Goal: Transaction & Acquisition: Download file/media

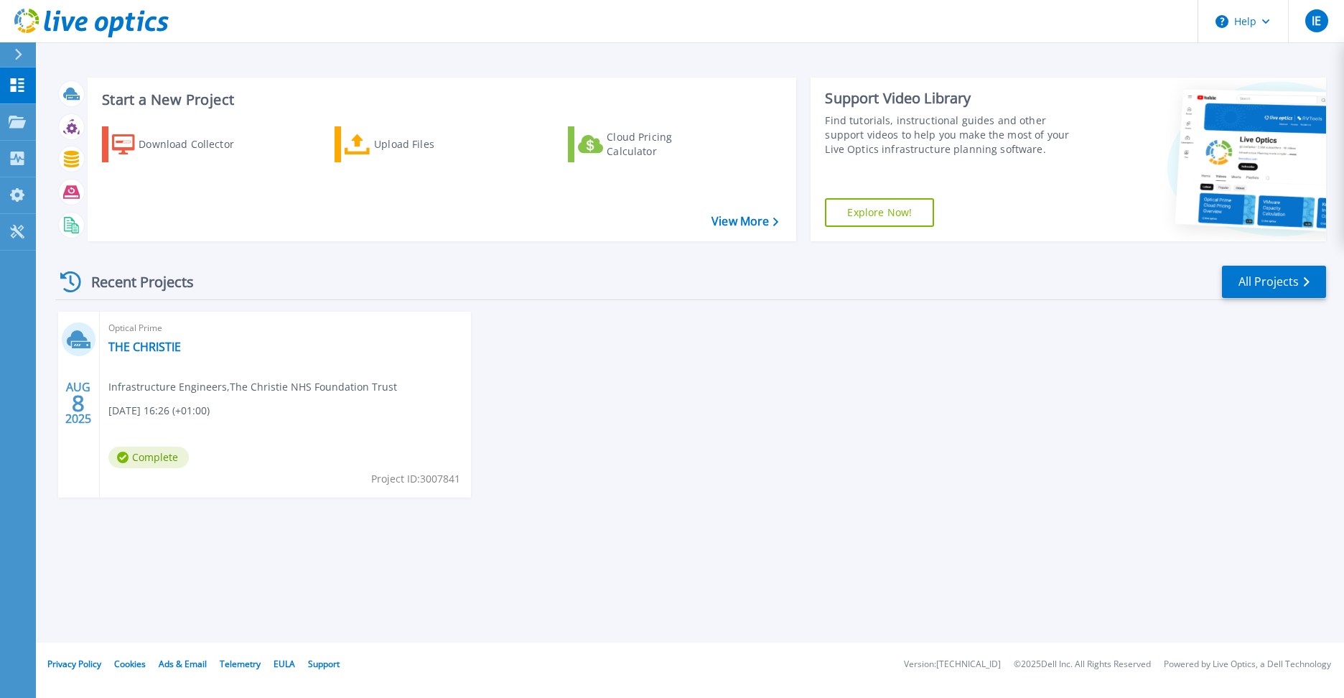
click at [844, 485] on div "AUG 8 2025 Optical Prime THE CHRISTIE Infrastructure Engineers , The Christie N…" at bounding box center [685, 419] width 1282 height 215
click at [155, 342] on link "THE CHRISTIE" at bounding box center [144, 347] width 73 height 14
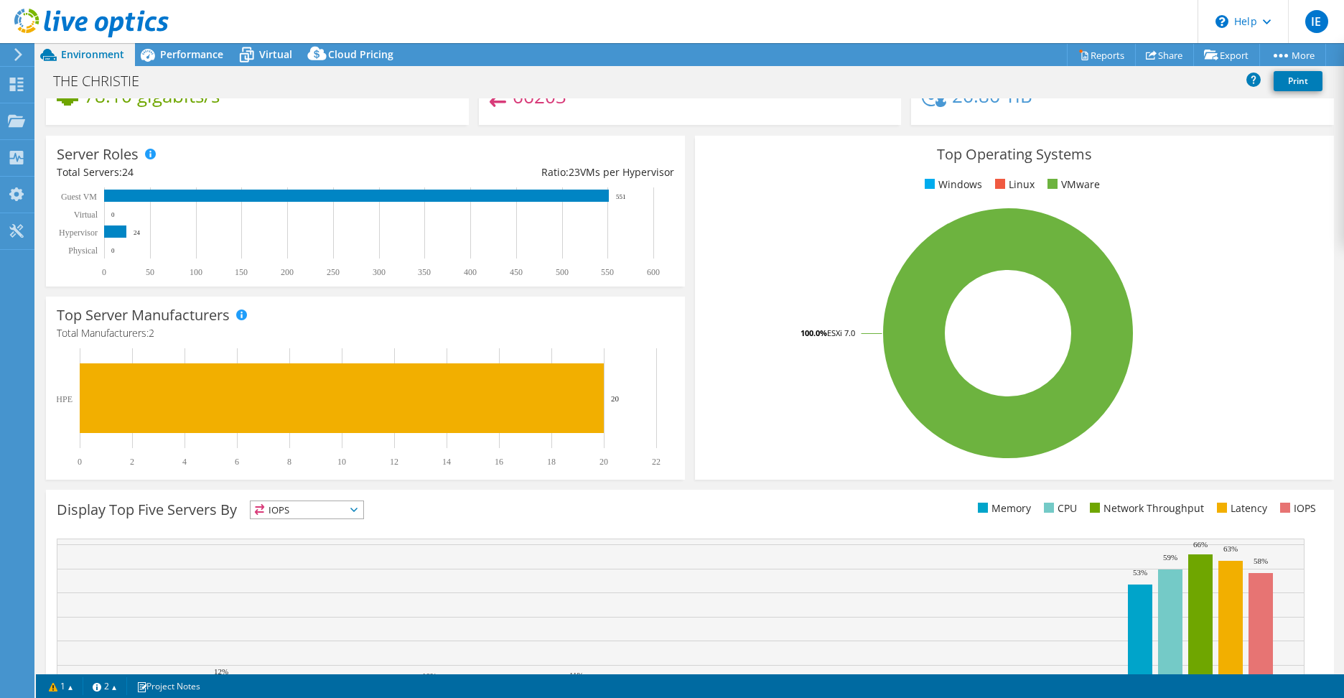
scroll to position [261, 0]
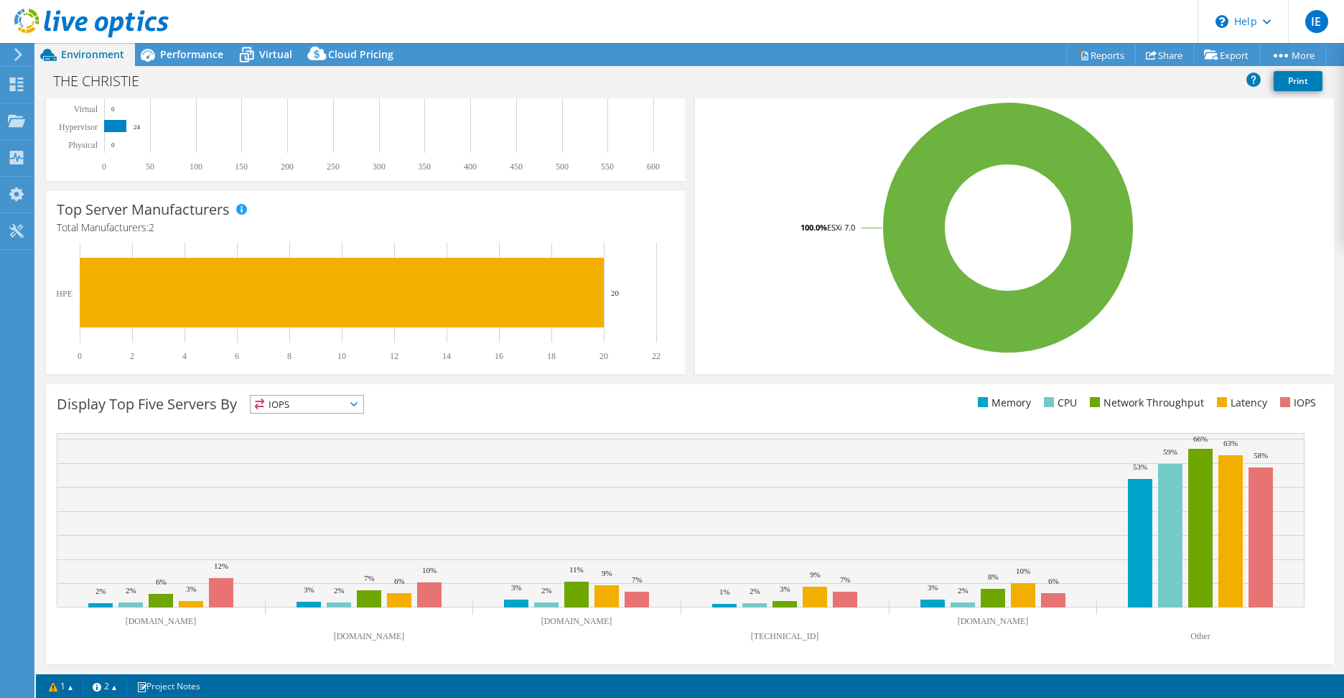
click at [289, 408] on span "IOPS" at bounding box center [307, 404] width 113 height 17
click at [525, 408] on div "Display Top Five Servers By IOPS IOPS" at bounding box center [373, 407] width 633 height 24
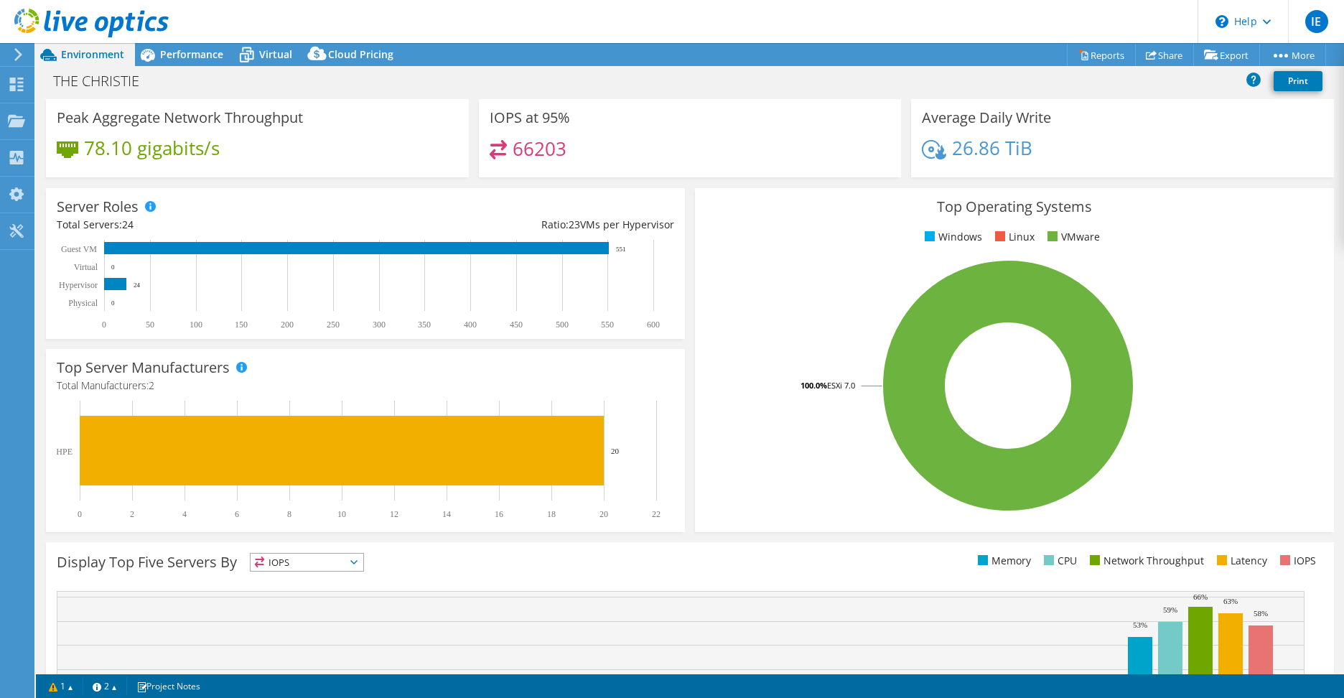
scroll to position [0, 0]
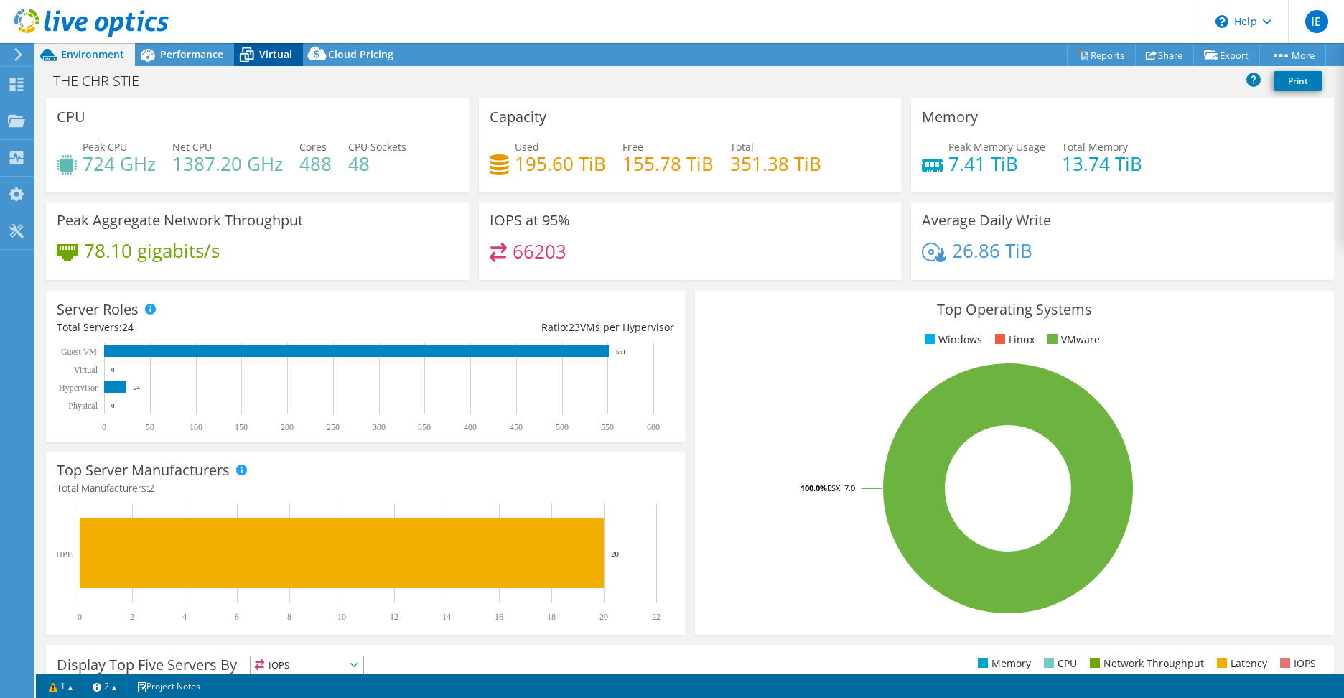
click at [251, 52] on icon at bounding box center [246, 54] width 25 height 25
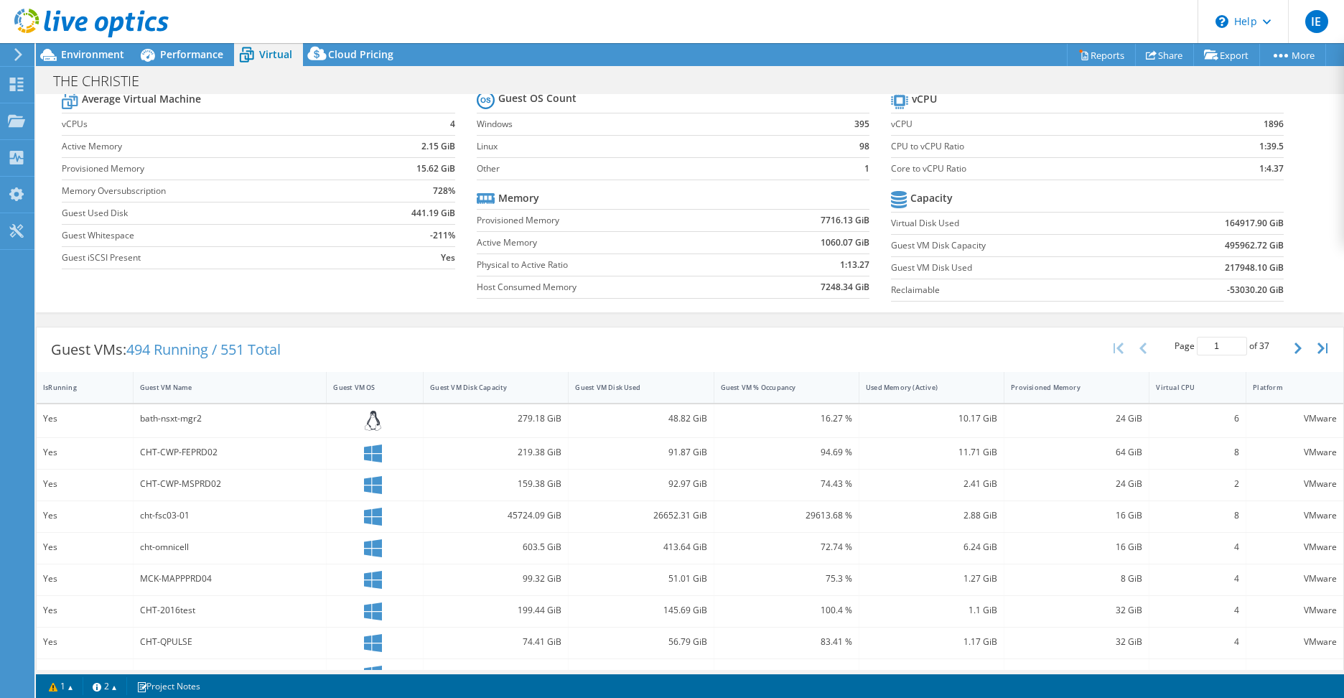
scroll to position [72, 0]
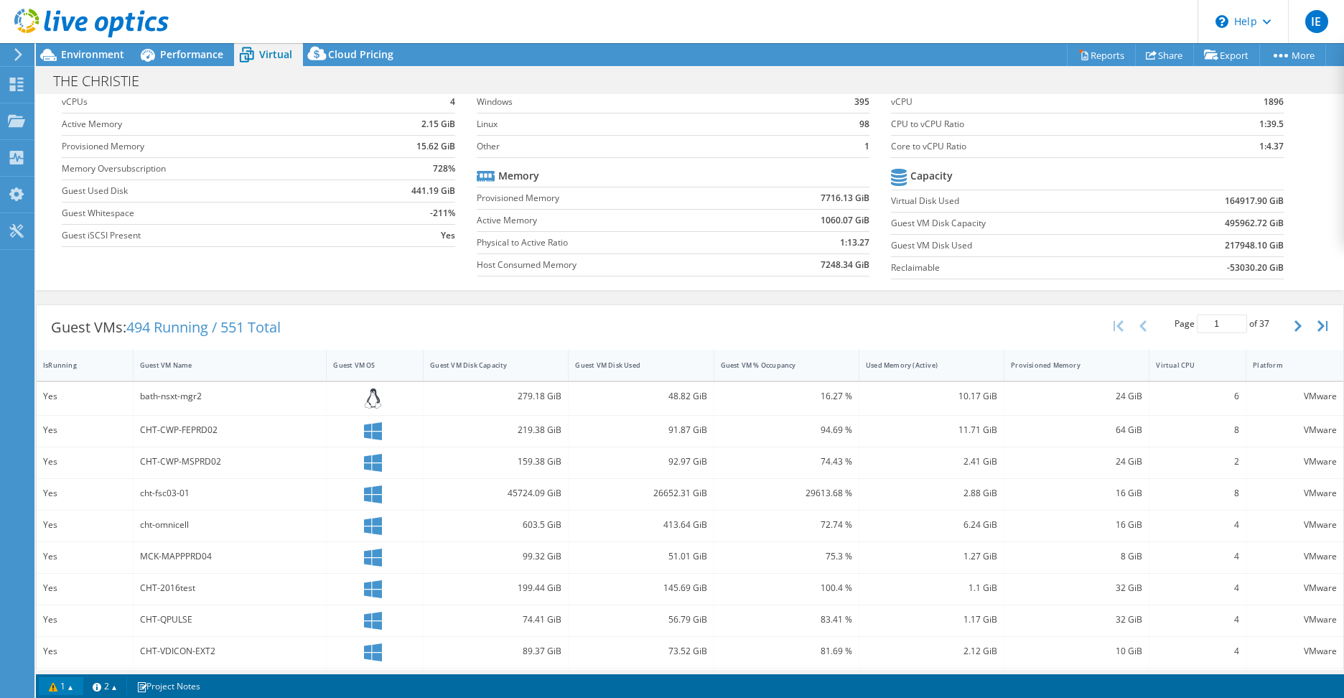
click at [68, 687] on link "1" at bounding box center [61, 686] width 45 height 18
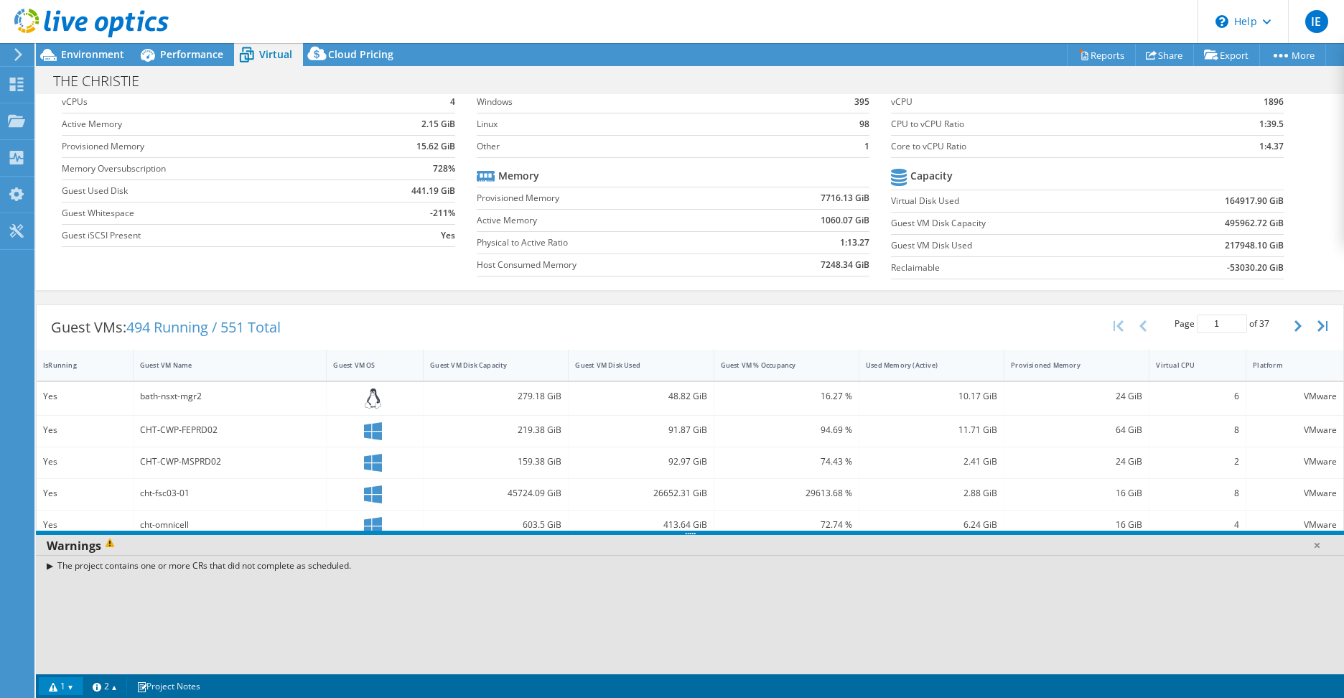
click at [50, 568] on div "The project contains one or more CRs that did not complete as scheduled." at bounding box center [690, 565] width 1308 height 21
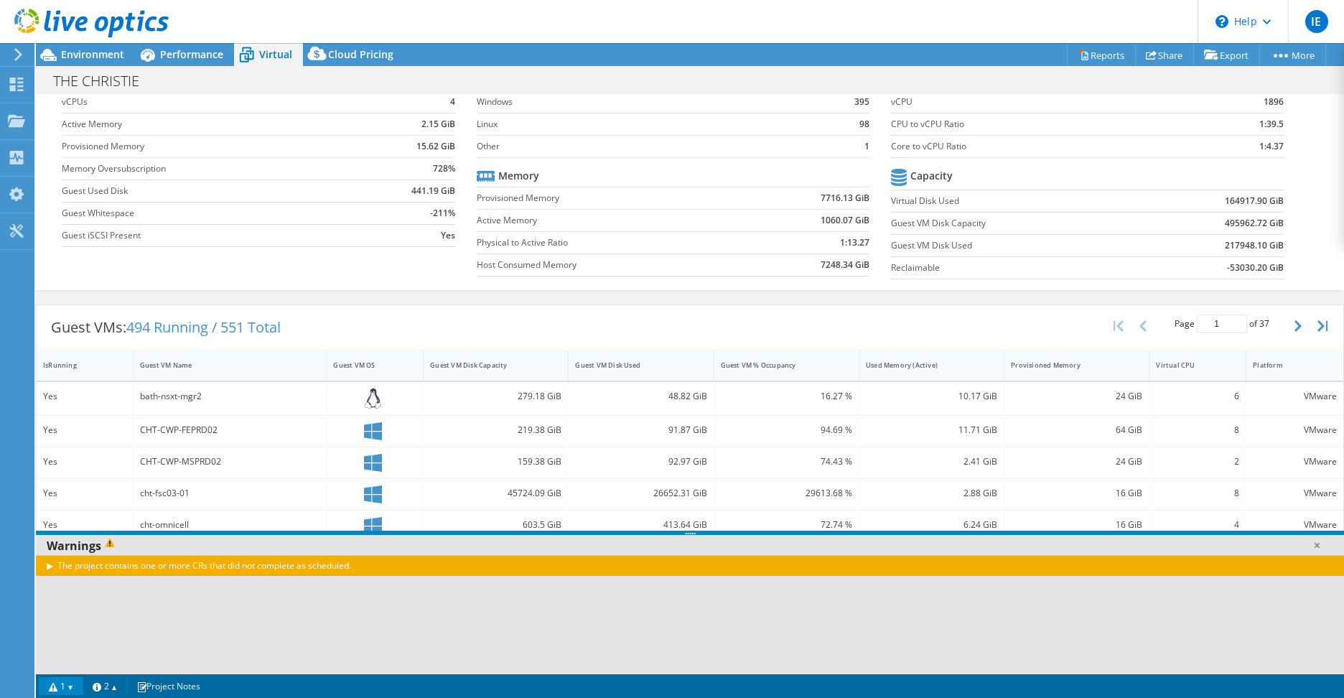
click at [50, 568] on div "The project contains one or more CRs that did not complete as scheduled." at bounding box center [690, 565] width 1308 height 21
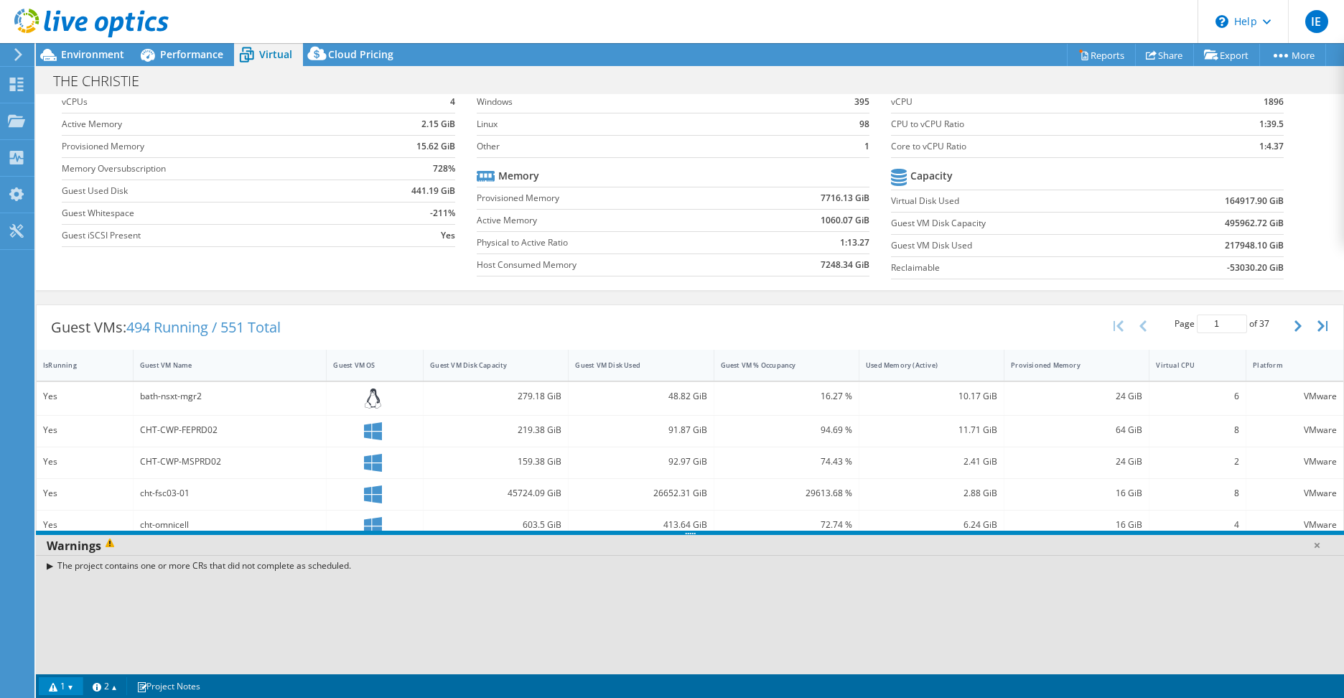
click at [50, 569] on div "The project contains one or more CRs that did not complete as scheduled." at bounding box center [690, 565] width 1308 height 21
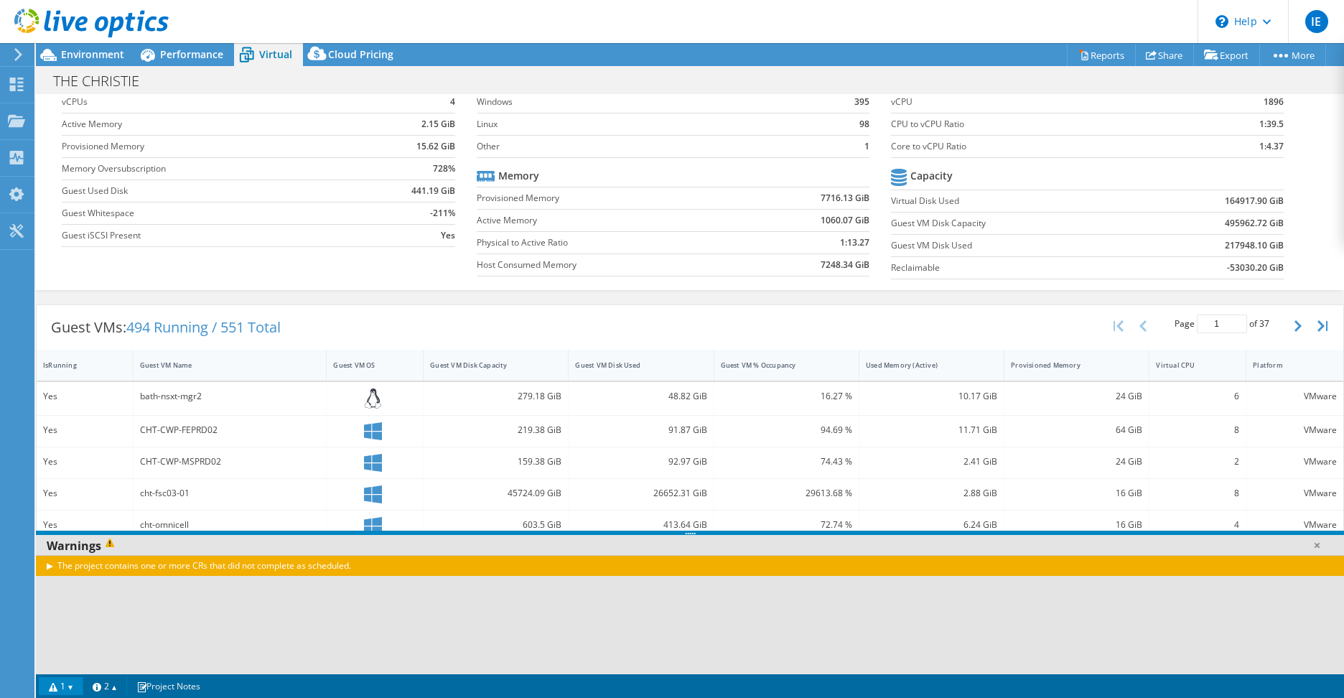
click at [48, 566] on div "The project contains one or more CRs that did not complete as scheduled." at bounding box center [690, 565] width 1308 height 21
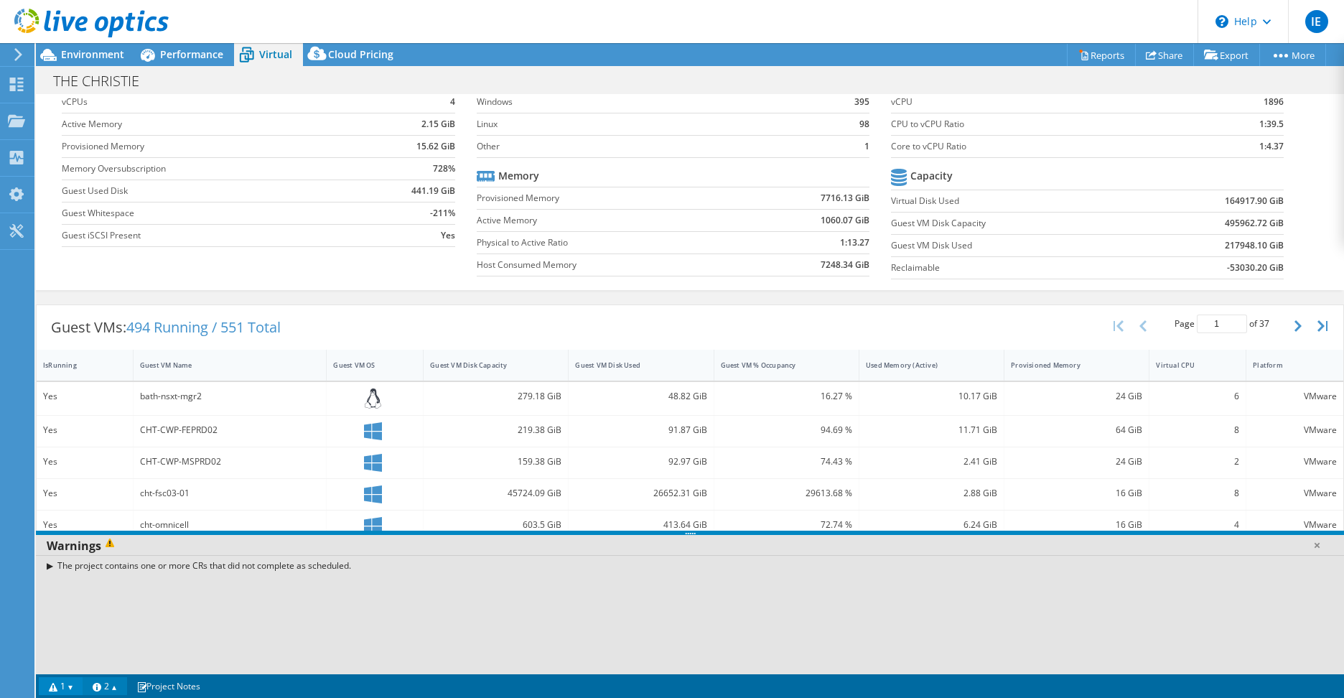
click at [110, 684] on link "2" at bounding box center [105, 686] width 45 height 18
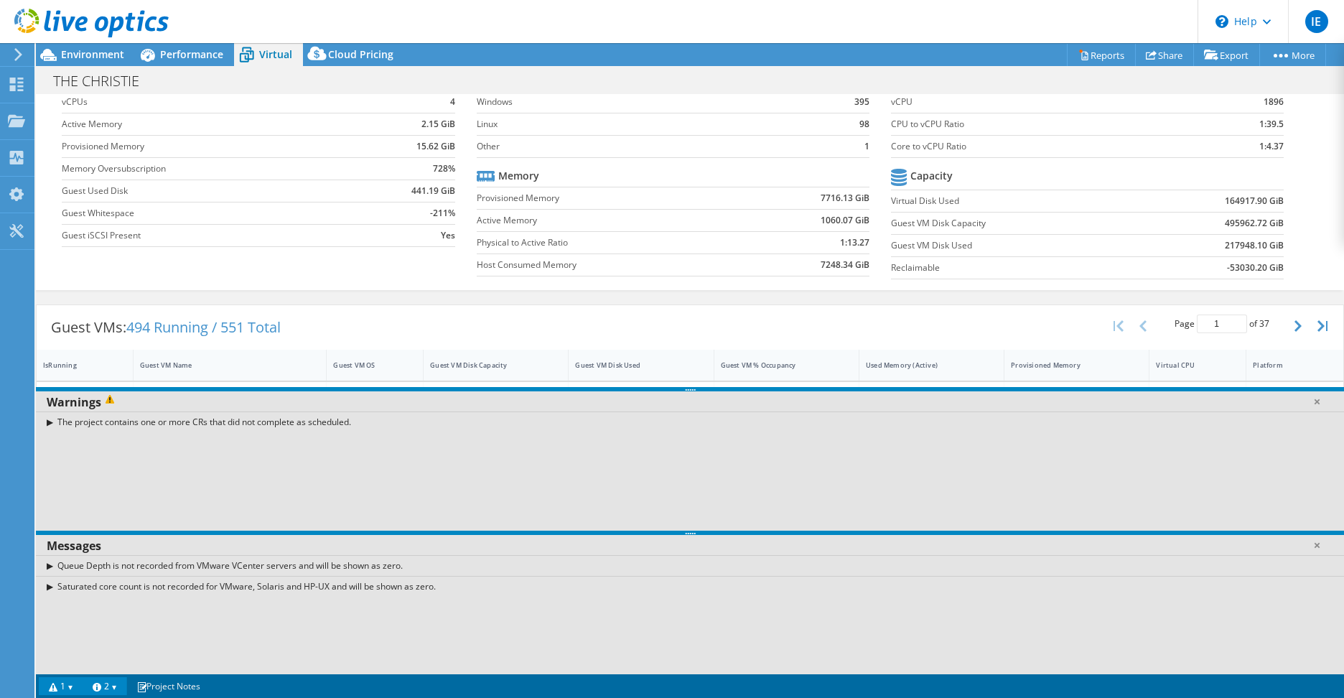
click at [54, 586] on div "Saturated core count is not recorded for VMware, Solaris and HP-UX and will be …" at bounding box center [690, 586] width 1308 height 21
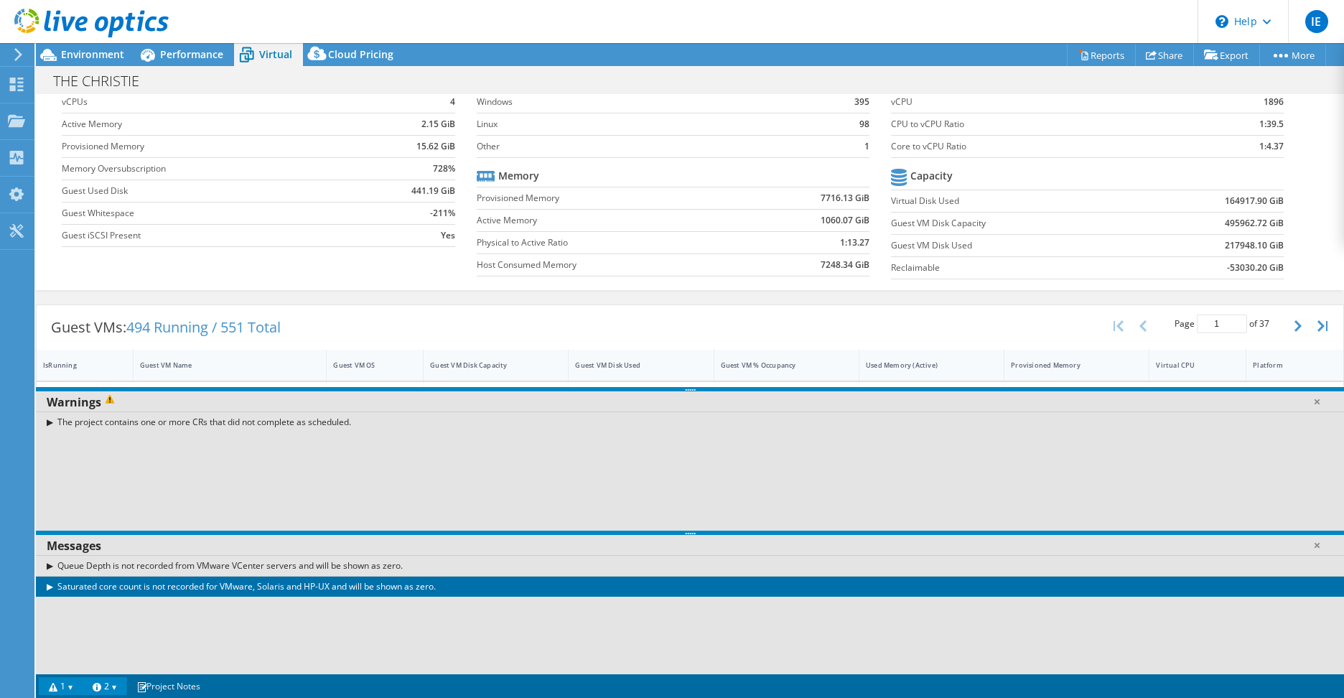
click at [55, 586] on div "Saturated core count is not recorded for VMware, Solaris and HP-UX and will be …" at bounding box center [690, 586] width 1308 height 21
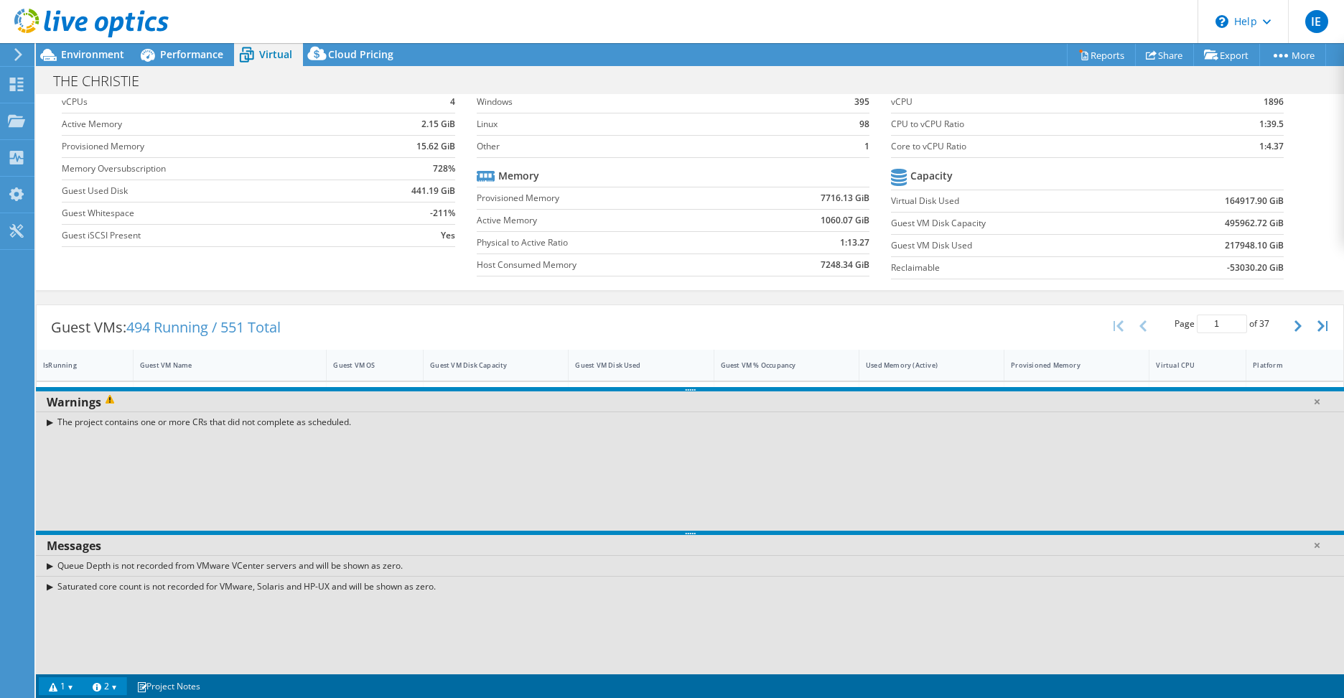
click at [55, 562] on div "Queue Depth is not recorded from VMware VCenter servers and will be shown as ze…" at bounding box center [690, 565] width 1308 height 21
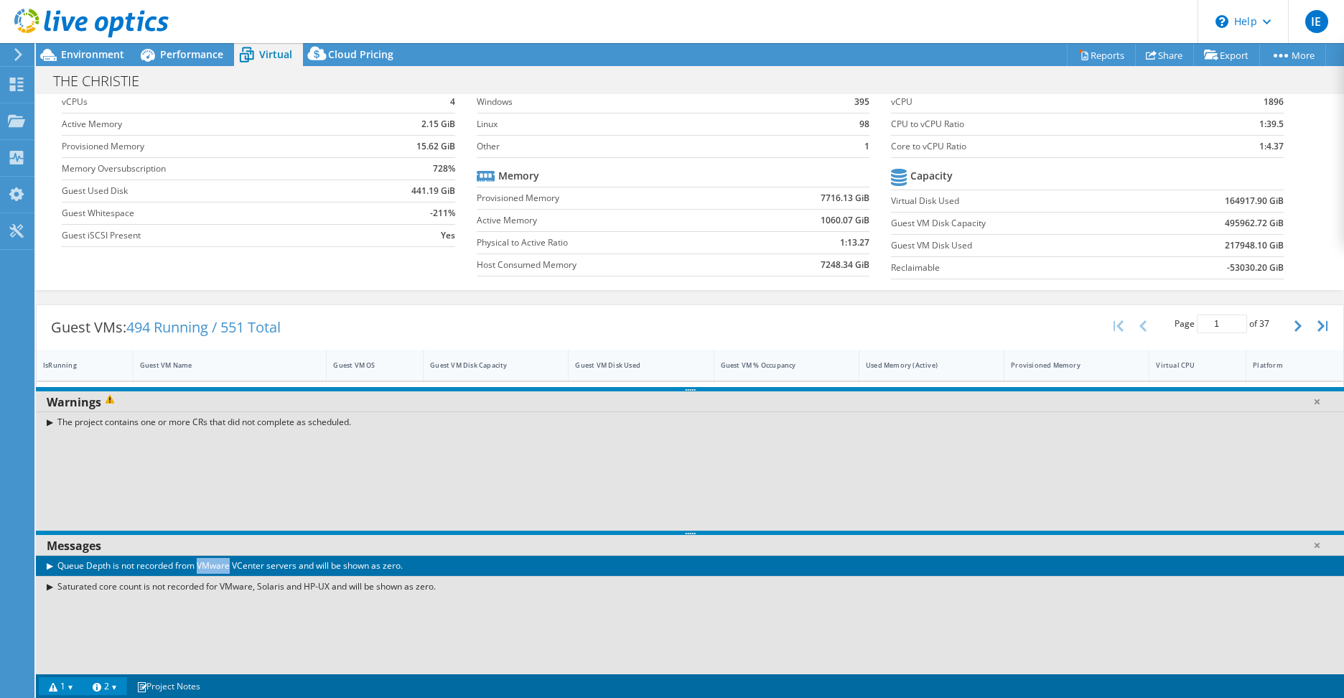
click at [55, 562] on div "Queue Depth is not recorded from VMware VCenter servers and will be shown as ze…" at bounding box center [690, 565] width 1308 height 21
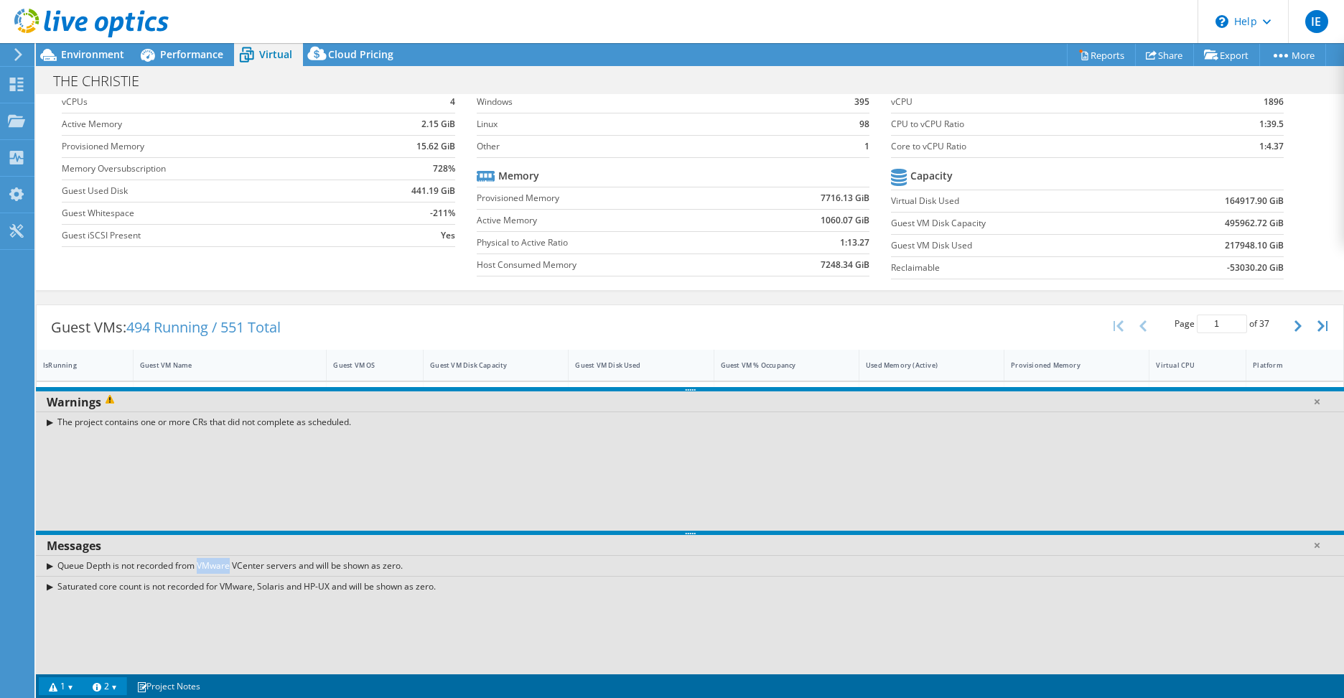
drag, startPoint x: 55, startPoint y: 562, endPoint x: 122, endPoint y: 681, distance: 136.3
click at [122, 681] on link "2" at bounding box center [105, 686] width 45 height 18
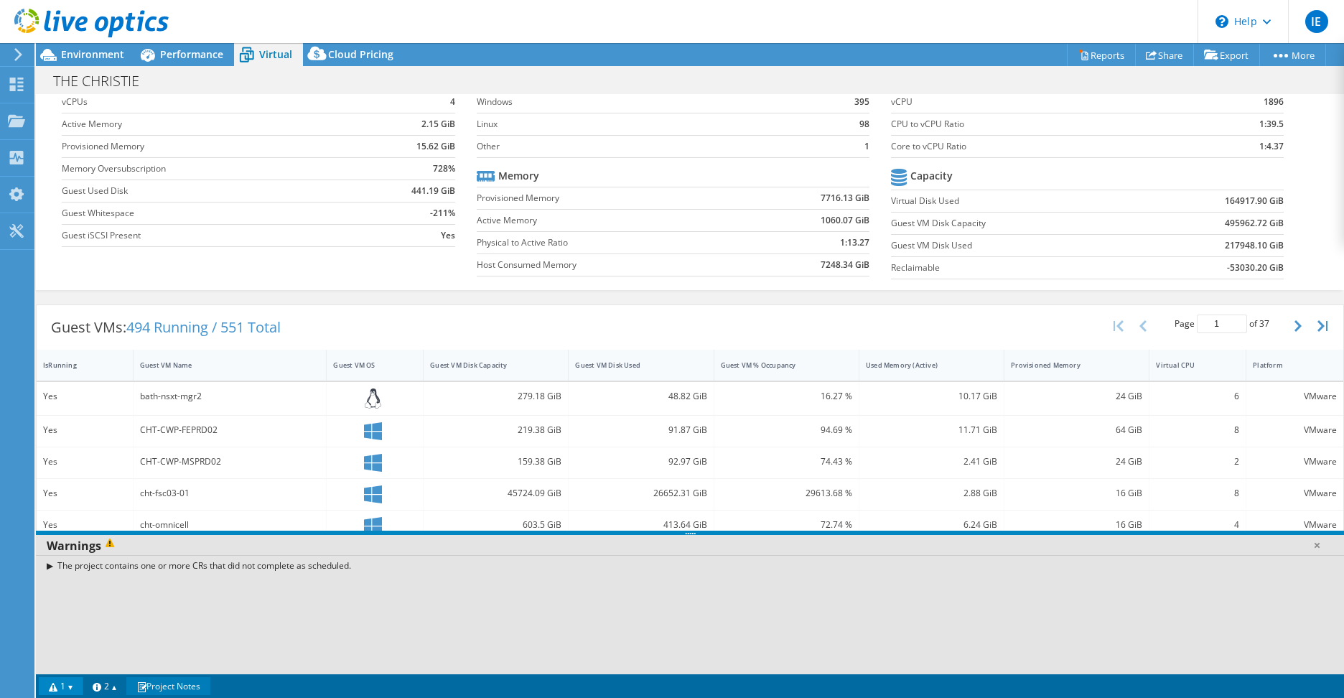
click at [171, 681] on link "Project Notes" at bounding box center [168, 686] width 84 height 18
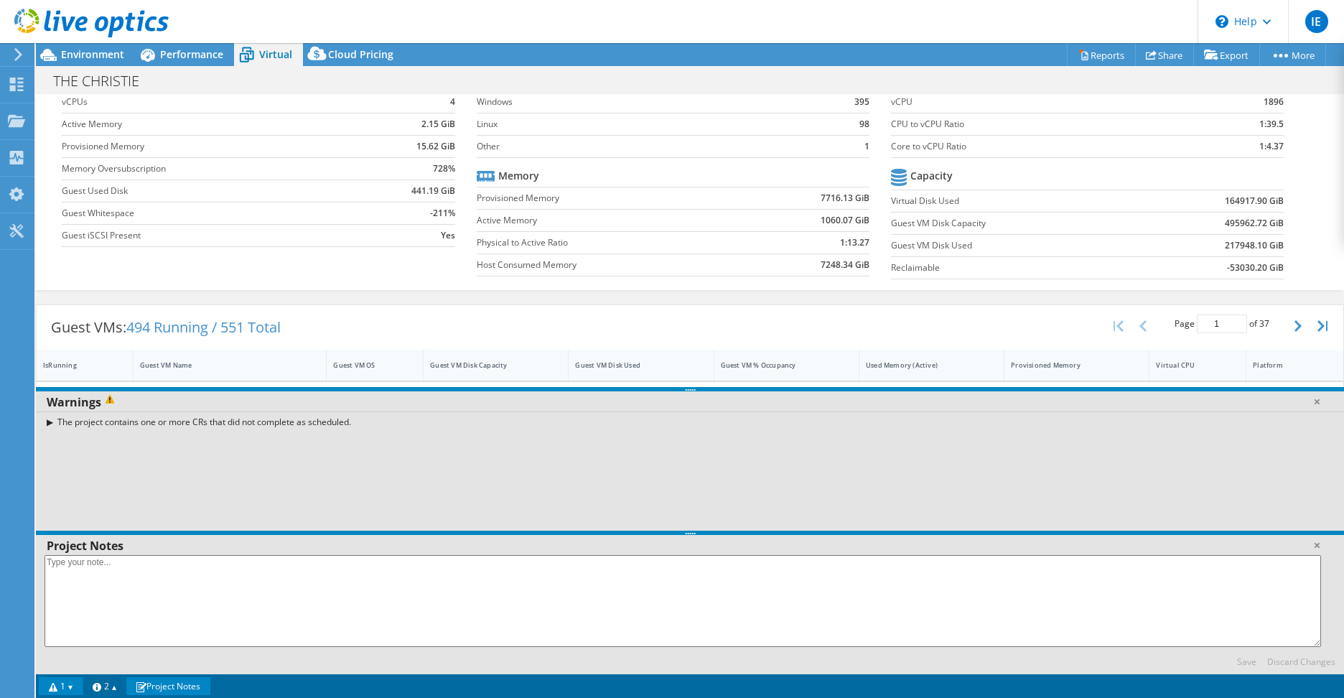
click at [171, 681] on link "Project Notes" at bounding box center [168, 686] width 84 height 18
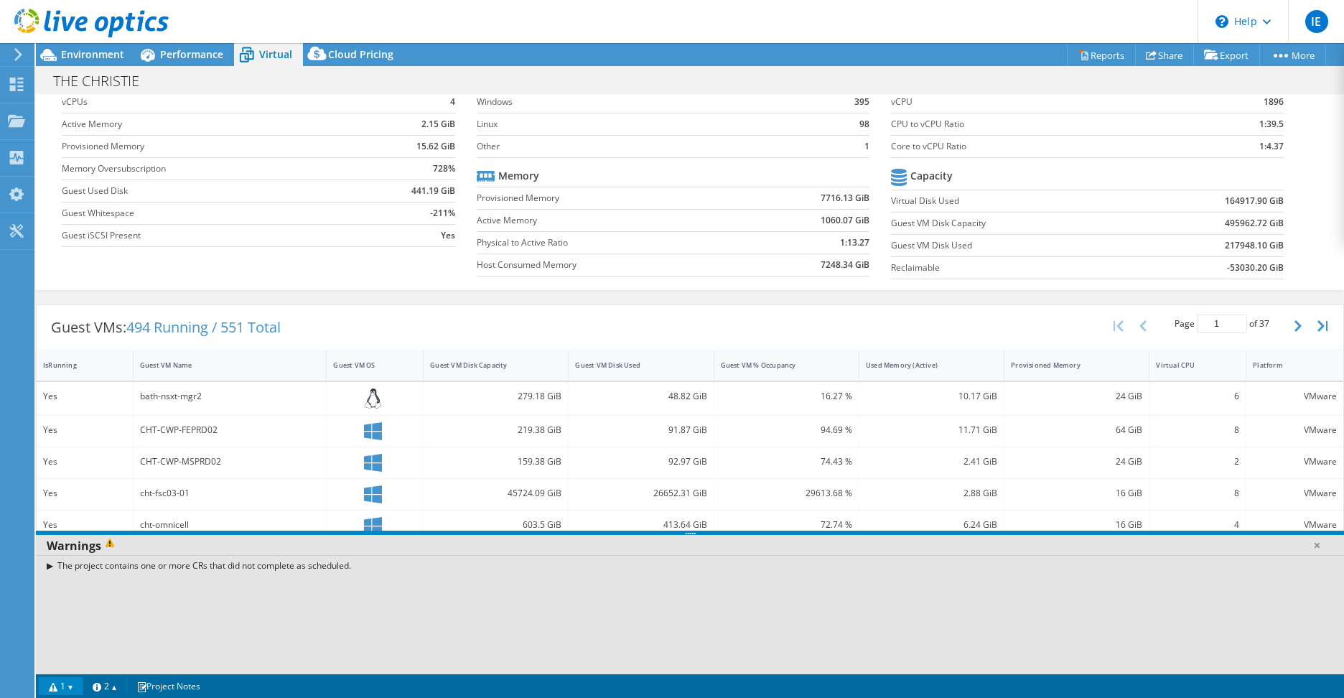
click at [67, 686] on link "1" at bounding box center [61, 686] width 45 height 18
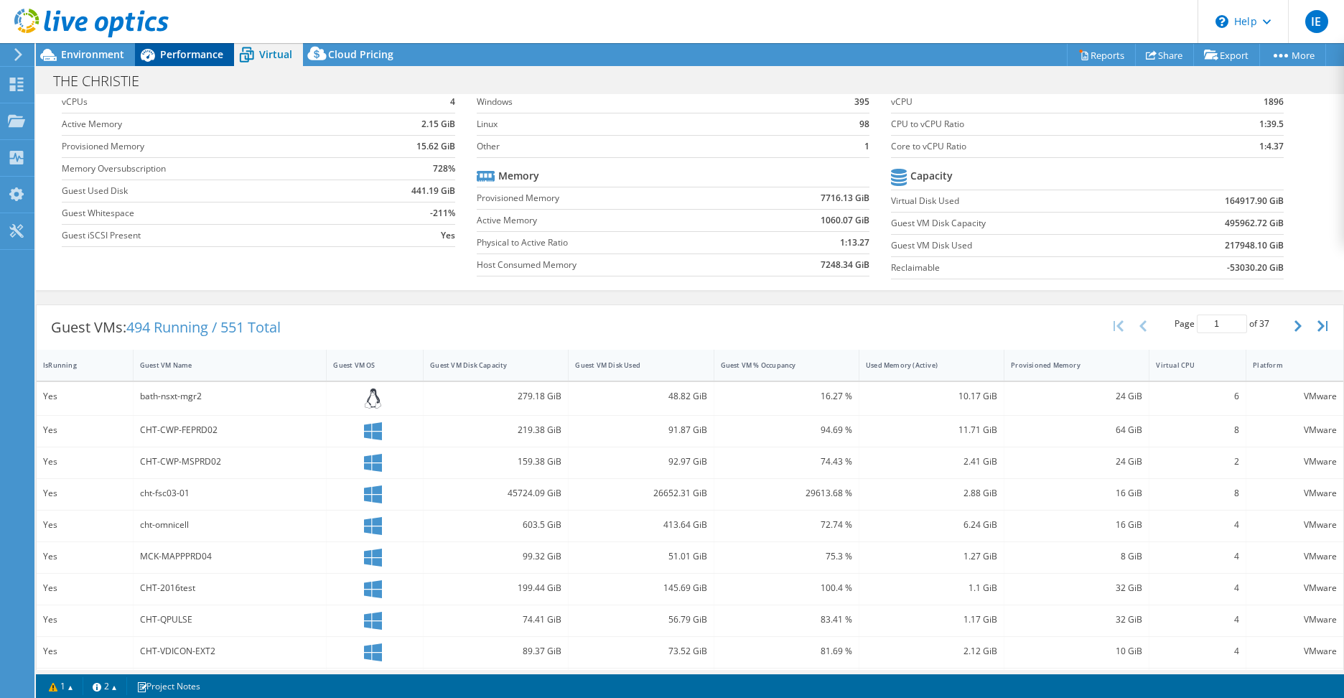
click at [156, 52] on icon at bounding box center [147, 54] width 25 height 25
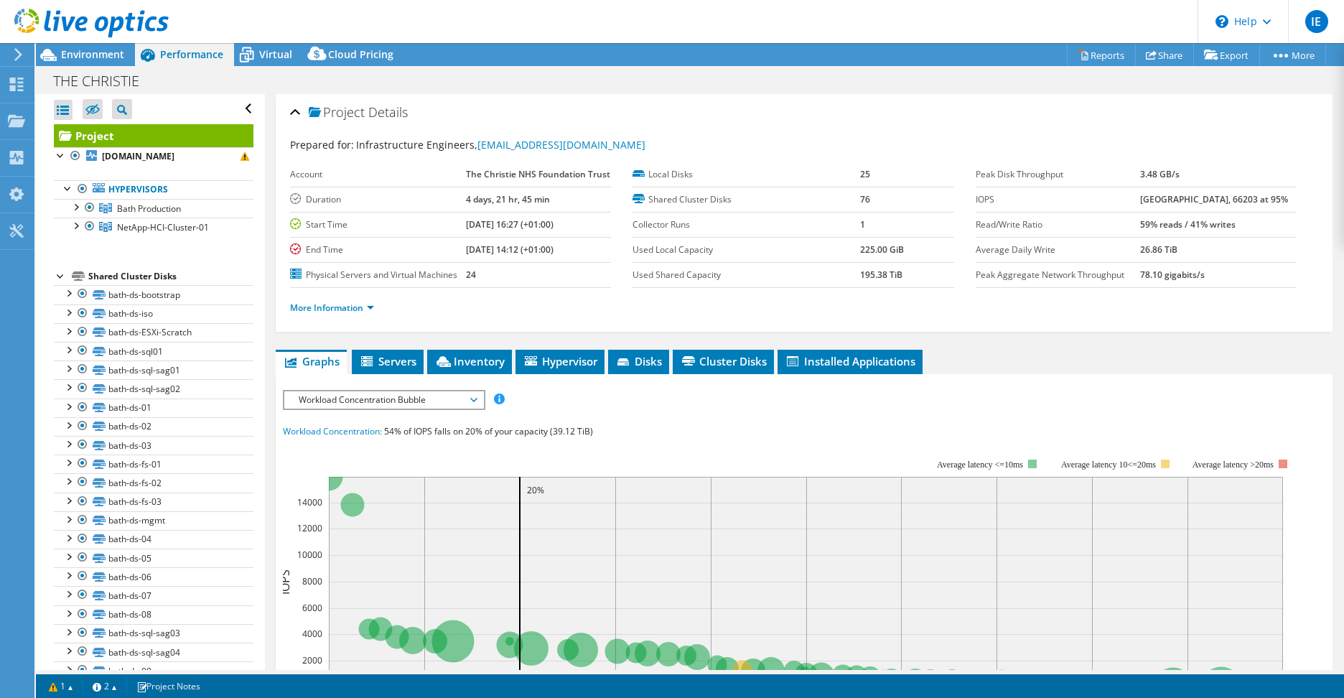
scroll to position [0, 0]
click at [393, 360] on span "Servers" at bounding box center [387, 361] width 57 height 14
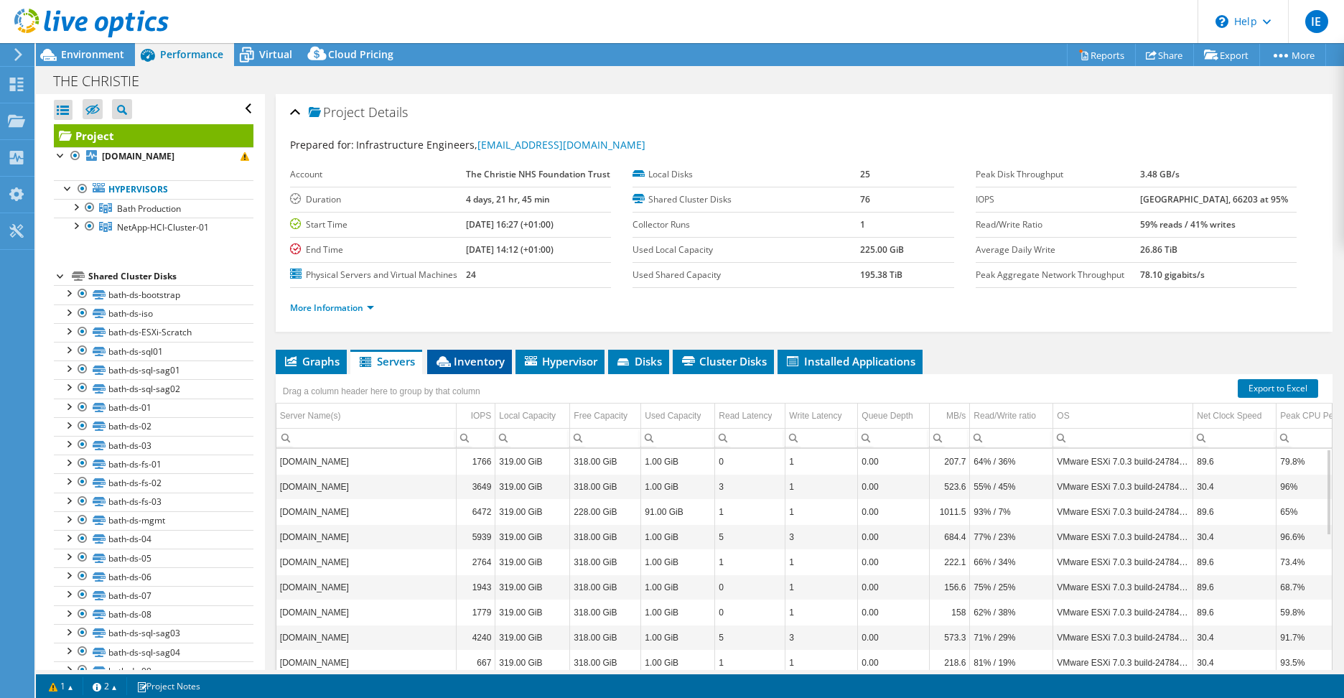
click at [469, 360] on span "Inventory" at bounding box center [469, 361] width 70 height 14
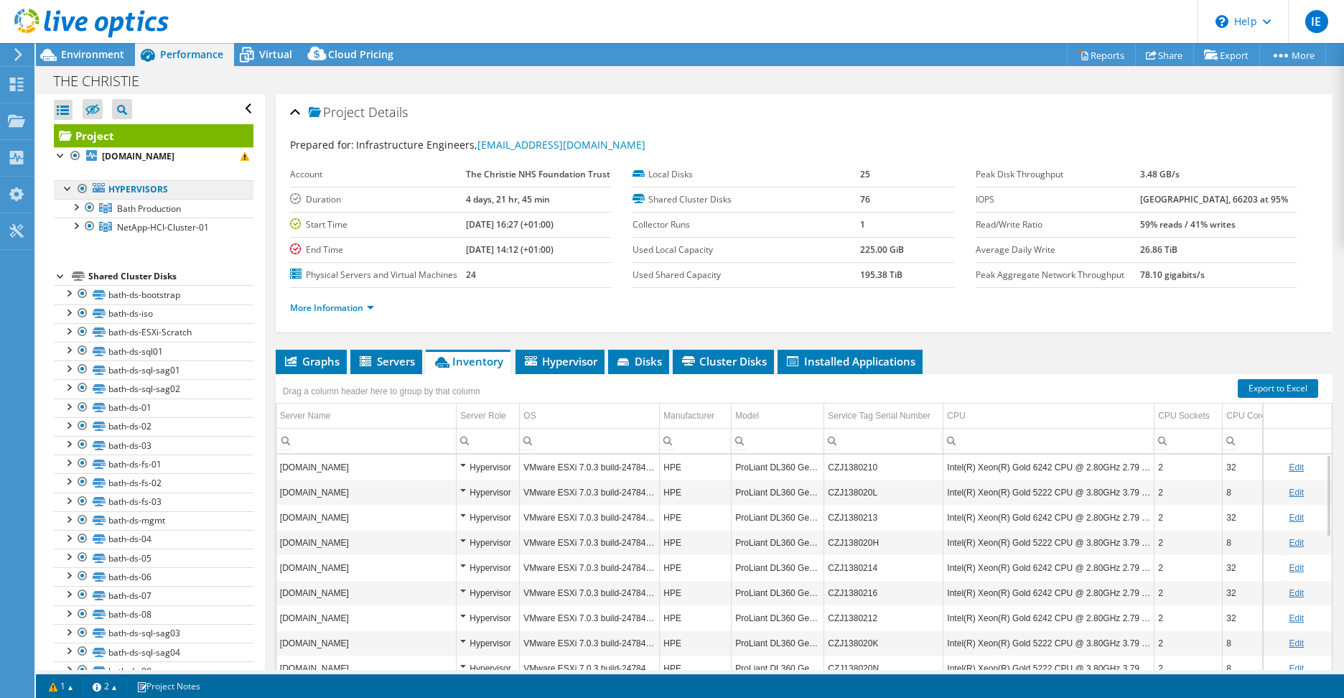
click at [134, 199] on link "Hypervisors" at bounding box center [154, 189] width 200 height 19
click at [78, 213] on div at bounding box center [75, 206] width 14 height 14
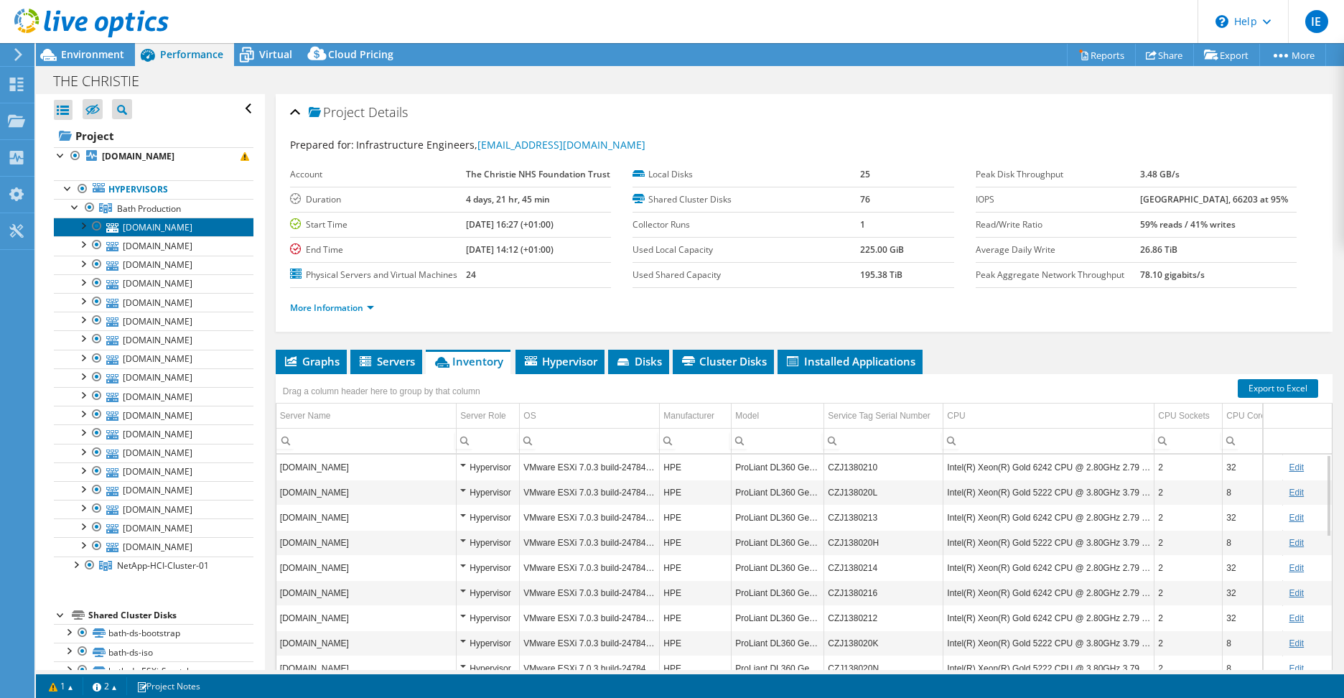
click at [142, 236] on link "[DOMAIN_NAME]" at bounding box center [154, 227] width 200 height 19
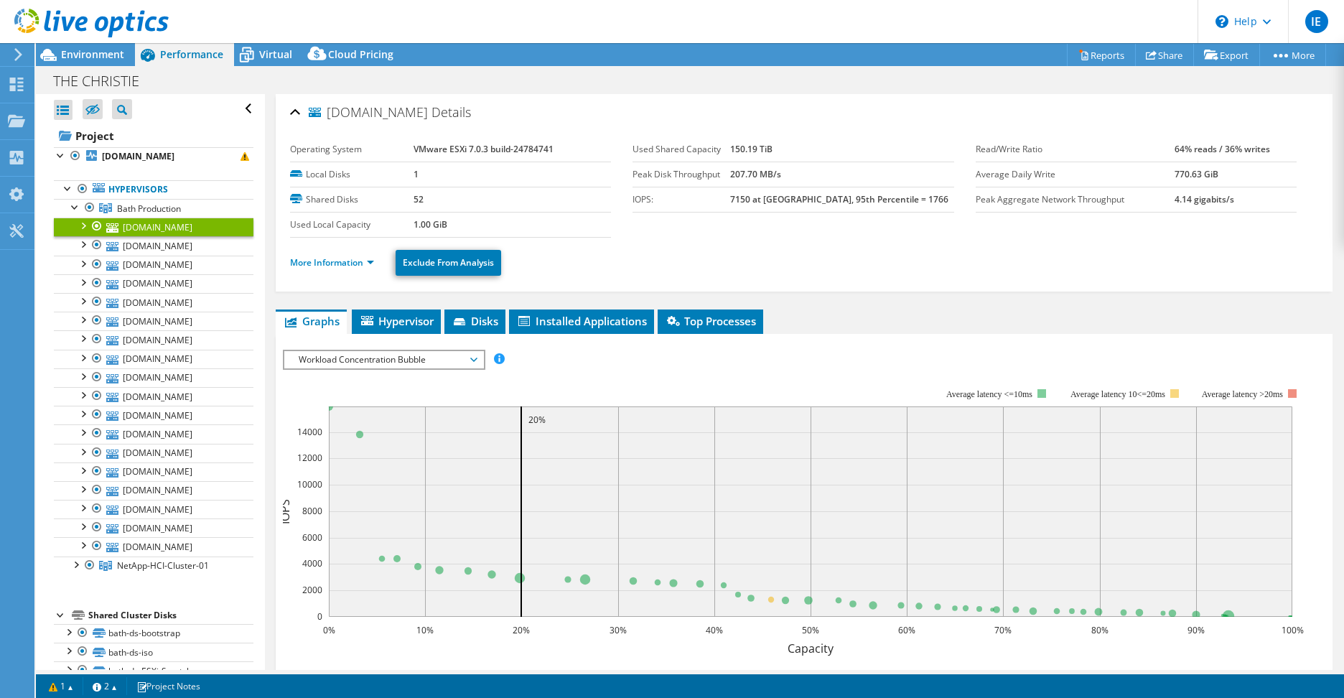
click at [90, 232] on div at bounding box center [97, 226] width 14 height 17
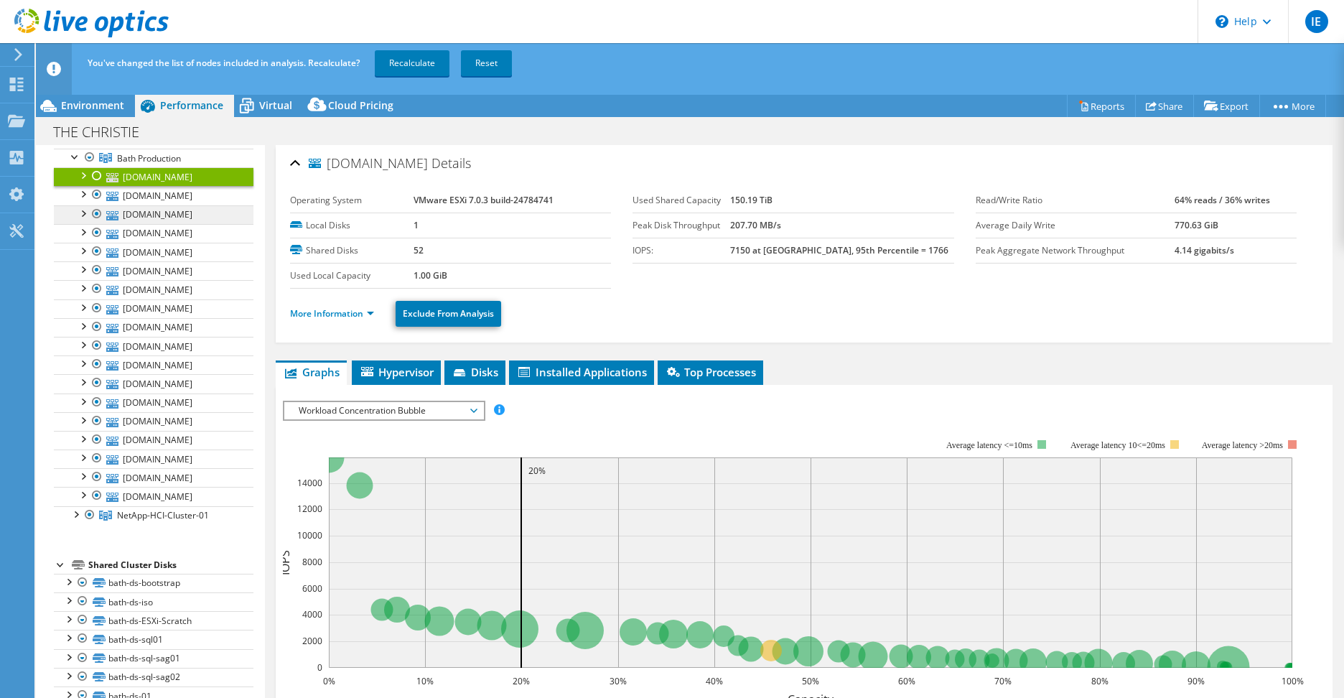
scroll to position [215, 0]
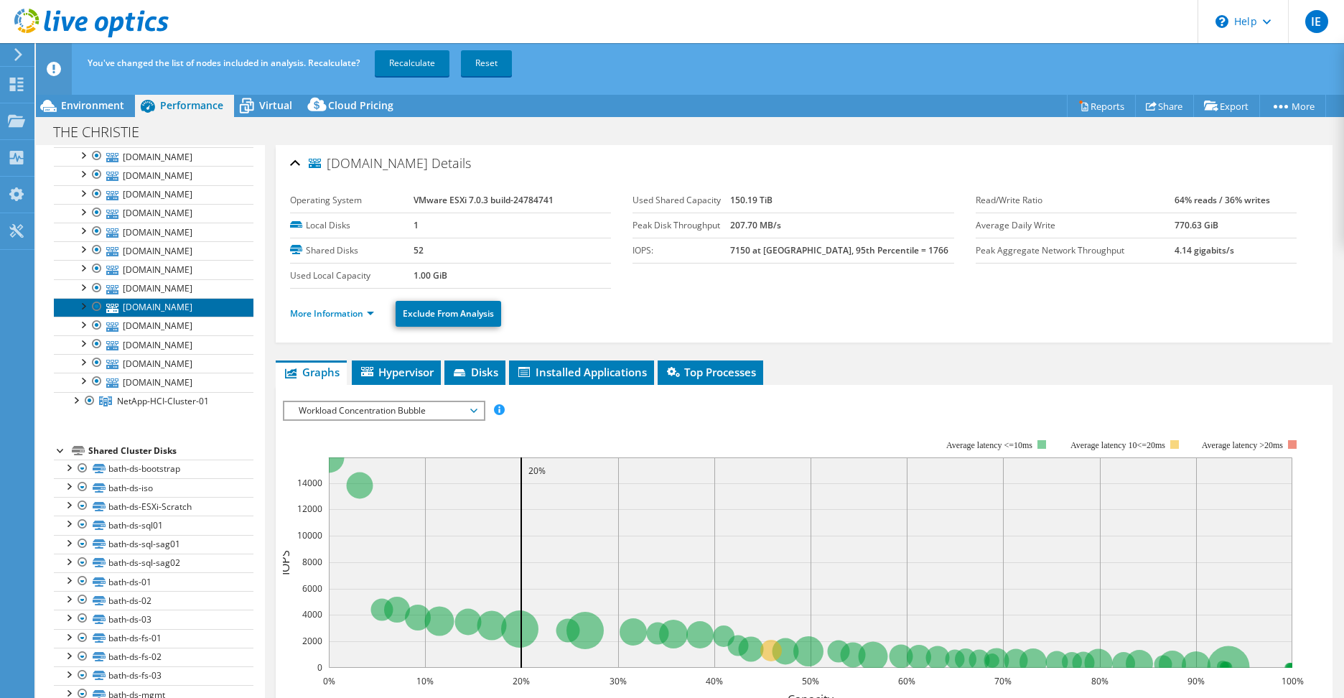
click at [158, 317] on link "[DOMAIN_NAME]" at bounding box center [154, 307] width 200 height 19
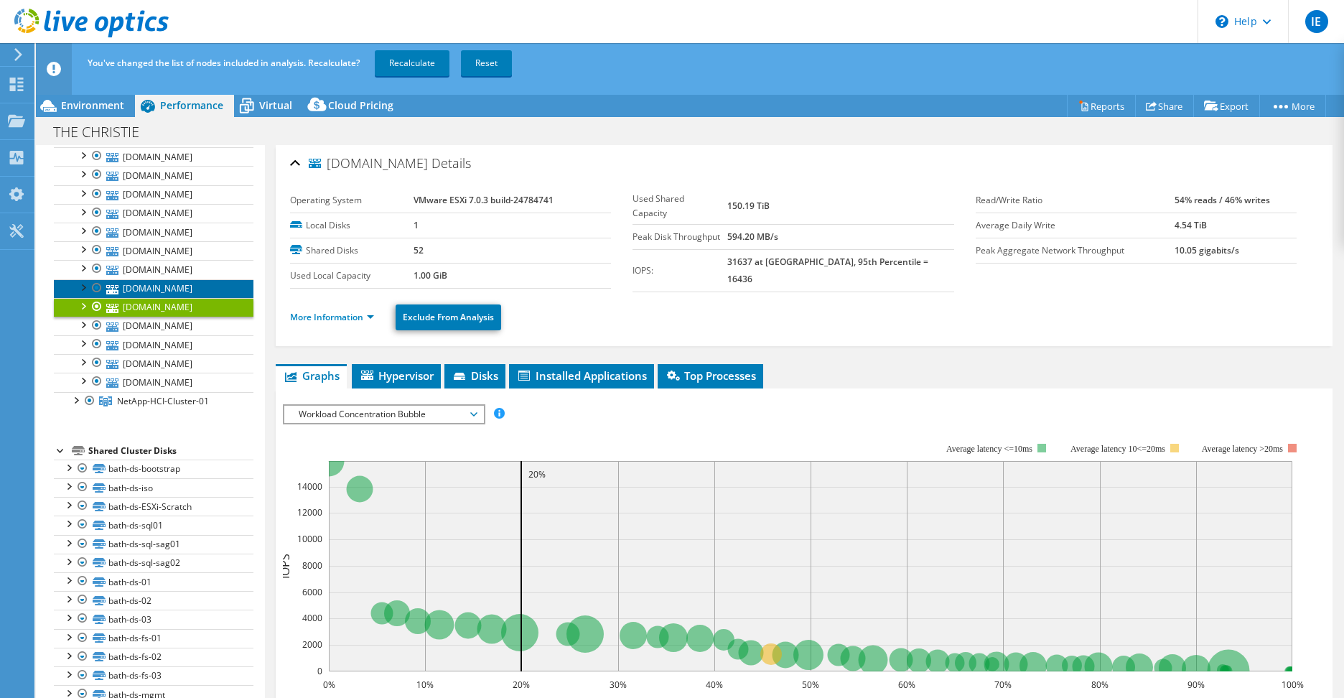
click at [164, 298] on link "[DOMAIN_NAME]" at bounding box center [154, 288] width 200 height 19
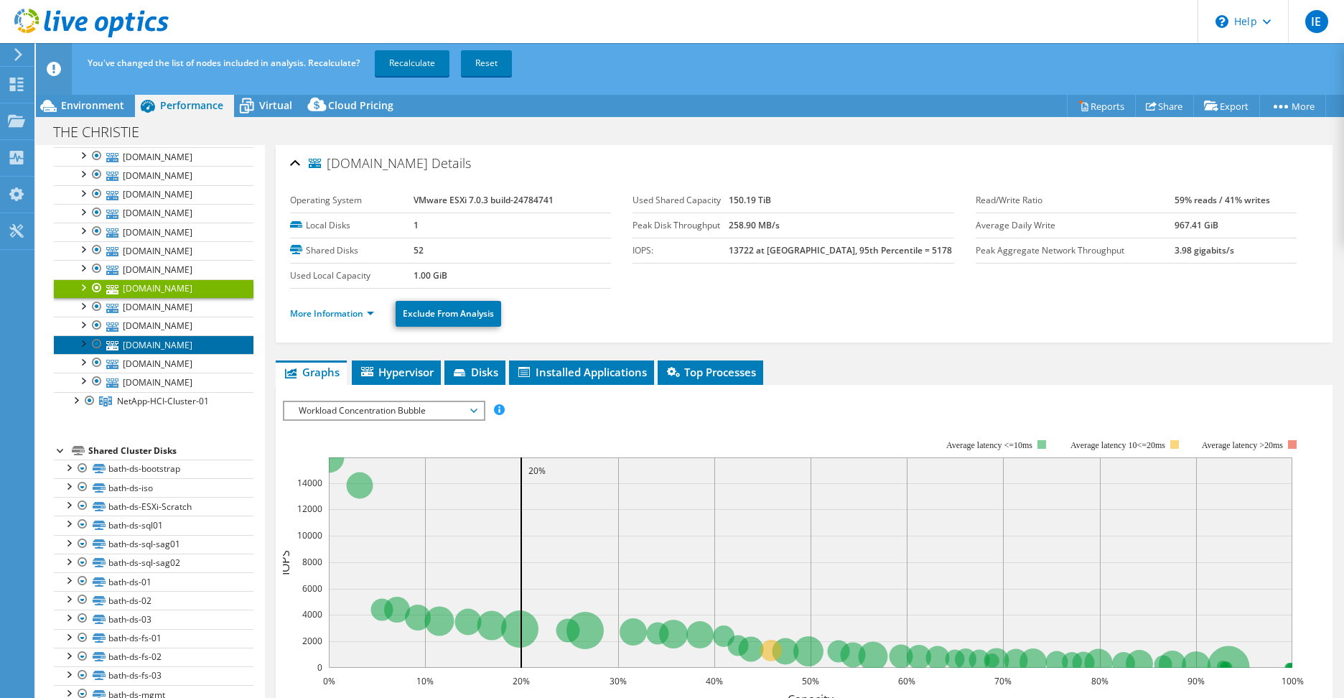
click at [163, 354] on link "[DOMAIN_NAME]" at bounding box center [154, 344] width 200 height 19
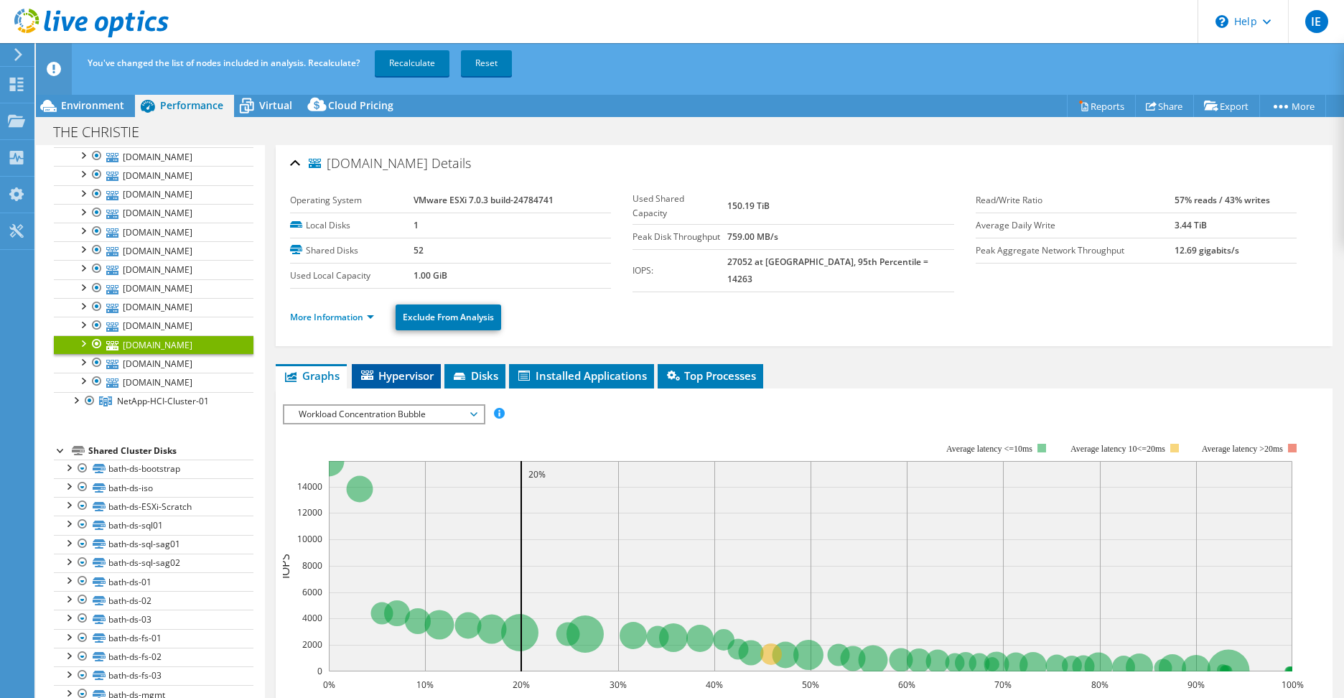
click at [411, 368] on span "Hypervisor" at bounding box center [396, 375] width 75 height 14
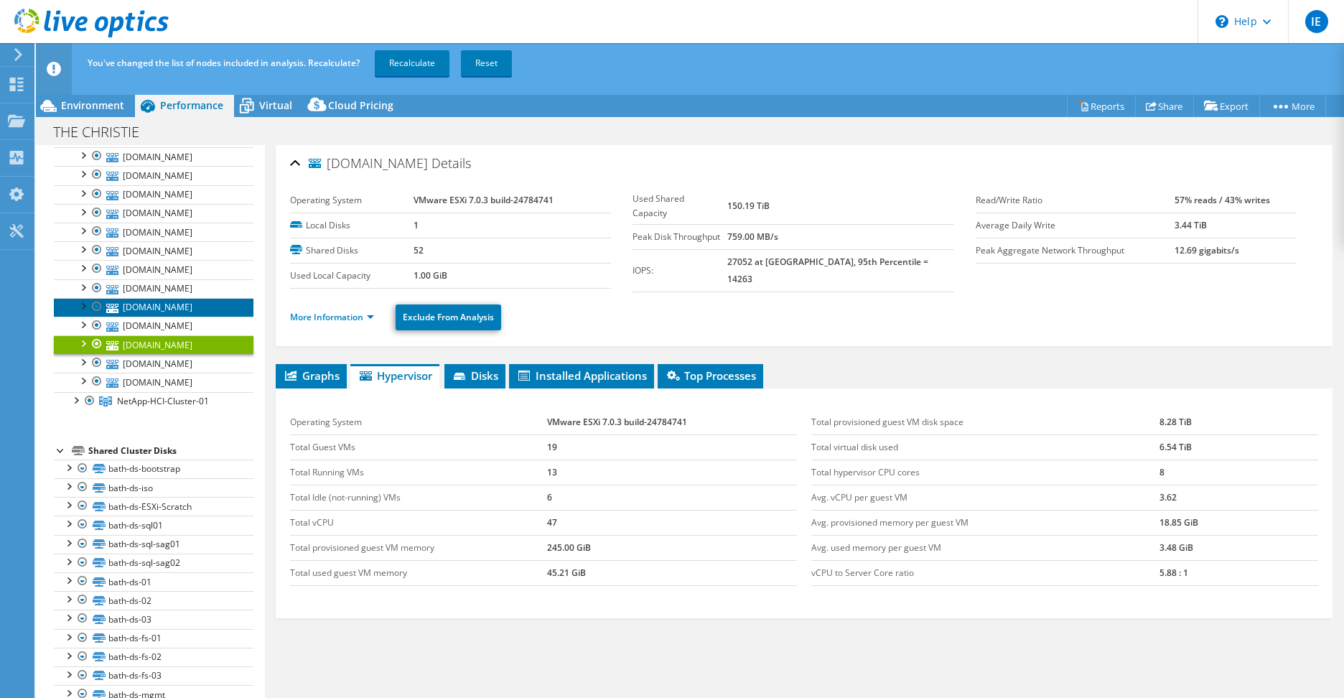
click at [167, 317] on link "[DOMAIN_NAME]" at bounding box center [154, 307] width 200 height 19
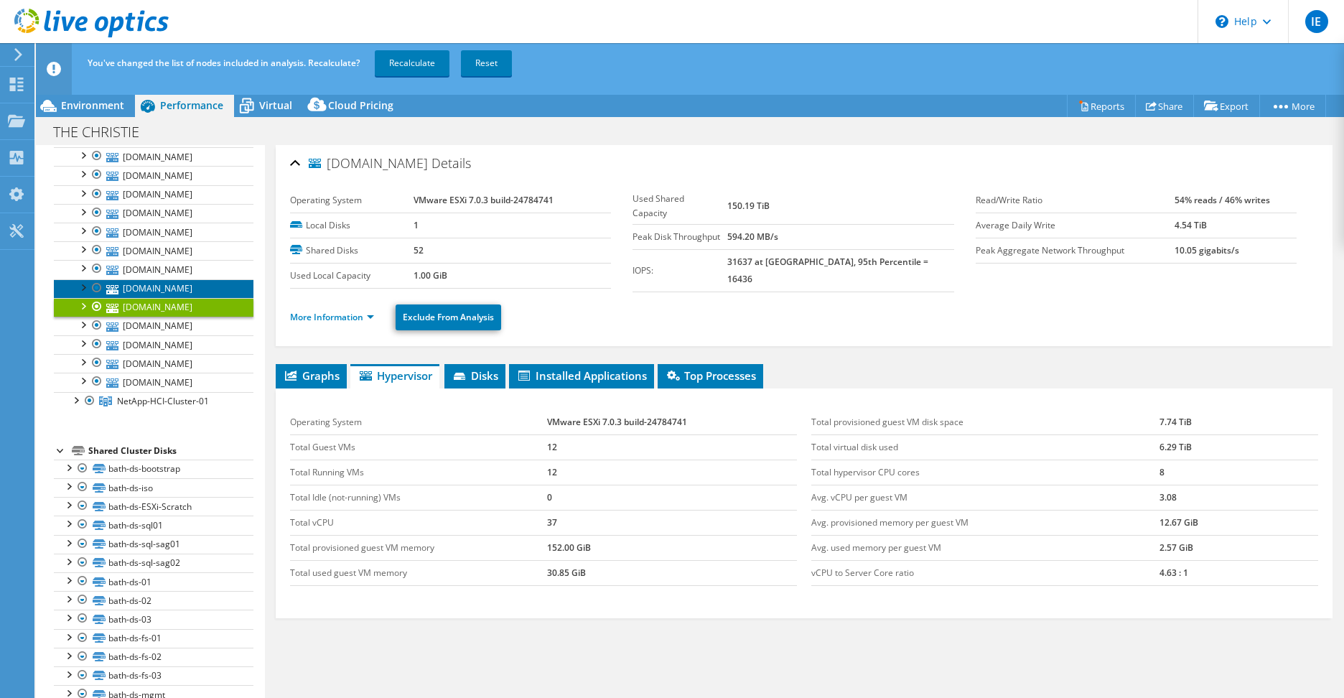
click at [166, 298] on link "[DOMAIN_NAME]" at bounding box center [154, 288] width 200 height 19
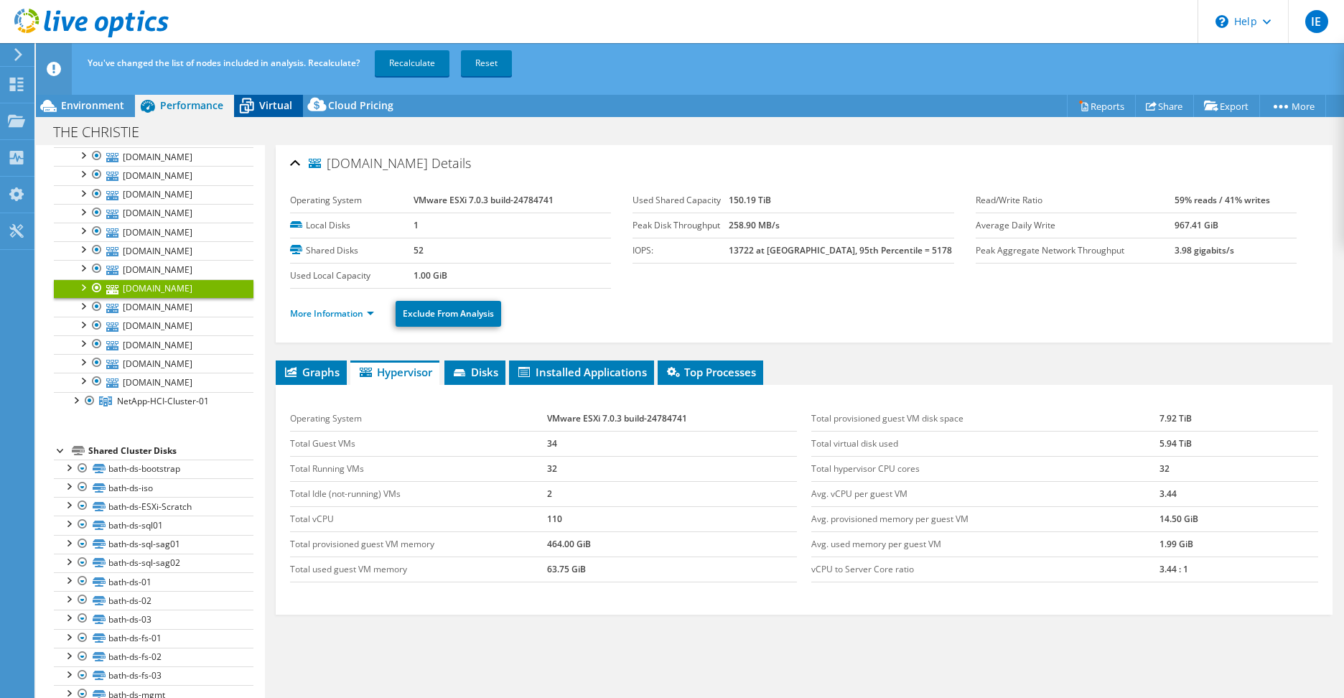
click at [258, 99] on icon at bounding box center [246, 105] width 25 height 25
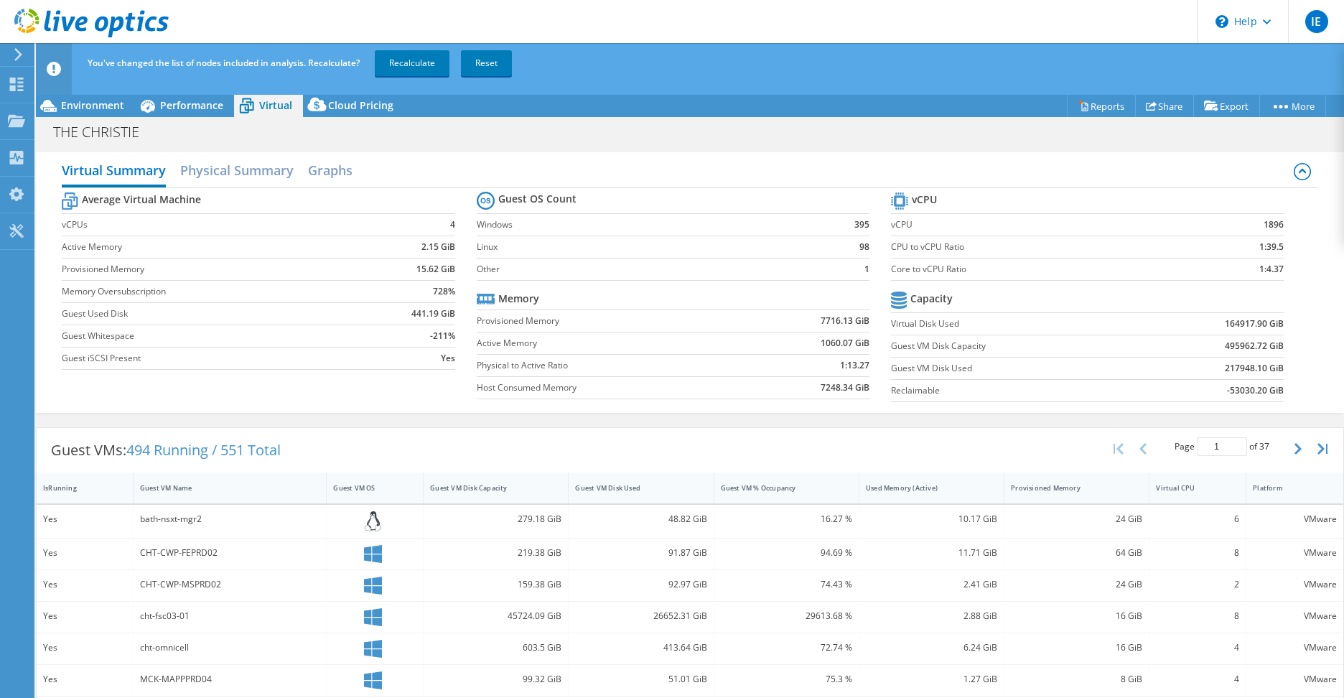
click at [50, 70] on icon at bounding box center [54, 69] width 14 height 14
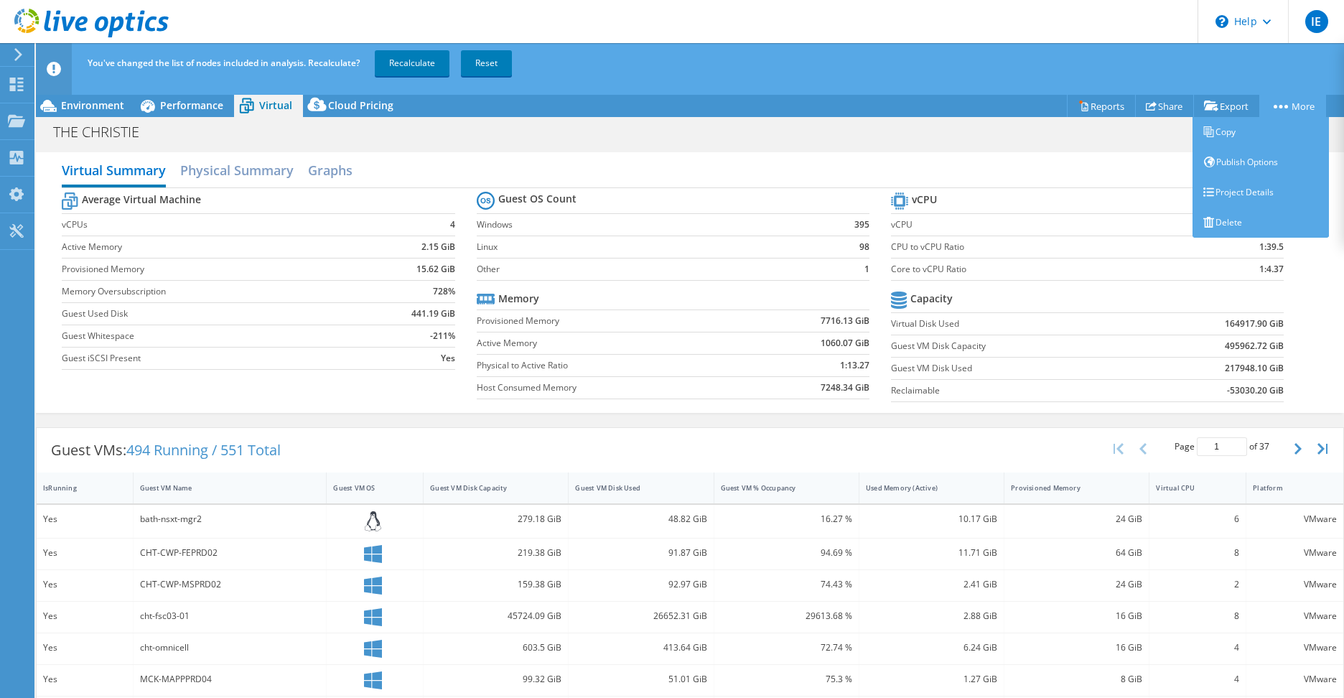
click at [1292, 107] on link "More" at bounding box center [1292, 106] width 67 height 22
click at [1232, 194] on link "Project Details" at bounding box center [1260, 192] width 136 height 30
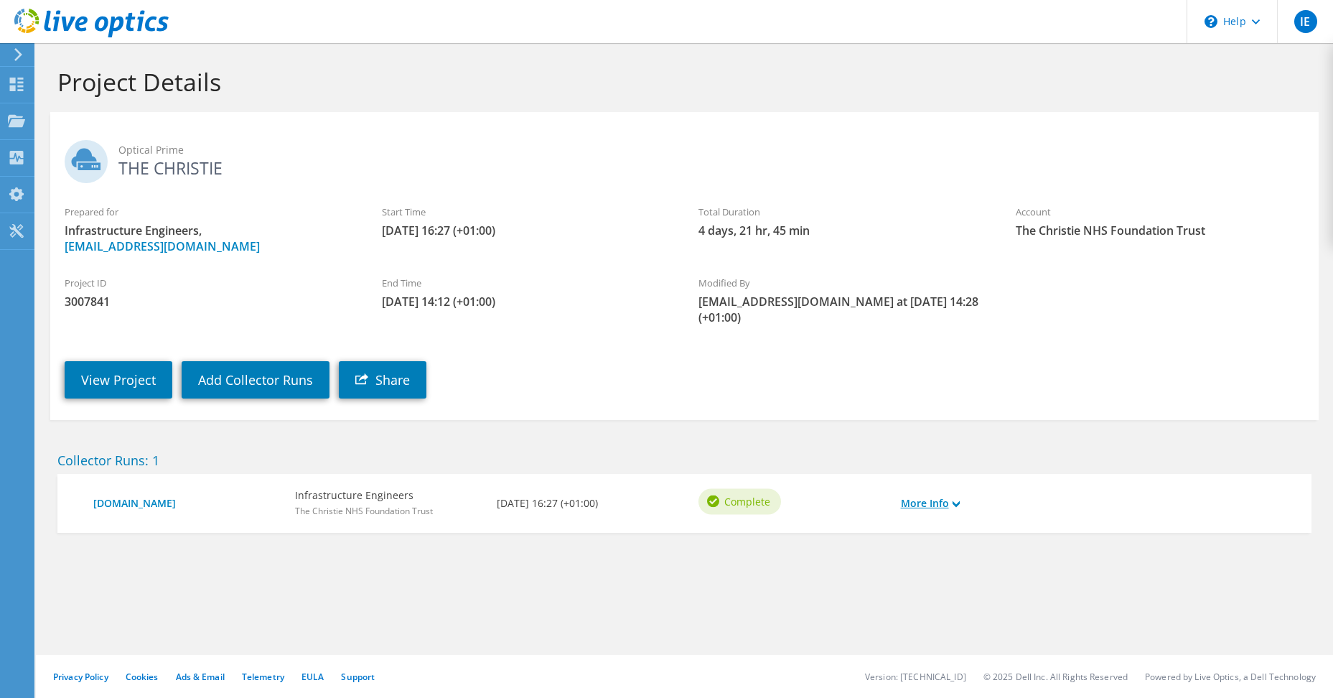
click at [960, 507] on link "More Info" at bounding box center [930, 503] width 59 height 16
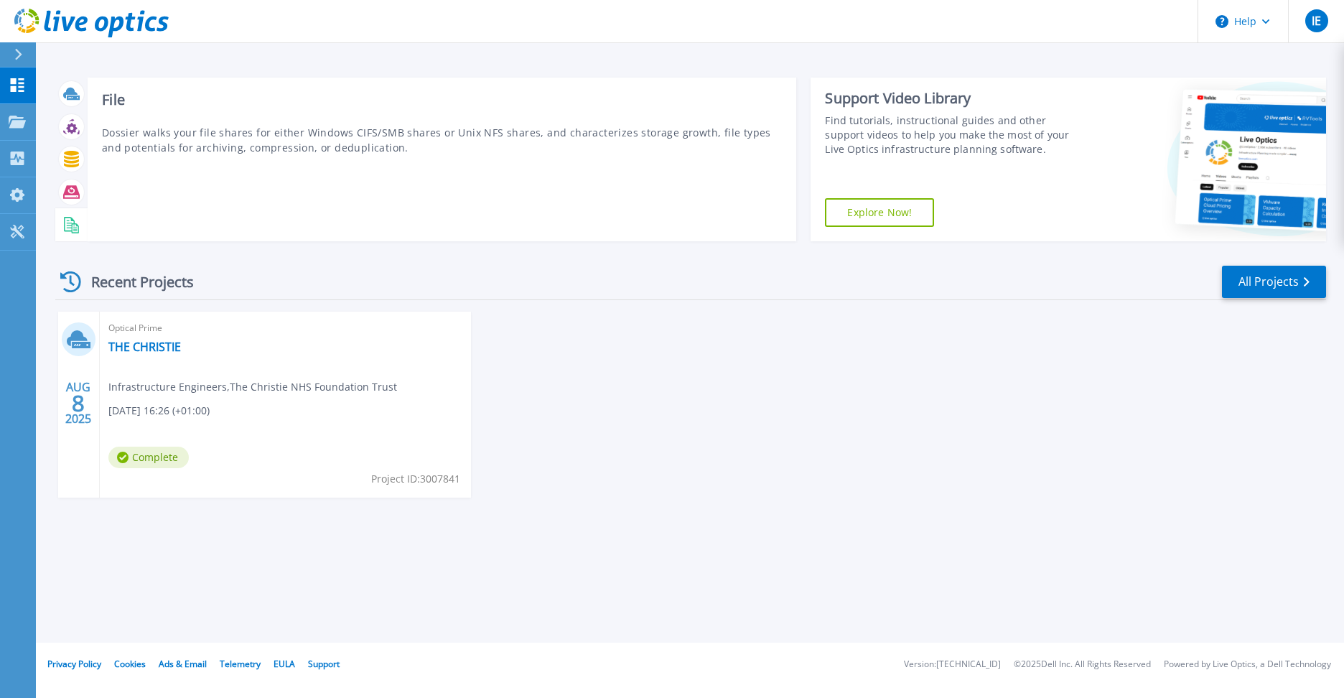
click at [72, 222] on icon at bounding box center [71, 225] width 17 height 17
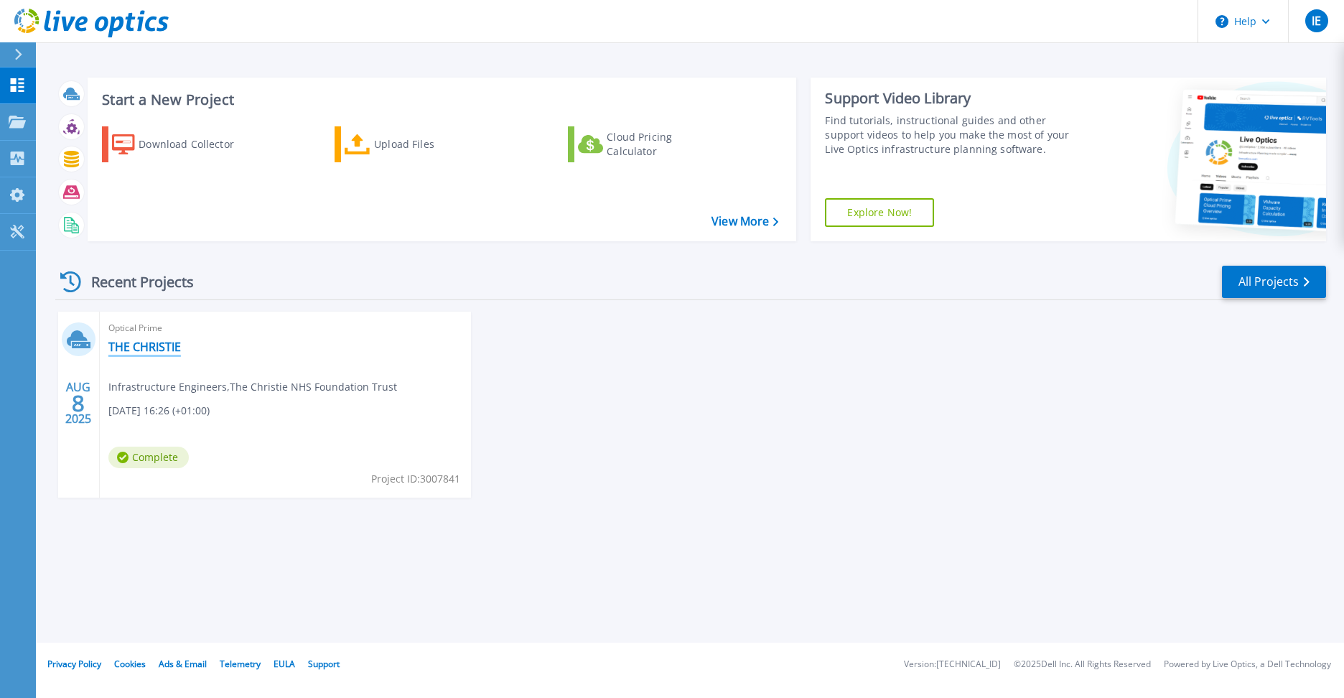
click at [119, 347] on link "THE CHRISTIE" at bounding box center [144, 347] width 73 height 14
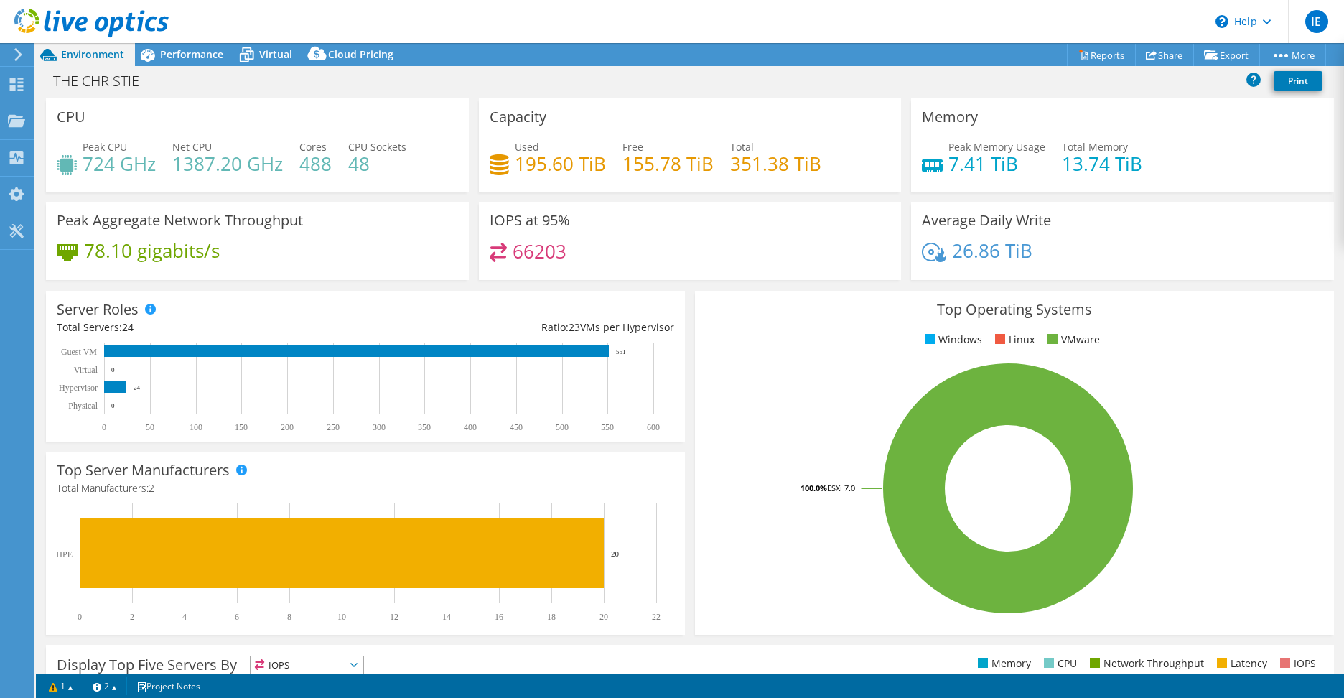
scroll to position [261, 0]
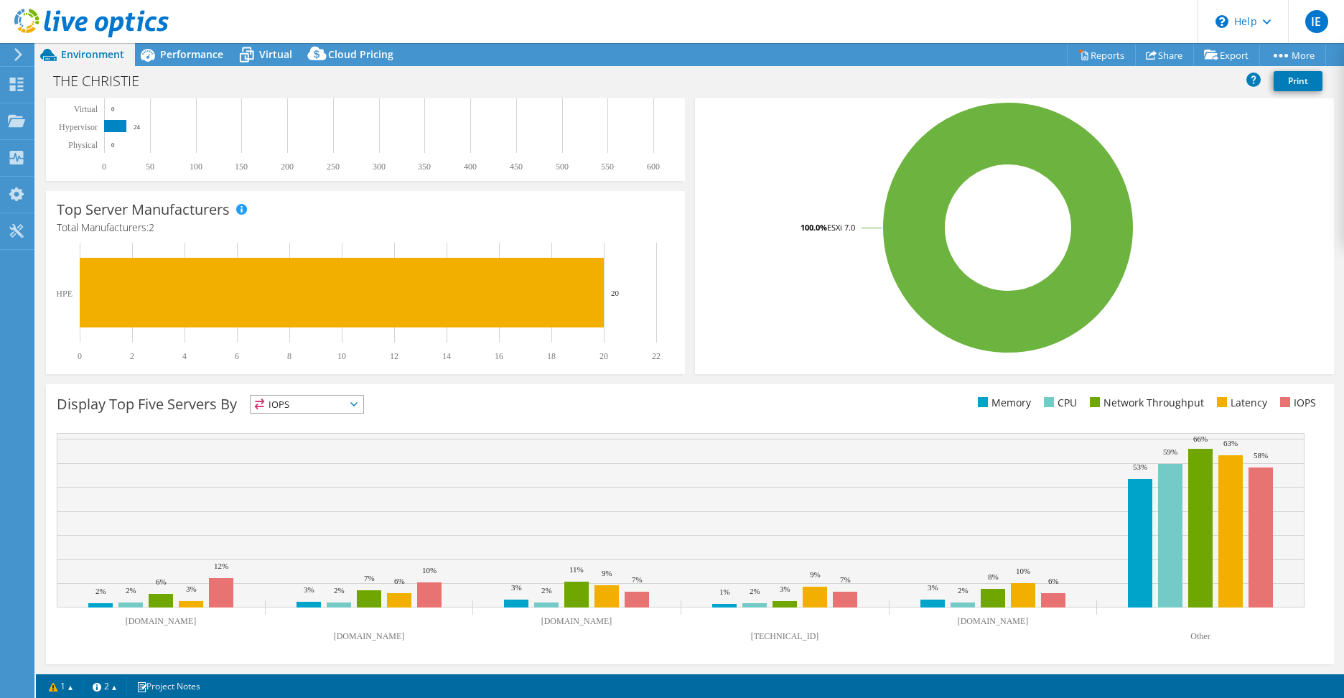
click at [297, 404] on span "IOPS" at bounding box center [307, 404] width 113 height 17
click at [289, 457] on li "CPU" at bounding box center [307, 463] width 113 height 20
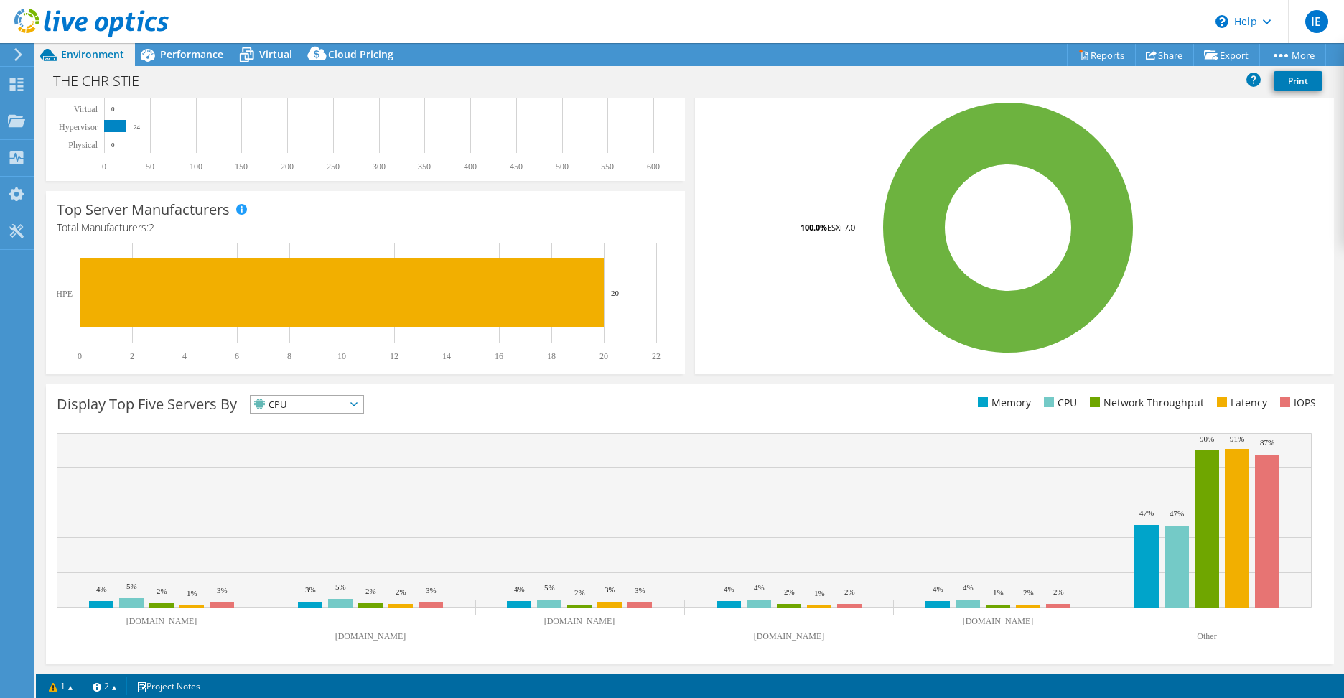
click at [274, 416] on div "Display Top Five Servers By CPU IOPS" at bounding box center [373, 407] width 633 height 24
click at [273, 406] on span "CPU" at bounding box center [298, 404] width 95 height 17
click at [282, 498] on li "Latency" at bounding box center [307, 503] width 113 height 20
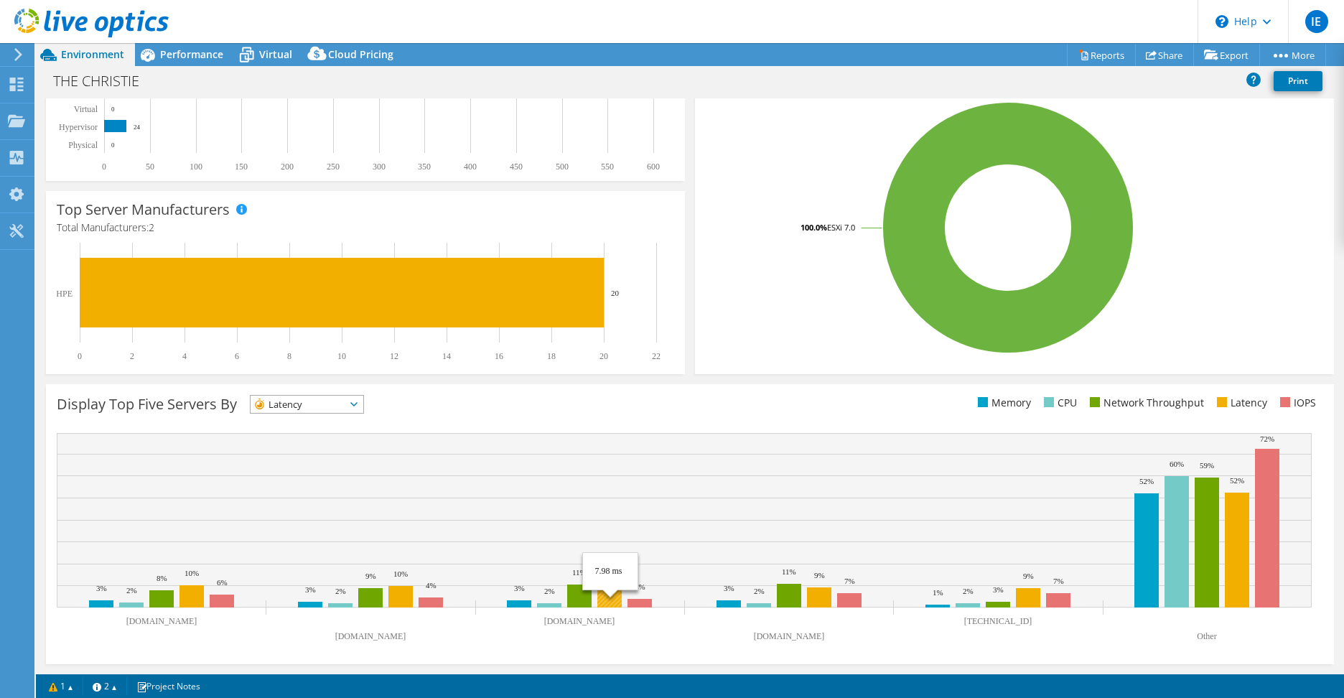
click at [607, 592] on rect at bounding box center [609, 597] width 24 height 22
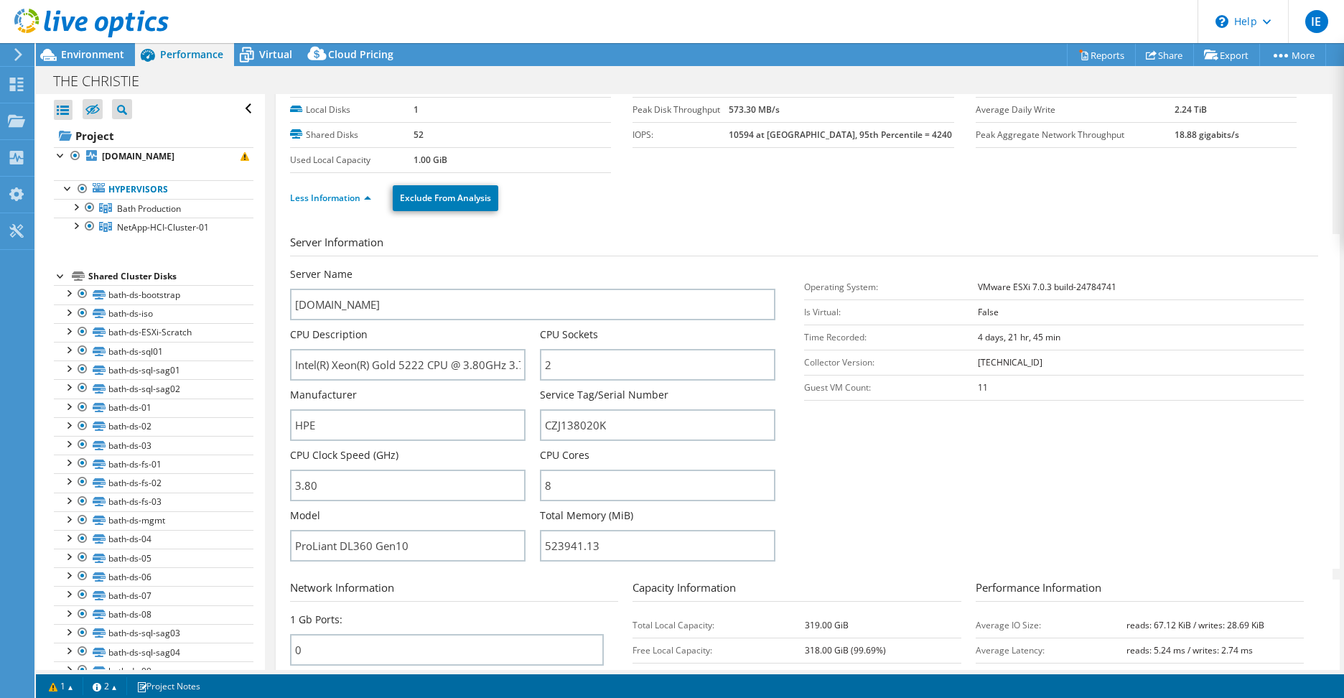
scroll to position [144, 0]
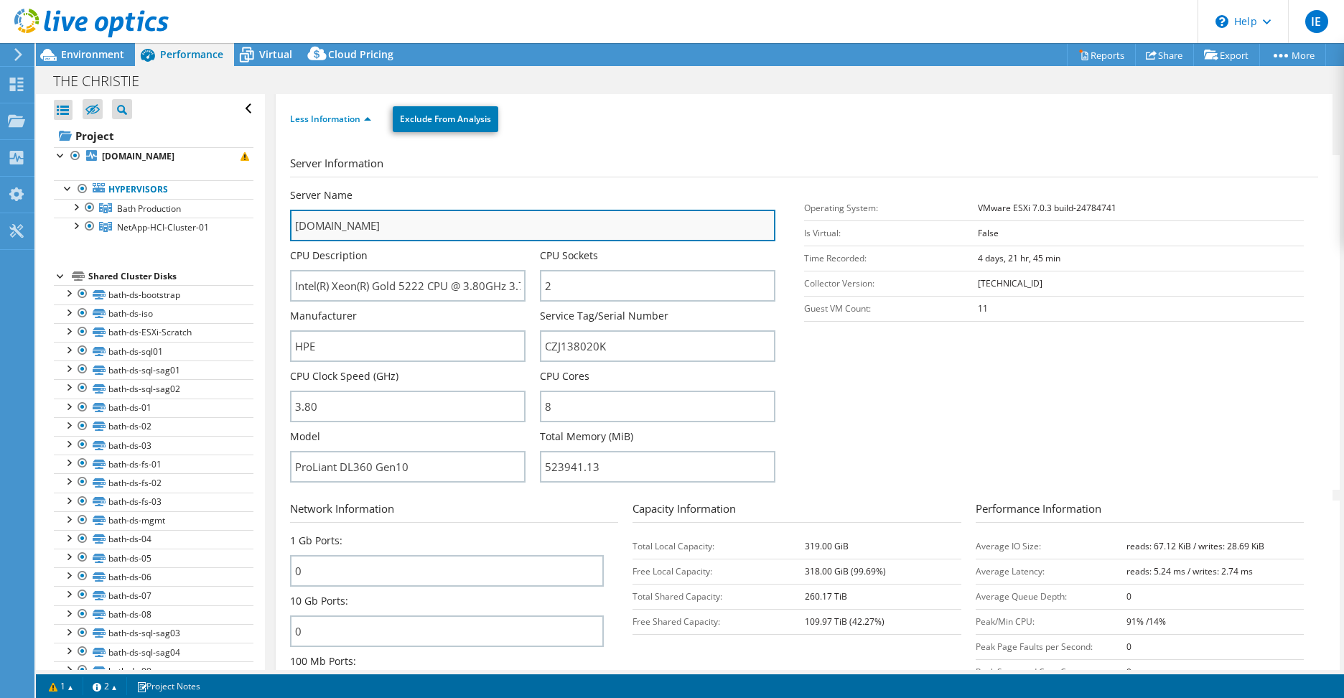
click at [541, 228] on input "[DOMAIN_NAME]" at bounding box center [532, 226] width 485 height 32
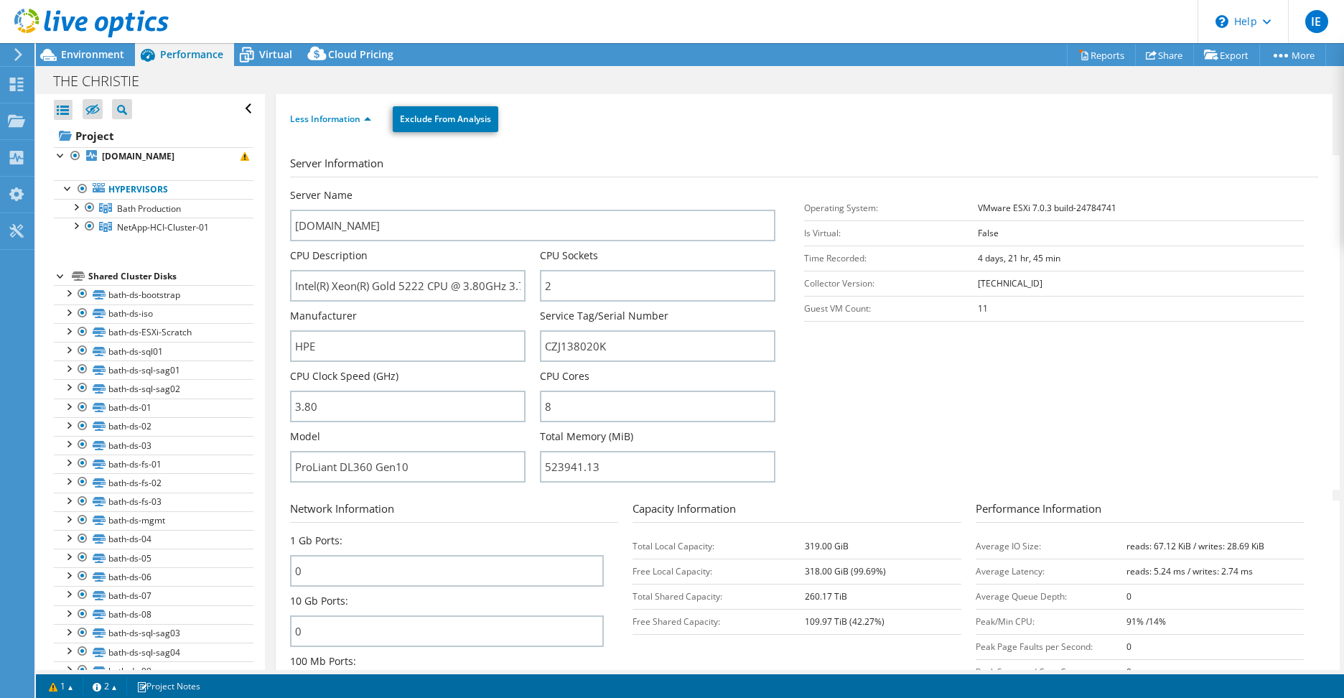
click at [920, 397] on section "Server Information Server Name bath-p2dr3-it2-0305-esxi-05.xchristie.nhs.uk CPU…" at bounding box center [807, 322] width 1035 height 335
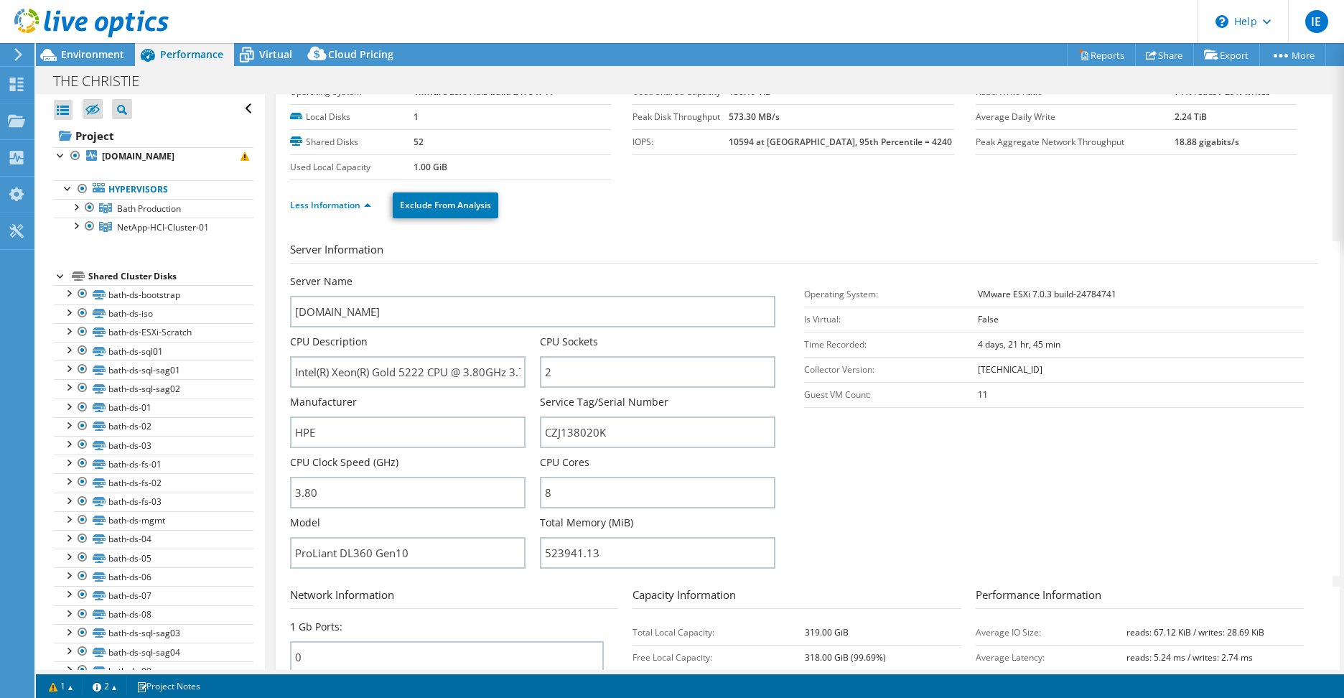
scroll to position [0, 0]
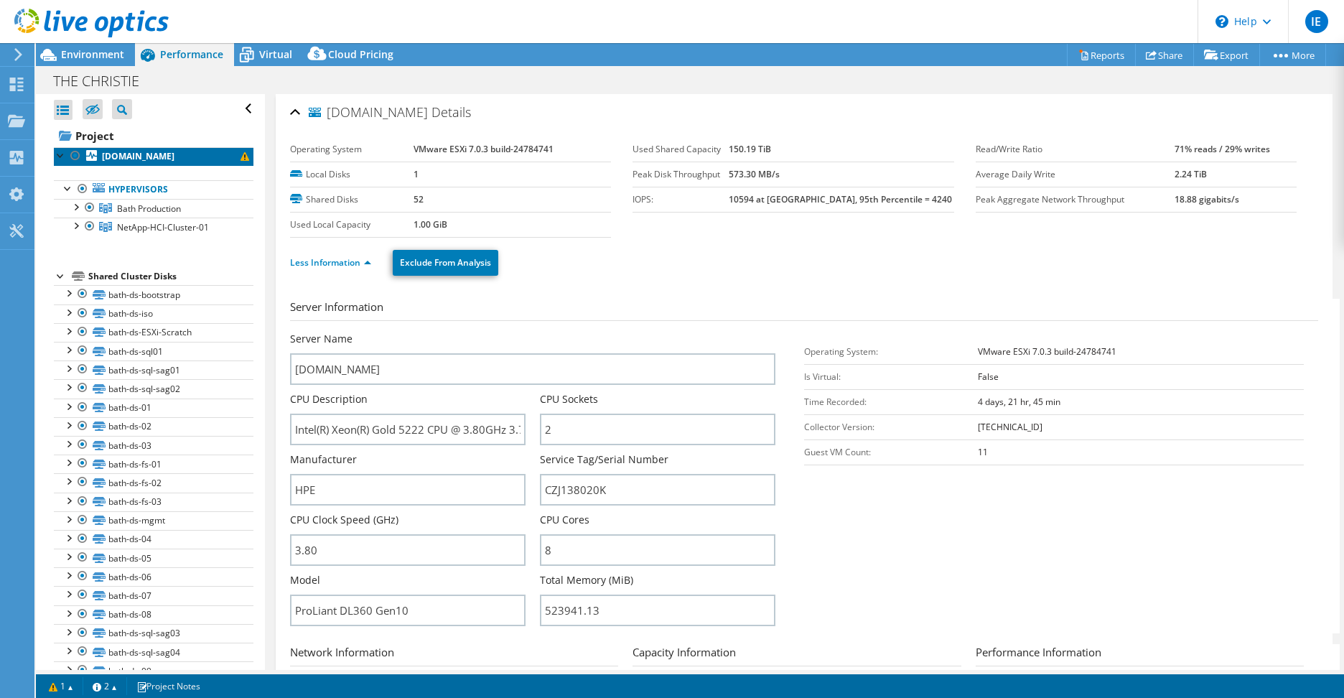
click at [161, 162] on b "[DOMAIN_NAME]" at bounding box center [138, 156] width 73 height 12
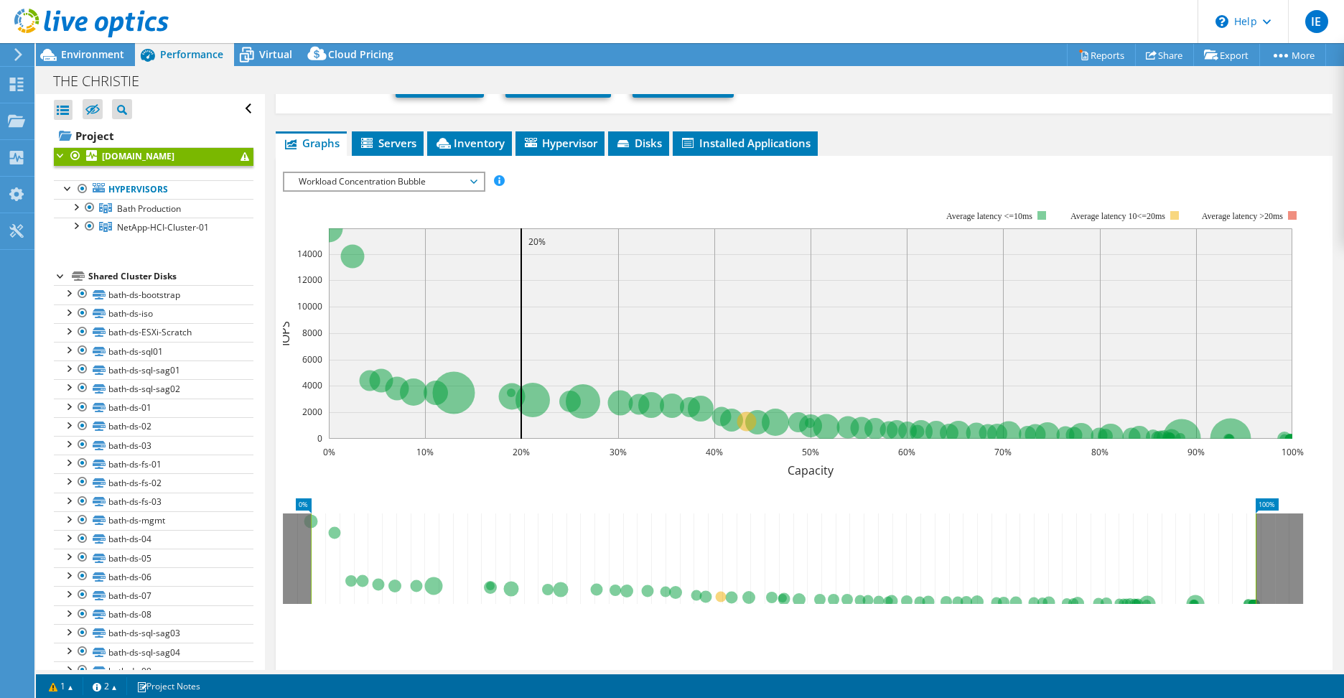
scroll to position [309, 0]
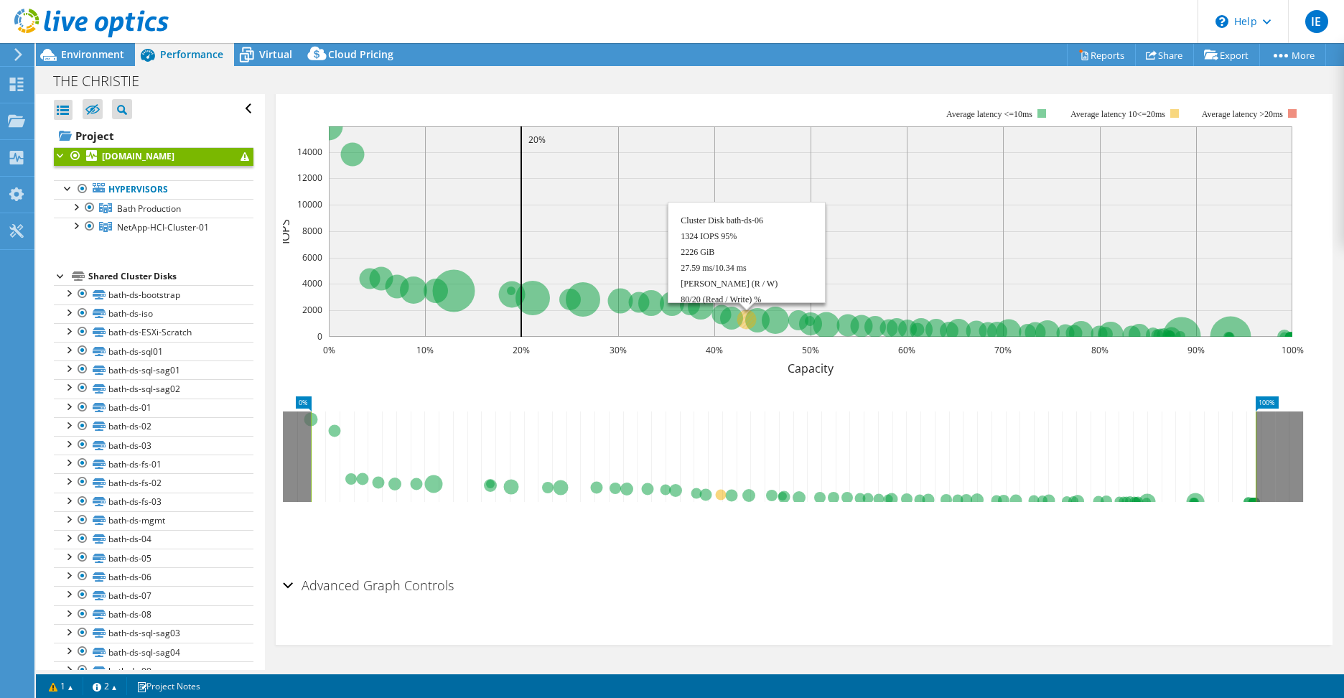
click at [742, 324] on circle at bounding box center [746, 318] width 19 height 19
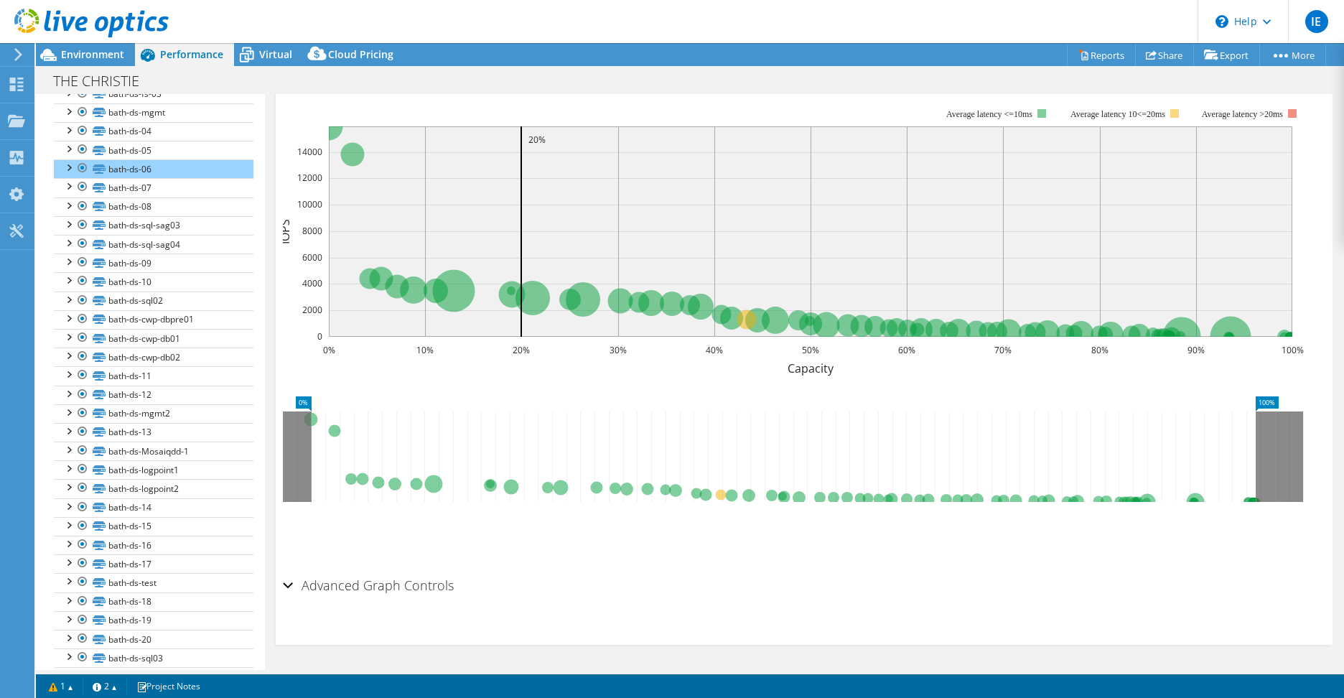
scroll to position [415, 0]
click at [65, 167] on div at bounding box center [68, 159] width 14 height 14
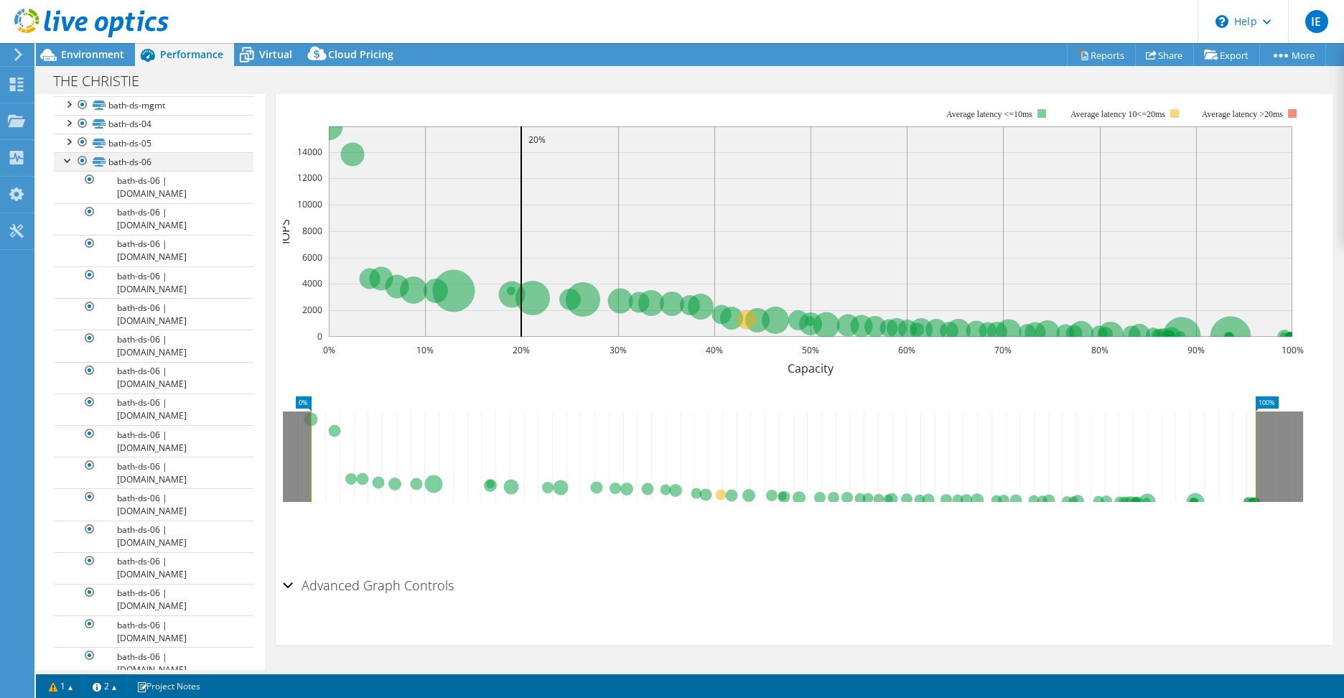
click at [65, 167] on div at bounding box center [68, 159] width 14 height 14
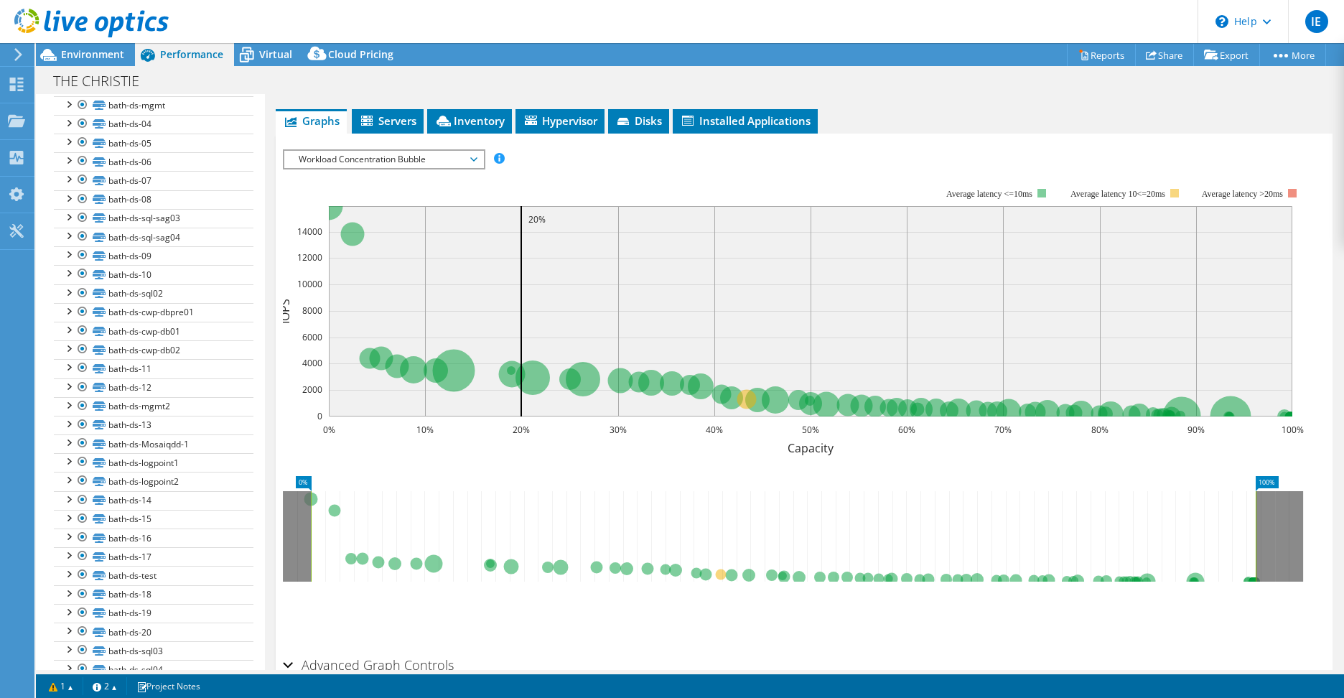
scroll to position [309, 0]
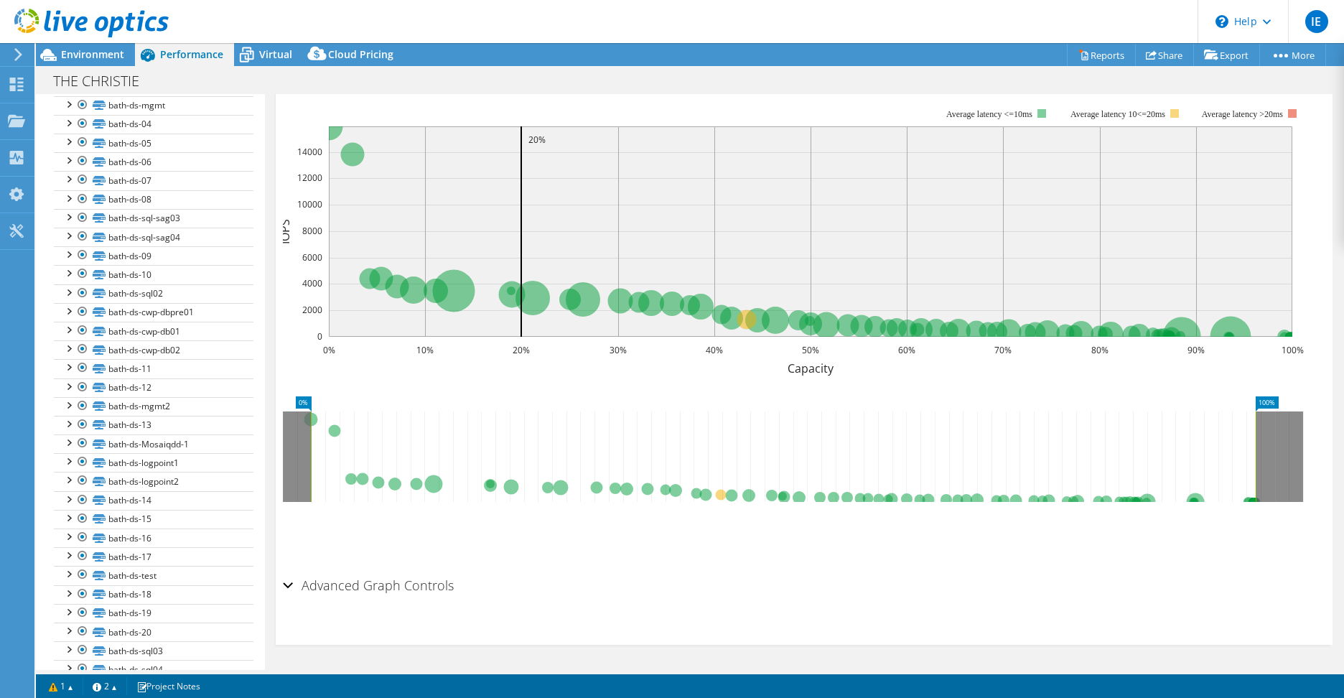
click at [290, 583] on div "Advanced Graph Controls" at bounding box center [804, 586] width 1042 height 31
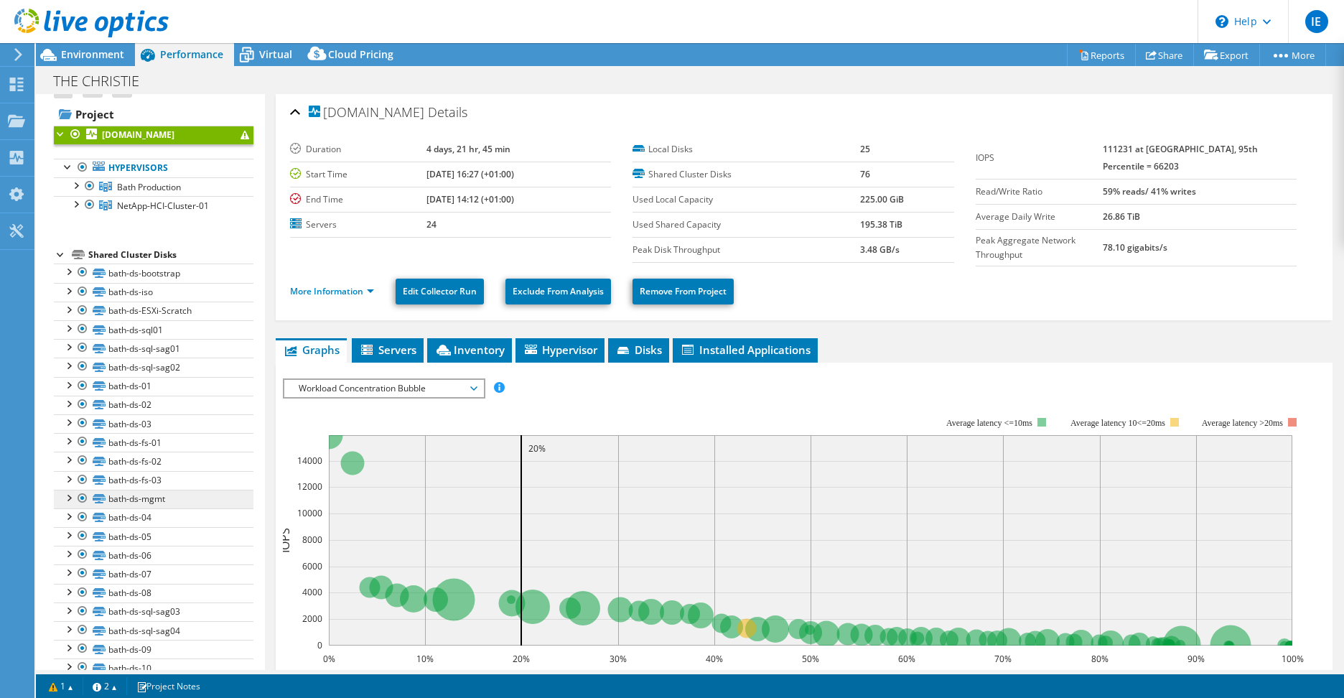
scroll to position [0, 0]
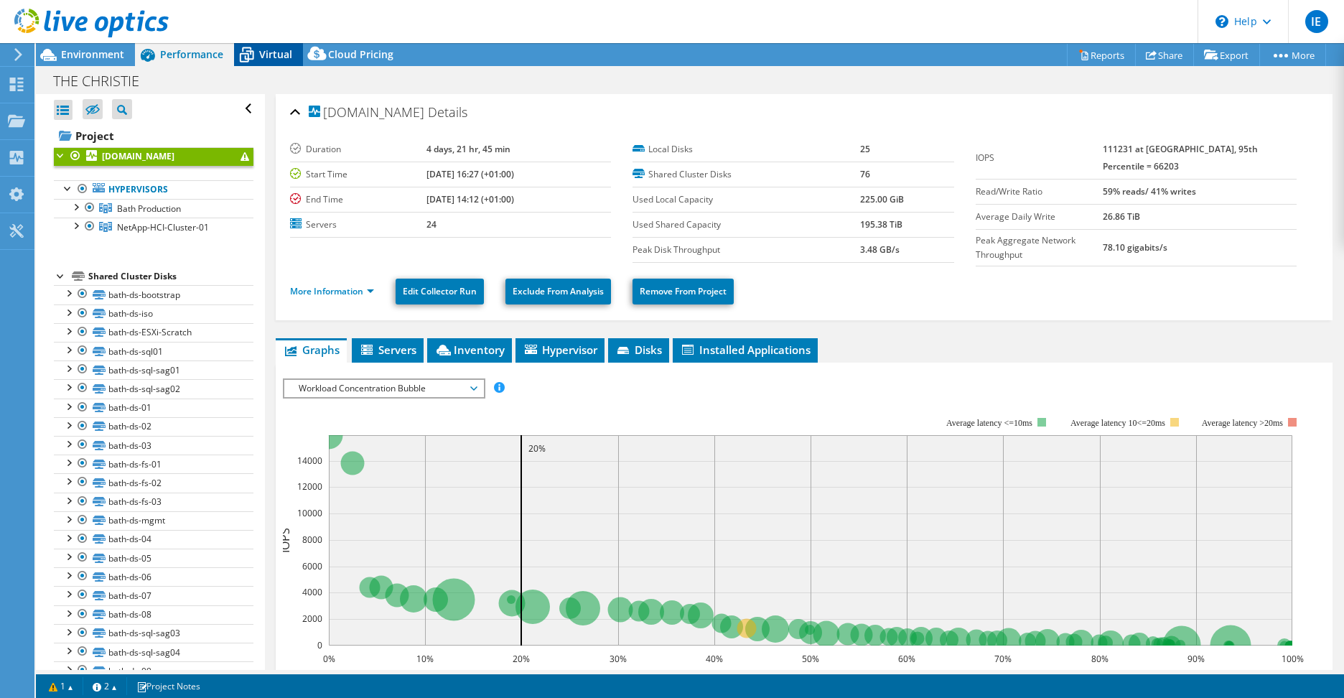
click at [246, 53] on icon at bounding box center [247, 55] width 14 height 11
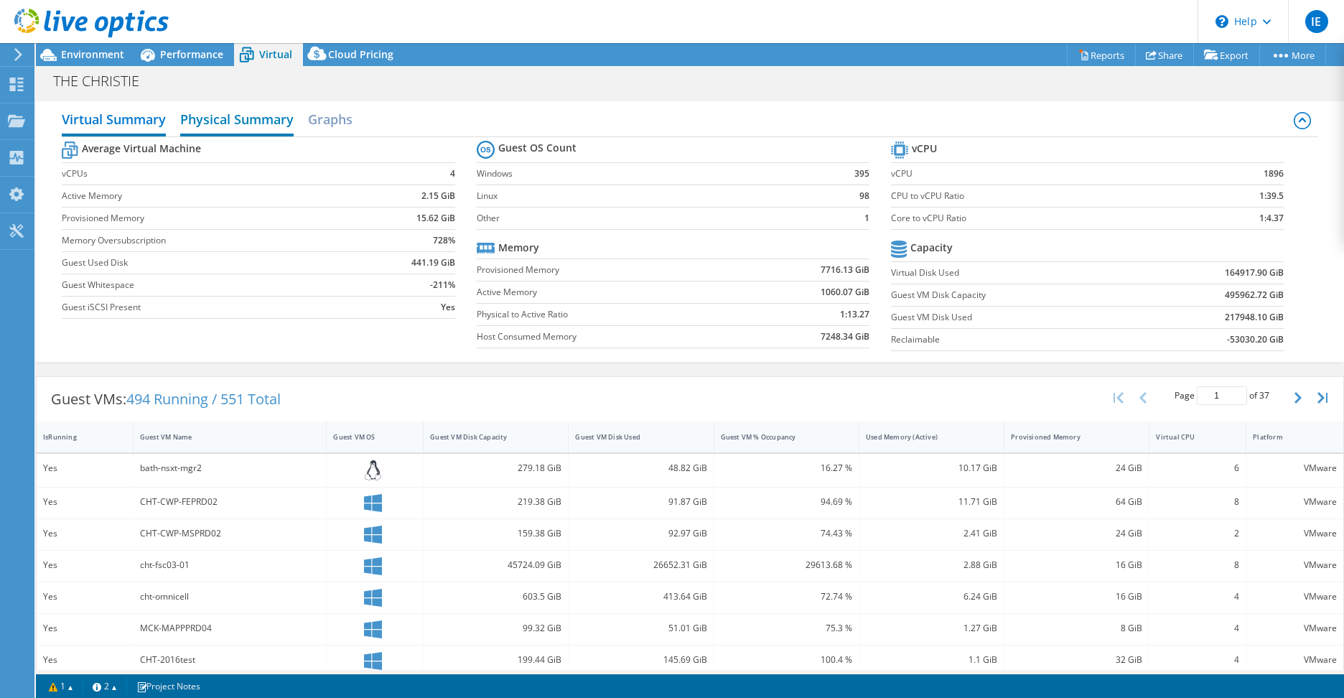
click at [219, 121] on h2 "Physical Summary" at bounding box center [236, 121] width 113 height 32
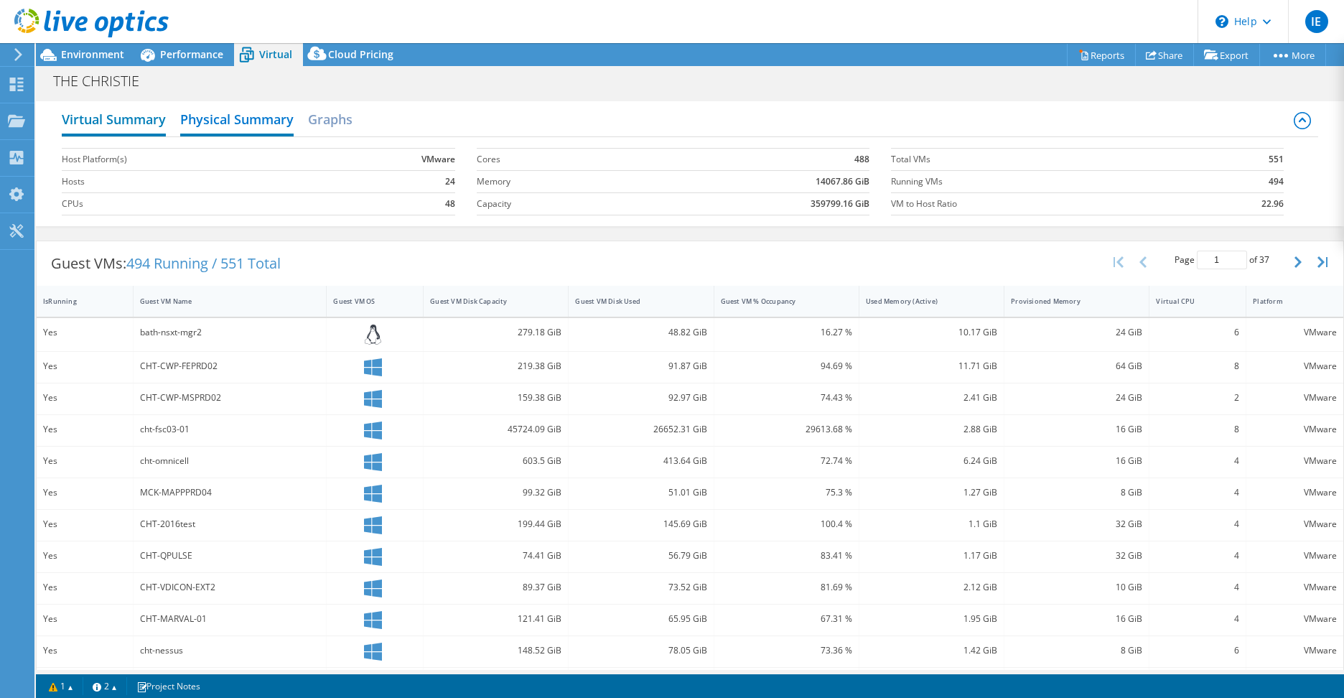
click at [111, 118] on h2 "Virtual Summary" at bounding box center [114, 121] width 104 height 32
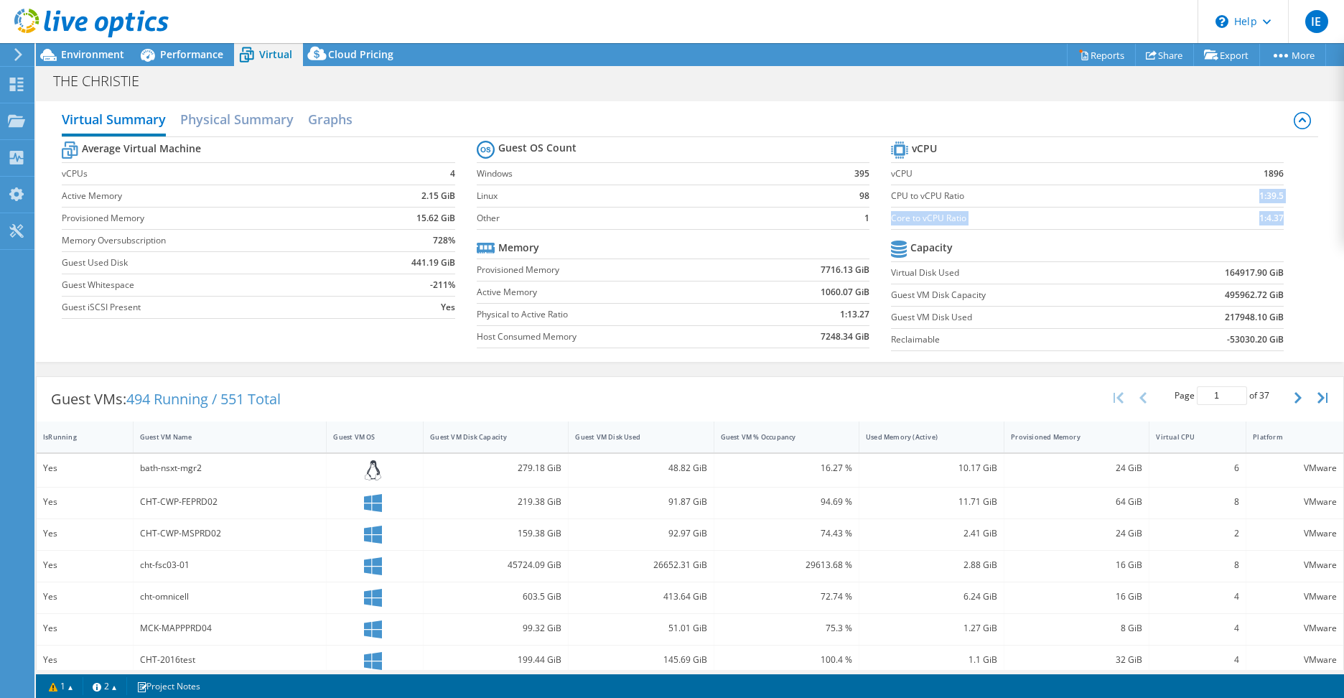
drag, startPoint x: 1248, startPoint y: 196, endPoint x: 1303, endPoint y: 200, distance: 55.4
click at [1303, 200] on div "Average Virtual Machine vCPUs 4 Active Memory 2.15 GiB Provisioned Memory 15.62…" at bounding box center [690, 247] width 1256 height 221
drag, startPoint x: 1303, startPoint y: 200, endPoint x: 1273, endPoint y: 200, distance: 29.4
click at [1273, 200] on section "vCPU vCPU 1896 CPU to vCPU Ratio 1:39.5 Core to vCPU Ratio 1:4.37 Capacity Virt…" at bounding box center [1098, 248] width 414 height 220
click at [81, 57] on span "Environment" at bounding box center [92, 54] width 63 height 14
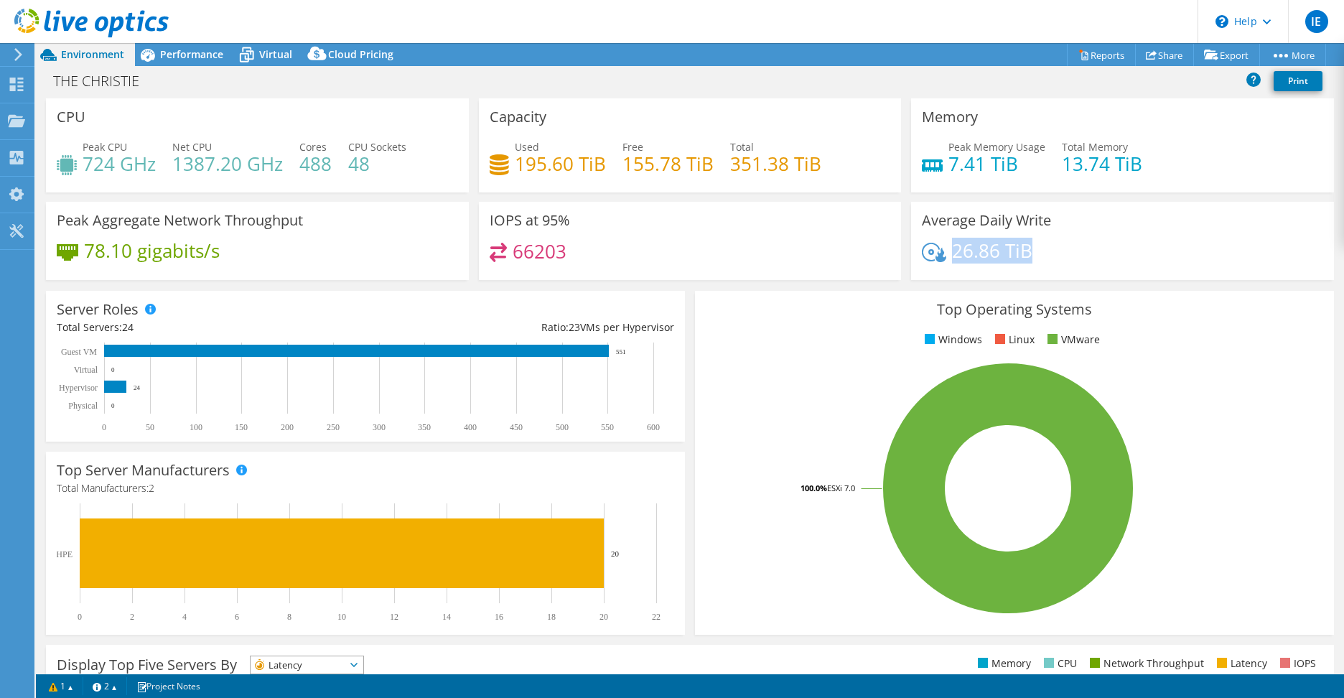
drag, startPoint x: 945, startPoint y: 249, endPoint x: 1057, endPoint y: 260, distance: 112.5
click at [1057, 260] on div "26.86 TiB" at bounding box center [1122, 258] width 401 height 30
click at [1124, 244] on div "26.86 TiB" at bounding box center [1122, 258] width 401 height 30
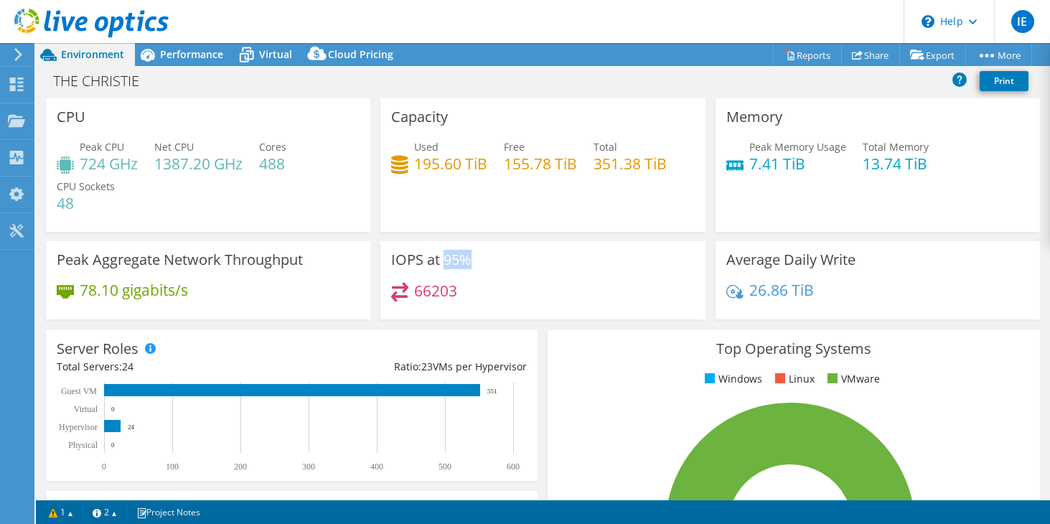
drag, startPoint x: 441, startPoint y: 262, endPoint x: 467, endPoint y: 266, distance: 26.1
click at [467, 266] on h3 "IOPS at 95%" at bounding box center [431, 260] width 80 height 16
drag, startPoint x: 467, startPoint y: 266, endPoint x: 466, endPoint y: 292, distance: 25.9
click at [466, 292] on div "66203" at bounding box center [542, 297] width 303 height 31
drag, startPoint x: 409, startPoint y: 289, endPoint x: 459, endPoint y: 292, distance: 50.4
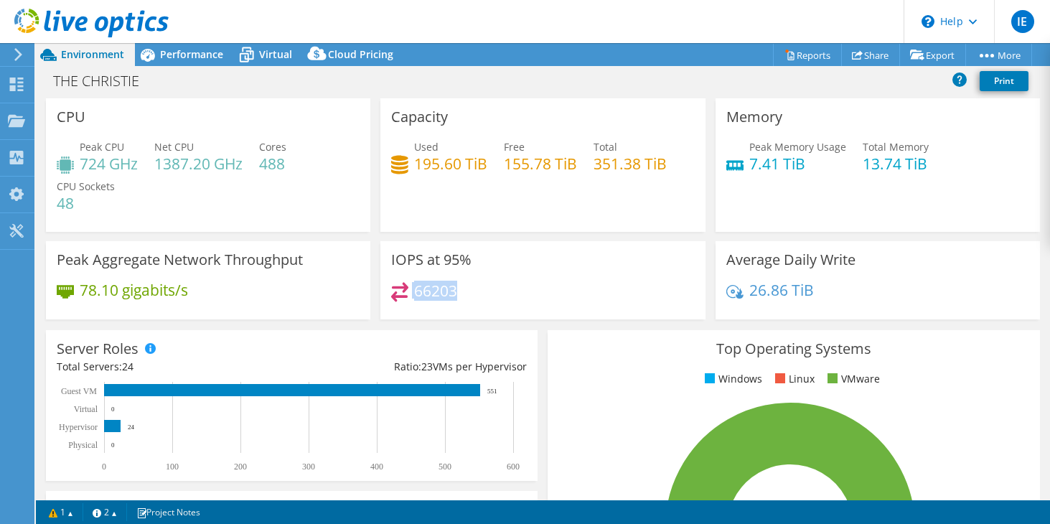
click at [459, 292] on div "66203" at bounding box center [542, 297] width 303 height 31
drag, startPoint x: 459, startPoint y: 292, endPoint x: 614, endPoint y: 310, distance: 156.1
click at [614, 310] on div "66203" at bounding box center [542, 297] width 303 height 31
drag, startPoint x: 73, startPoint y: 161, endPoint x: 248, endPoint y: 160, distance: 174.4
click at [248, 160] on div "Peak CPU 724 GHz Net CPU 1387.20 GHz Cores 488 CPU Sockets 48" at bounding box center [208, 182] width 303 height 86
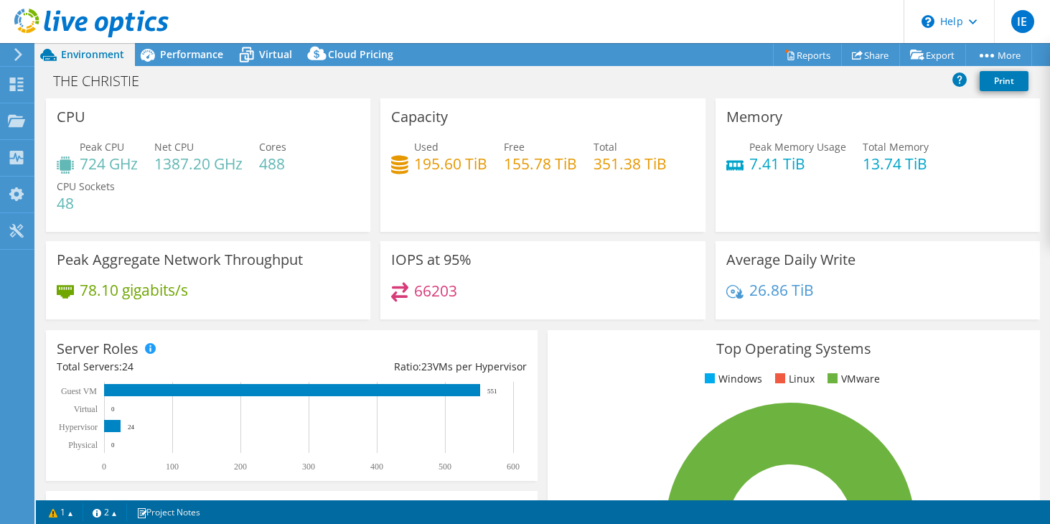
drag, startPoint x: 248, startPoint y: 160, endPoint x: 279, endPoint y: 205, distance: 54.2
click at [279, 205] on div "Peak CPU 724 GHz Net CPU 1387.20 GHz Cores 488 CPU Sockets 48" at bounding box center [208, 182] width 303 height 86
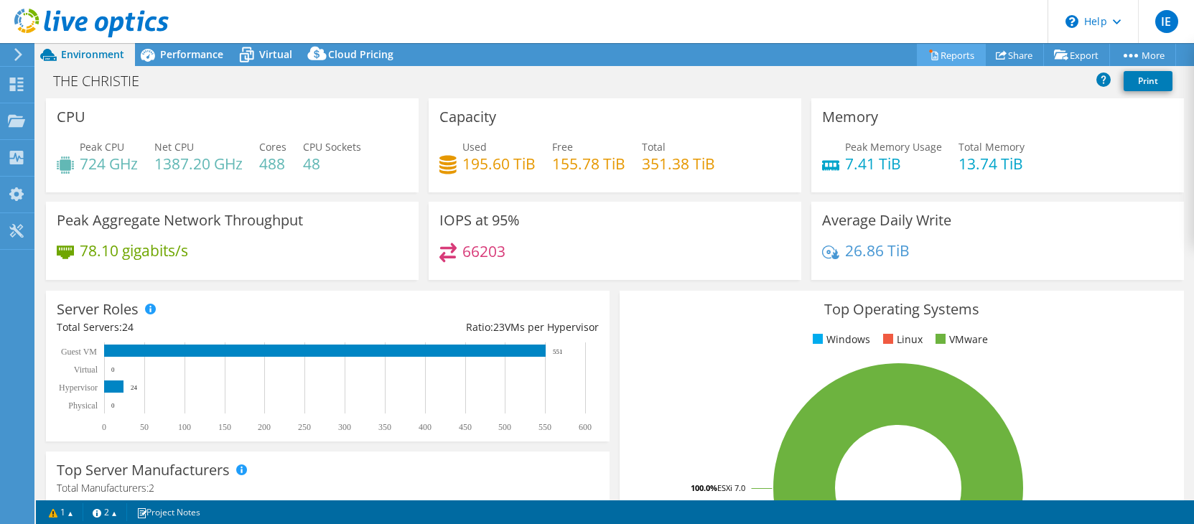
click at [945, 52] on link "Reports" at bounding box center [951, 55] width 69 height 22
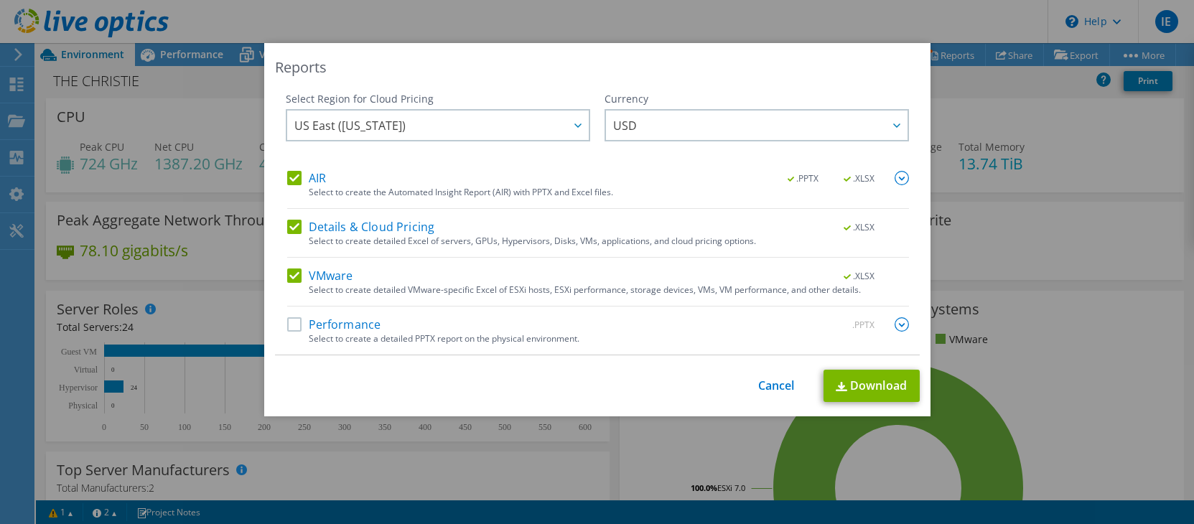
click at [296, 332] on div "Performance .PPTX" at bounding box center [598, 325] width 622 height 17
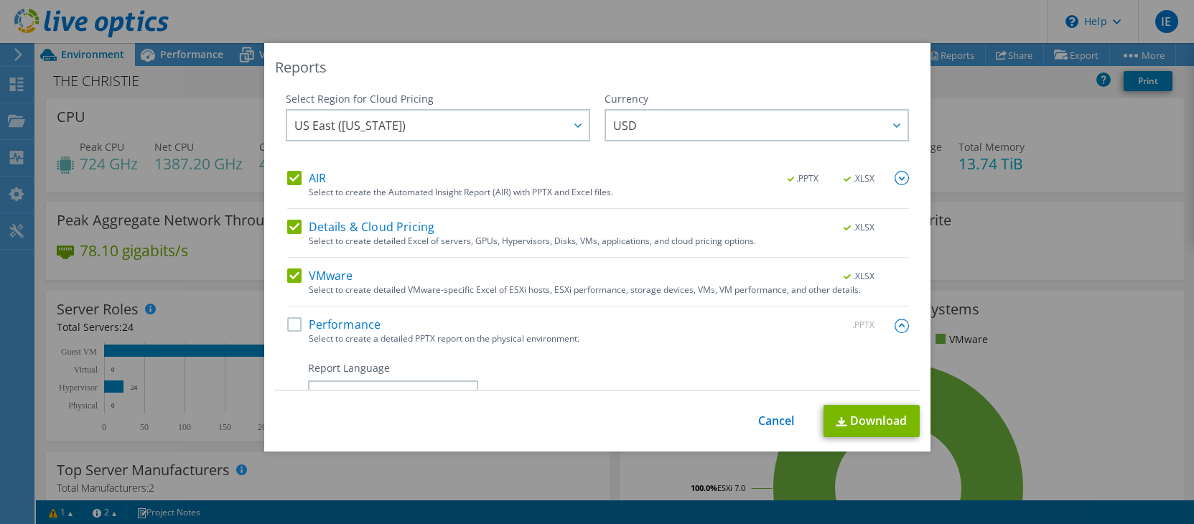
click at [287, 328] on label "Performance" at bounding box center [334, 324] width 94 height 14
click at [0, 0] on input "Performance" at bounding box center [0, 0] width 0 height 0
click at [649, 117] on span "USD" at bounding box center [760, 125] width 294 height 29
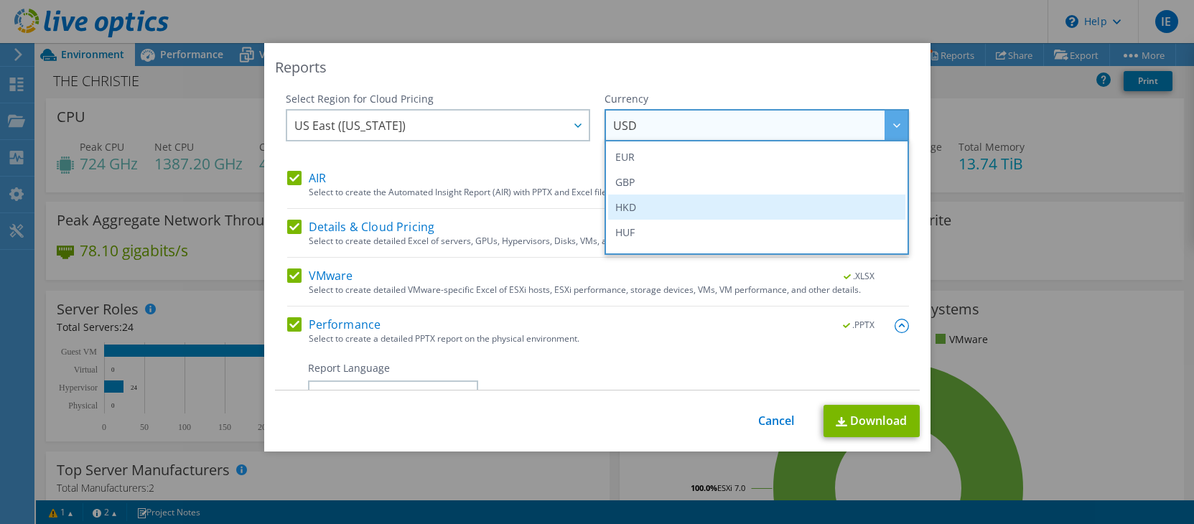
scroll to position [212, 0]
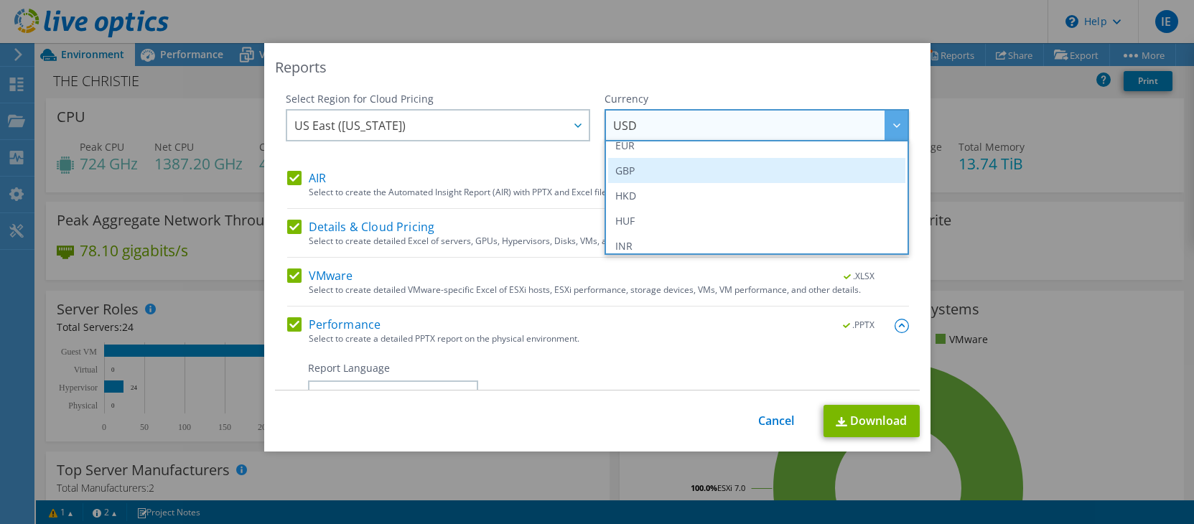
click at [645, 171] on li "GBP" at bounding box center [756, 170] width 297 height 25
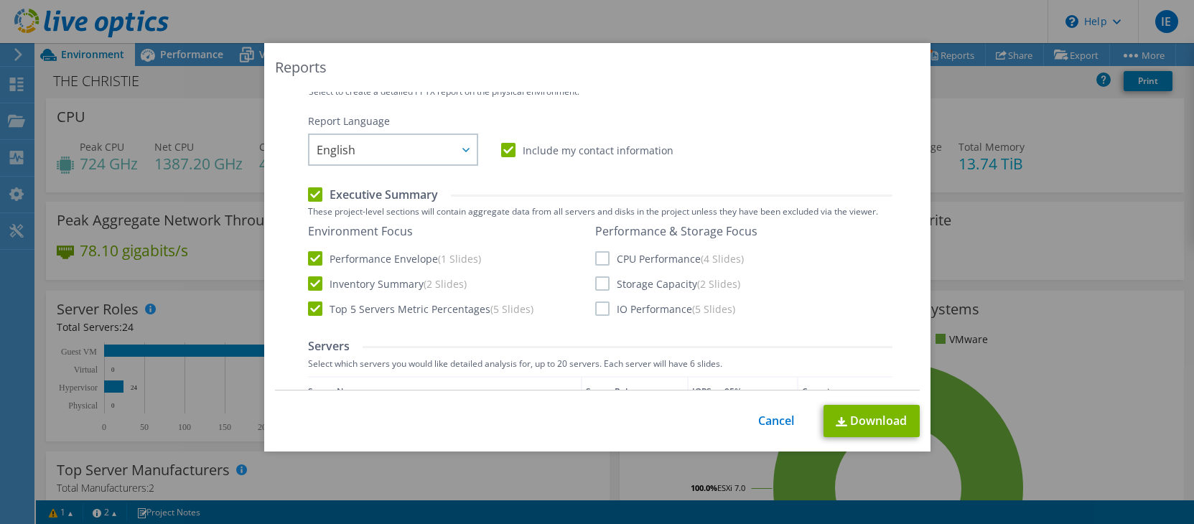
scroll to position [276, 0]
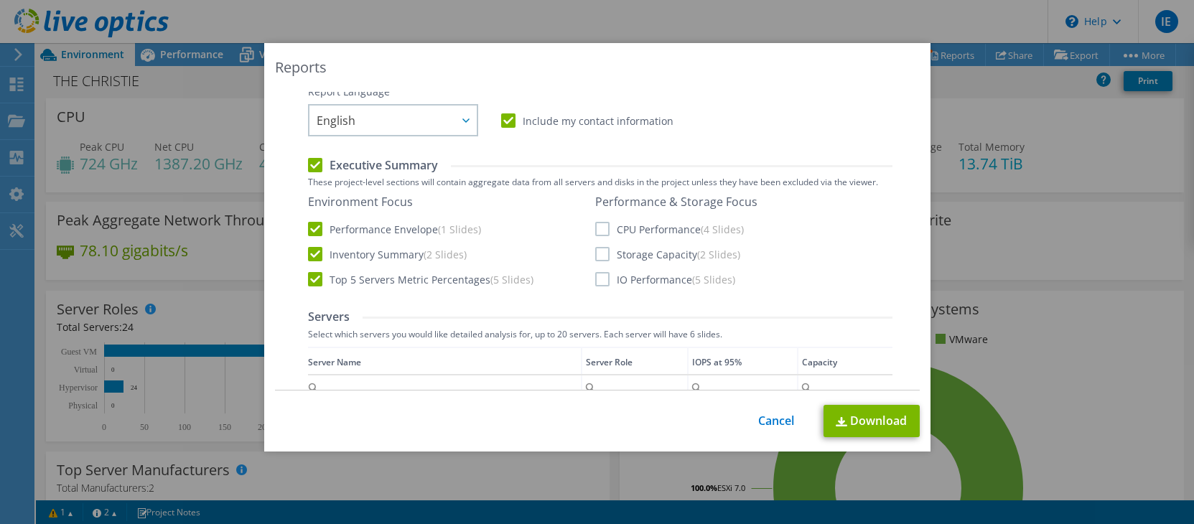
click at [598, 230] on label "CPU Performance (4 Slides)" at bounding box center [669, 229] width 149 height 14
click at [0, 0] on input "CPU Performance (4 Slides)" at bounding box center [0, 0] width 0 height 0
click at [600, 258] on label "Storage Capacity (2 Slides)" at bounding box center [667, 254] width 145 height 14
click at [0, 0] on input "Storage Capacity (2 Slides)" at bounding box center [0, 0] width 0 height 0
click at [595, 279] on label "IO Performance (5 Slides)" at bounding box center [665, 279] width 140 height 14
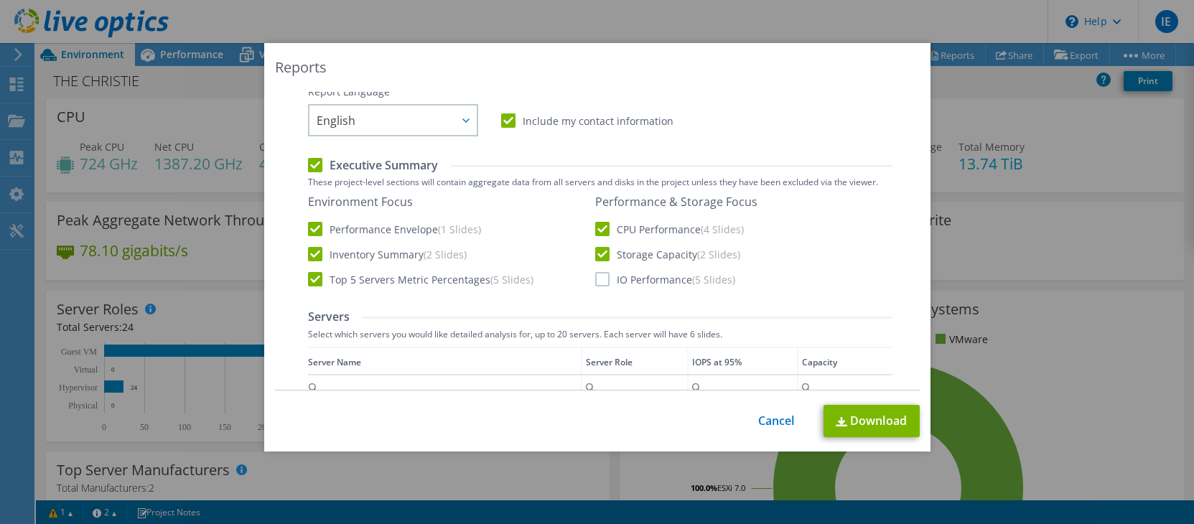
click at [0, 0] on input "IO Performance (5 Slides)" at bounding box center [0, 0] width 0 height 0
drag, startPoint x: 893, startPoint y: 208, endPoint x: 894, endPoint y: 241, distance: 33.1
click at [894, 241] on div "Select Region for Cloud Pricing Asia Pacific (Hong Kong) Asia Pacific (Mumbai) …" at bounding box center [597, 241] width 645 height 299
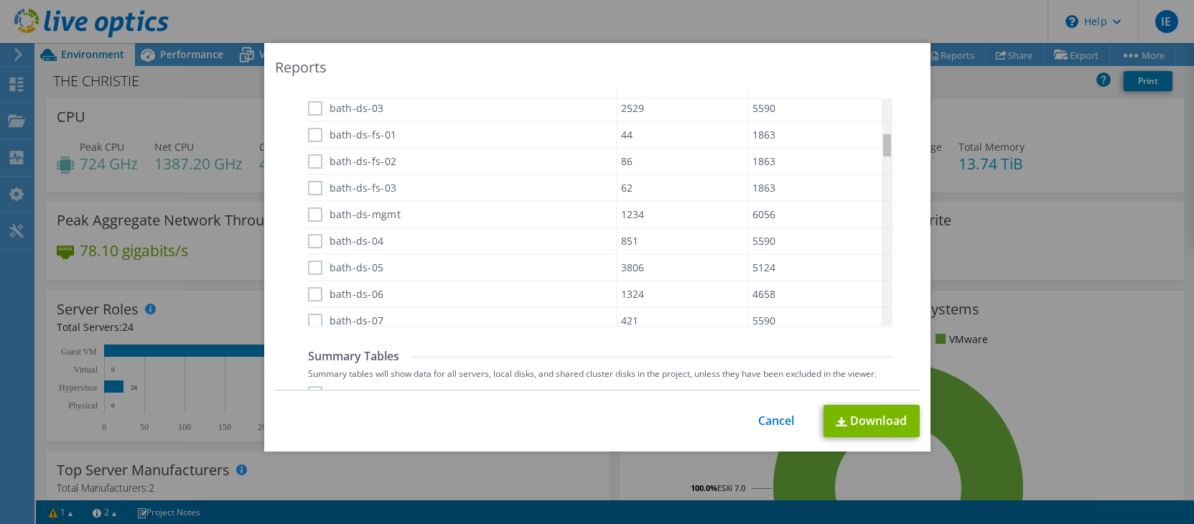
scroll to position [0, 0]
drag, startPoint x: 887, startPoint y: 141, endPoint x: 888, endPoint y: 118, distance: 23.7
click at [888, 118] on body "IE End User Infrastructure Engineers the-christie.infrastructure.engineers@nhs.…" at bounding box center [597, 262] width 1194 height 524
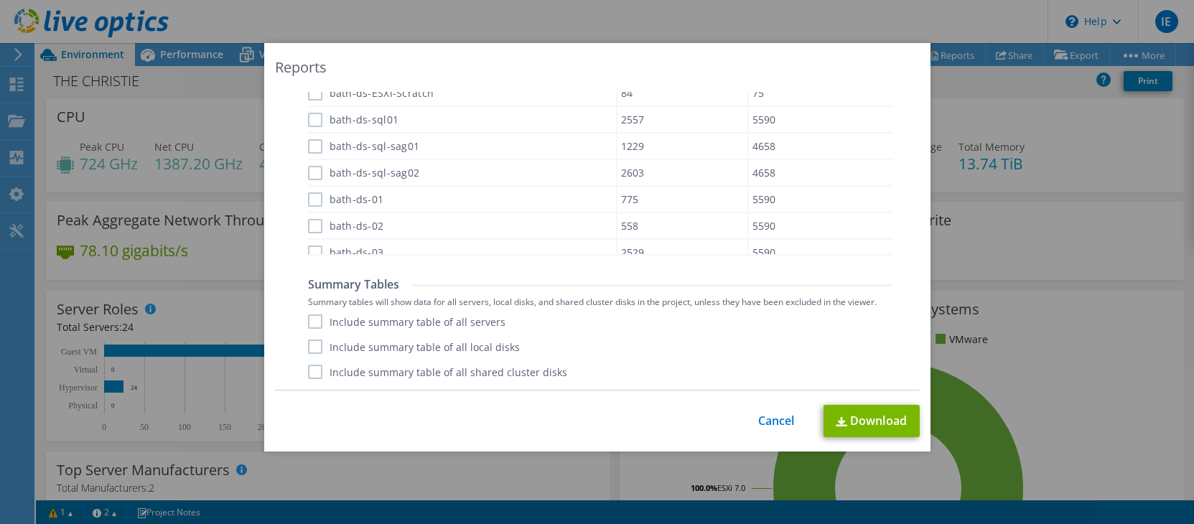
click at [314, 324] on label "Include summary table of all servers" at bounding box center [406, 321] width 197 height 14
click at [0, 0] on input "Include summary table of all servers" at bounding box center [0, 0] width 0 height 0
drag, startPoint x: 310, startPoint y: 349, endPoint x: 312, endPoint y: 360, distance: 11.7
click at [310, 350] on label "Include summary table of all local disks" at bounding box center [414, 347] width 212 height 14
click at [0, 0] on input "Include summary table of all local disks" at bounding box center [0, 0] width 0 height 0
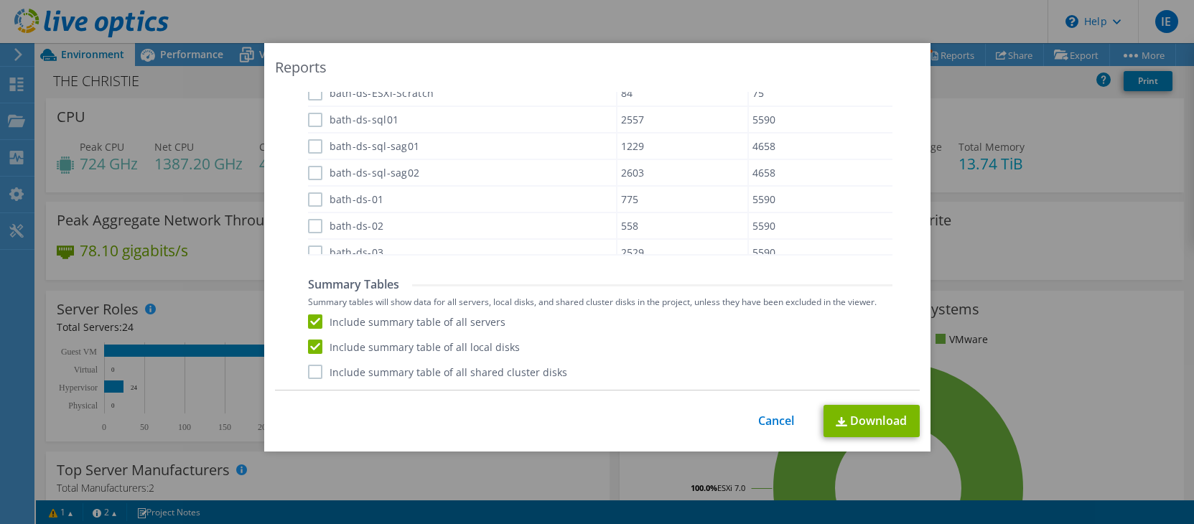
click at [312, 377] on label "Include summary table of all shared cluster disks" at bounding box center [437, 372] width 259 height 14
click at [0, 0] on input "Include summary table of all shared cluster disks" at bounding box center [0, 0] width 0 height 0
click at [313, 374] on label "Include summary table of all shared cluster disks" at bounding box center [437, 372] width 259 height 14
click at [0, 0] on input "Include summary table of all shared cluster disks" at bounding box center [0, 0] width 0 height 0
click at [309, 352] on label "Include summary table of all local disks" at bounding box center [414, 347] width 212 height 14
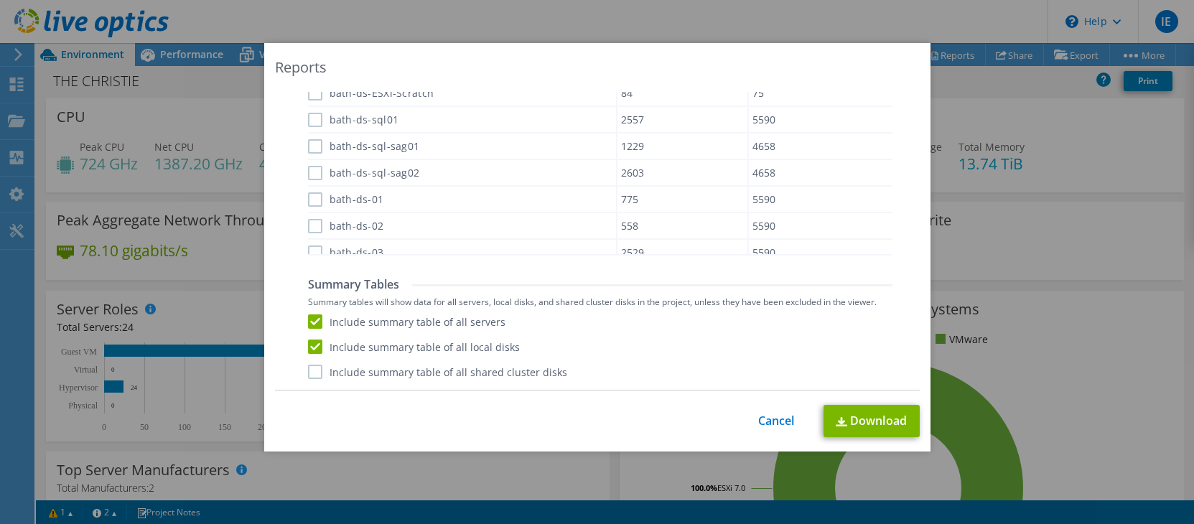
click at [0, 0] on input "Include summary table of all local disks" at bounding box center [0, 0] width 0 height 0
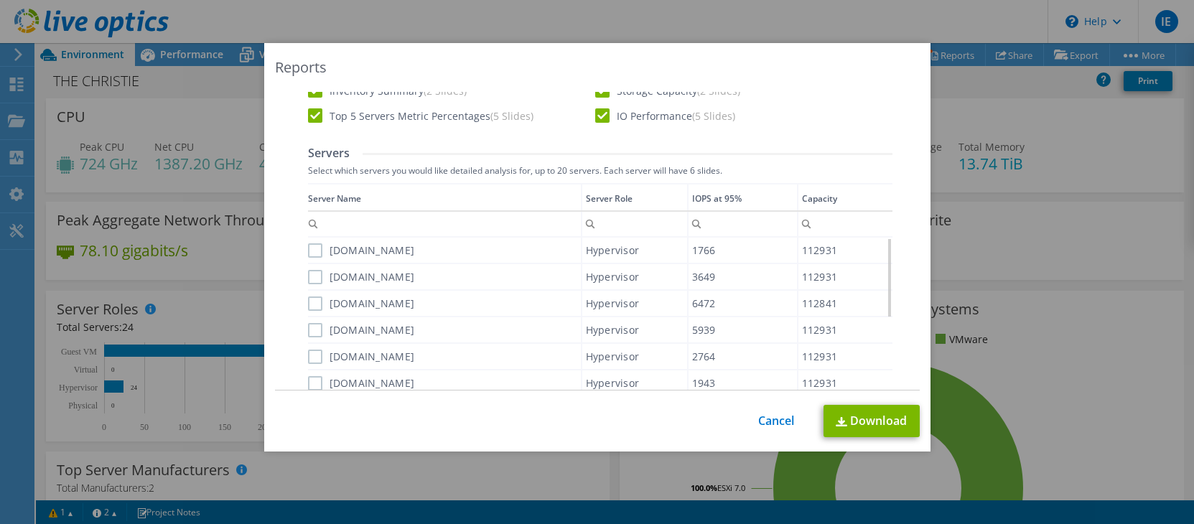
scroll to position [439, 0]
click at [314, 253] on label "[DOMAIN_NAME]" at bounding box center [361, 251] width 107 height 14
click at [0, 0] on input "[DOMAIN_NAME]" at bounding box center [0, 0] width 0 height 0
click at [309, 284] on label "[DOMAIN_NAME]" at bounding box center [361, 278] width 107 height 14
click at [0, 0] on input "[DOMAIN_NAME]" at bounding box center [0, 0] width 0 height 0
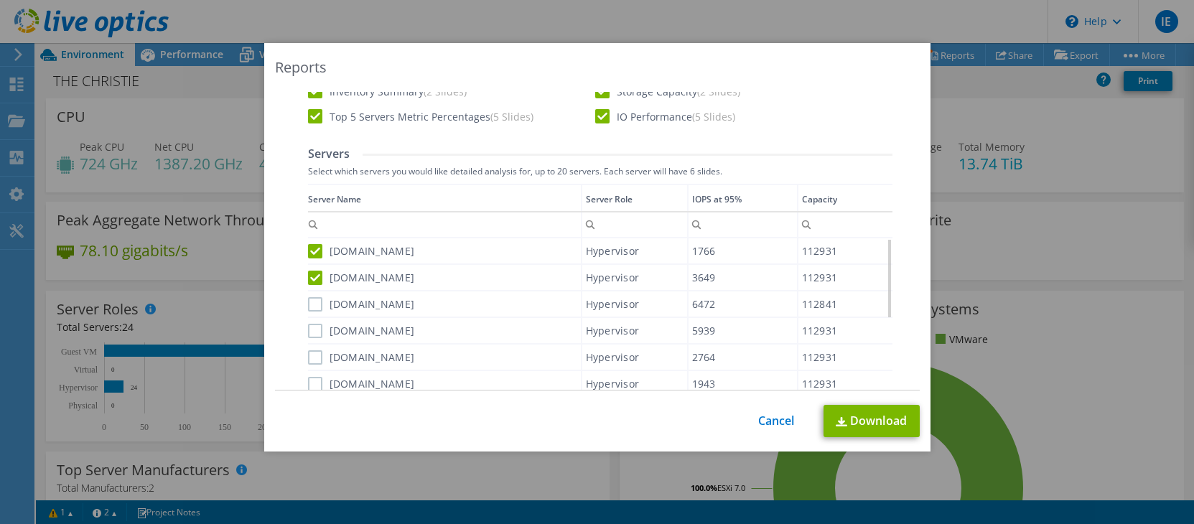
click at [309, 303] on label "[DOMAIN_NAME]" at bounding box center [361, 304] width 107 height 14
click at [0, 0] on input "[DOMAIN_NAME]" at bounding box center [0, 0] width 0 height 0
click at [314, 333] on label "[DOMAIN_NAME]" at bounding box center [361, 331] width 107 height 14
click at [0, 0] on input "[DOMAIN_NAME]" at bounding box center [0, 0] width 0 height 0
click at [308, 351] on div "[DOMAIN_NAME]" at bounding box center [444, 357] width 273 height 25
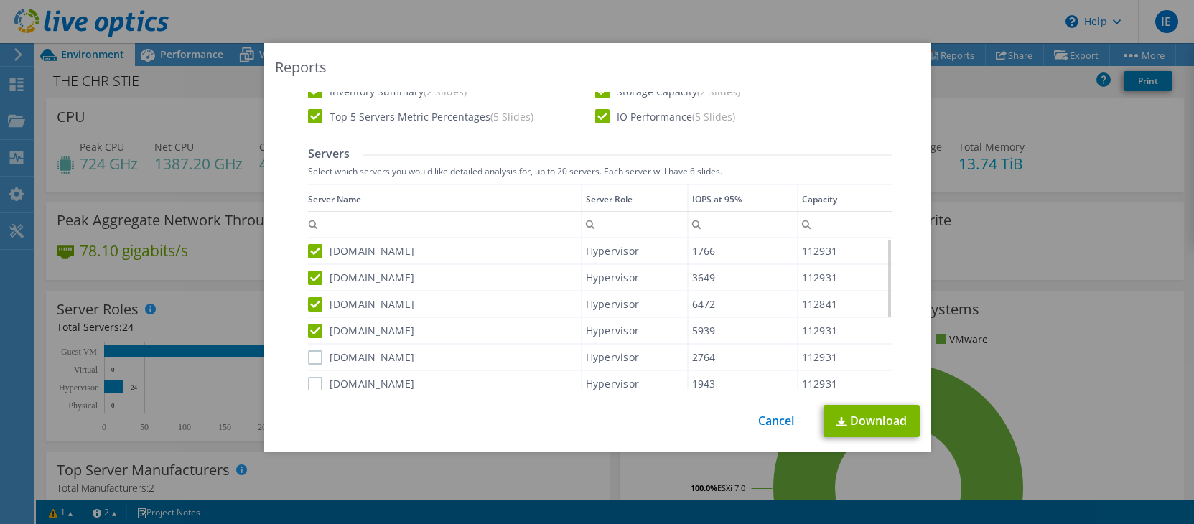
click at [311, 355] on label "[DOMAIN_NAME]" at bounding box center [361, 357] width 107 height 14
click at [0, 0] on input "[DOMAIN_NAME]" at bounding box center [0, 0] width 0 height 0
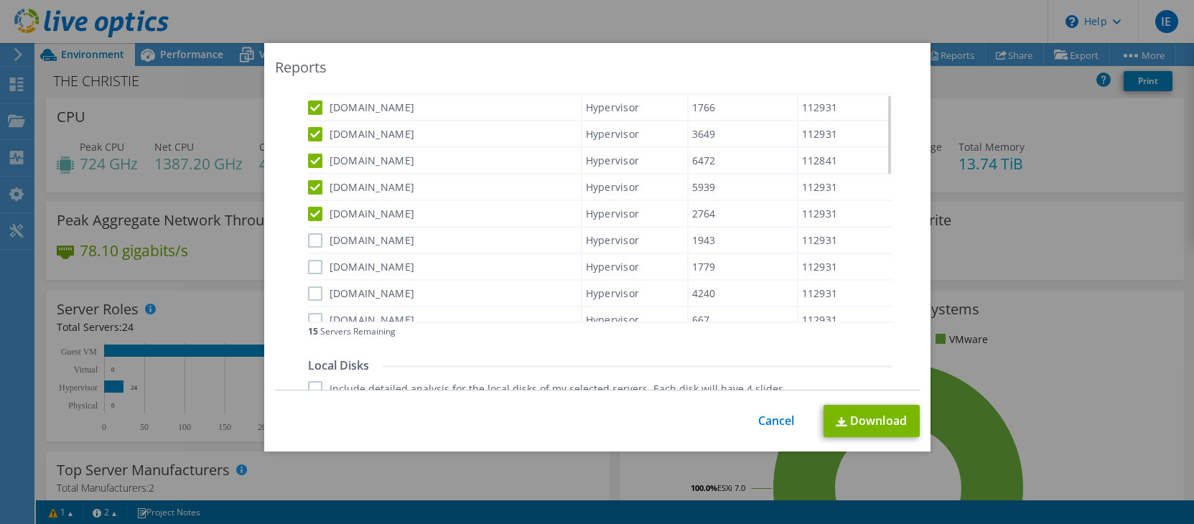
click at [312, 243] on label "[DOMAIN_NAME]" at bounding box center [361, 240] width 107 height 14
click at [0, 0] on input "[DOMAIN_NAME]" at bounding box center [0, 0] width 0 height 0
click at [308, 265] on label "[DOMAIN_NAME]" at bounding box center [361, 267] width 107 height 14
click at [0, 0] on input "[DOMAIN_NAME]" at bounding box center [0, 0] width 0 height 0
click at [308, 289] on label "[DOMAIN_NAME]" at bounding box center [361, 293] width 107 height 14
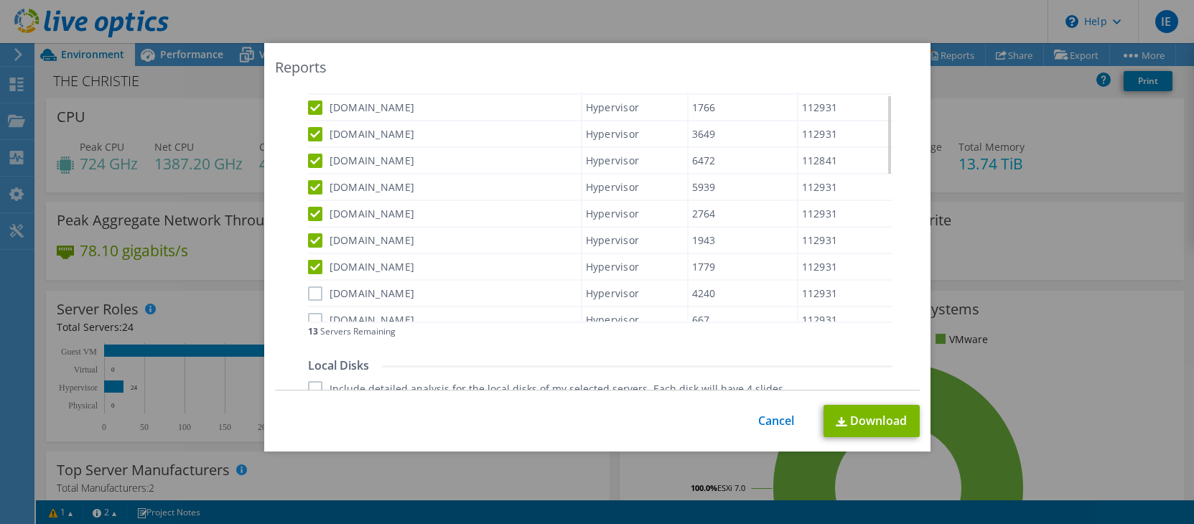
click at [0, 0] on input "[DOMAIN_NAME]" at bounding box center [0, 0] width 0 height 0
click at [311, 313] on label "[DOMAIN_NAME]" at bounding box center [361, 320] width 107 height 14
click at [0, 0] on input "[DOMAIN_NAME]" at bounding box center [0, 0] width 0 height 0
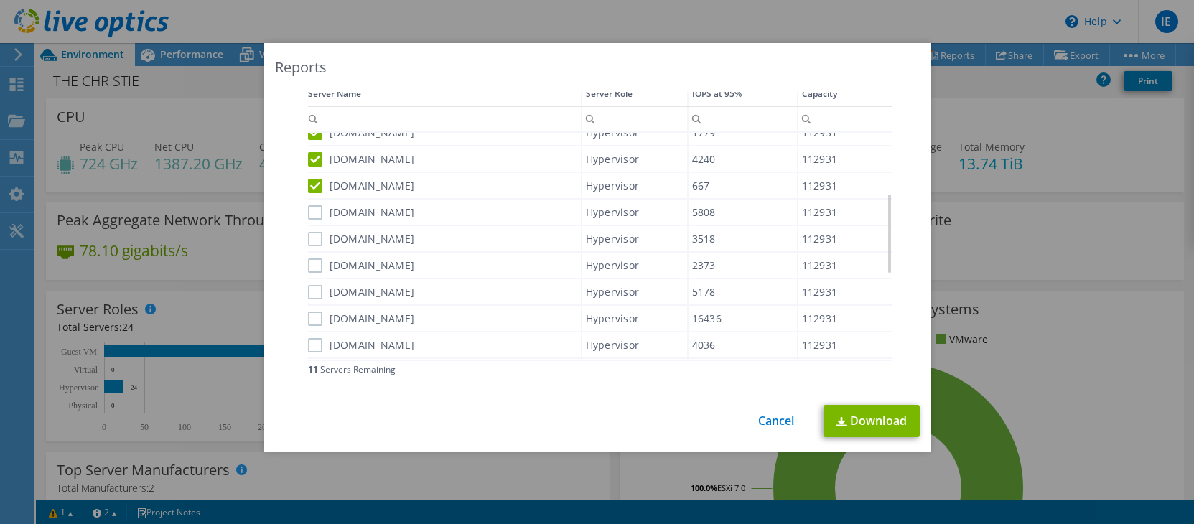
scroll to position [511, 0]
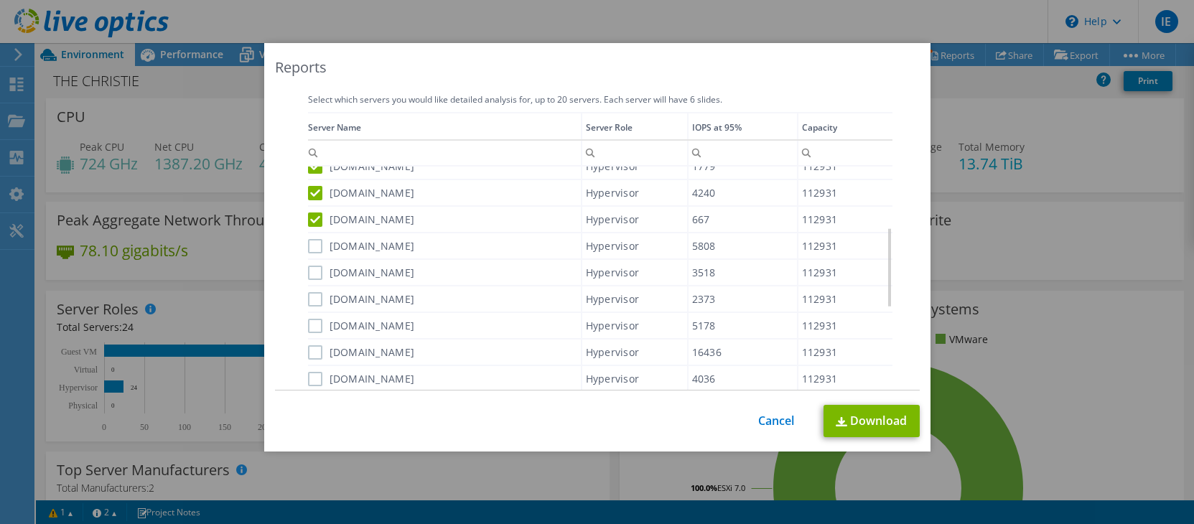
click at [308, 250] on label "[DOMAIN_NAME]" at bounding box center [361, 246] width 107 height 14
click at [0, 0] on input "[DOMAIN_NAME]" at bounding box center [0, 0] width 0 height 0
click at [308, 270] on label "[DOMAIN_NAME]" at bounding box center [361, 273] width 107 height 14
click at [0, 0] on input "[DOMAIN_NAME]" at bounding box center [0, 0] width 0 height 0
drag, startPoint x: 309, startPoint y: 297, endPoint x: 327, endPoint y: 337, distance: 43.4
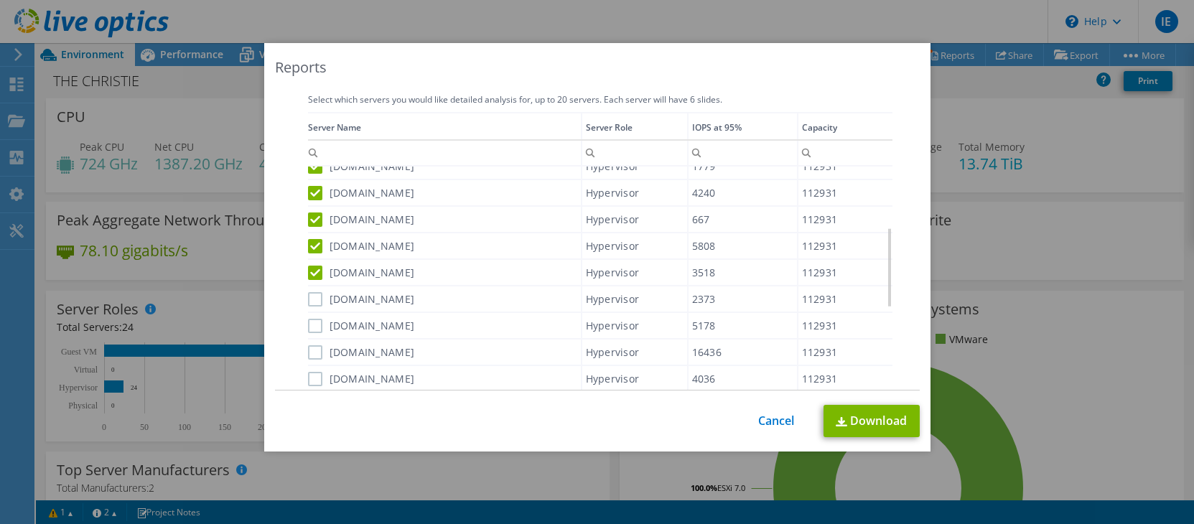
click at [309, 299] on label "[DOMAIN_NAME]" at bounding box center [361, 299] width 107 height 14
click at [0, 0] on input "[DOMAIN_NAME]" at bounding box center [0, 0] width 0 height 0
click at [309, 328] on label "[DOMAIN_NAME]" at bounding box center [361, 326] width 107 height 14
click at [0, 0] on input "[DOMAIN_NAME]" at bounding box center [0, 0] width 0 height 0
click at [308, 355] on label "[DOMAIN_NAME]" at bounding box center [361, 352] width 107 height 14
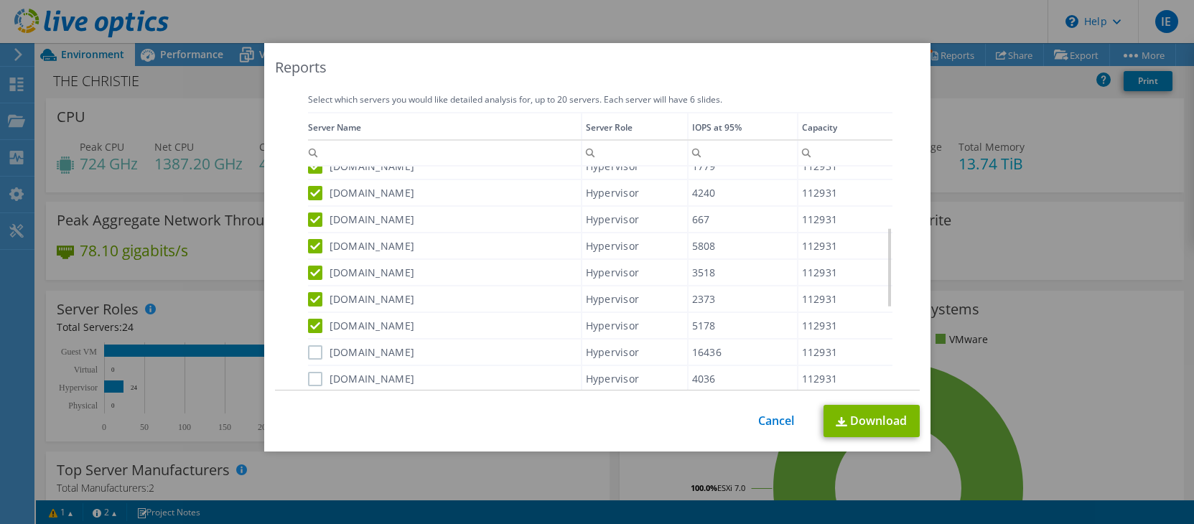
click at [0, 0] on input "[DOMAIN_NAME]" at bounding box center [0, 0] width 0 height 0
drag, startPoint x: 314, startPoint y: 376, endPoint x: 339, endPoint y: 375, distance: 24.4
click at [314, 377] on label "[DOMAIN_NAME]" at bounding box center [361, 379] width 107 height 14
click at [0, 0] on input "[DOMAIN_NAME]" at bounding box center [0, 0] width 0 height 0
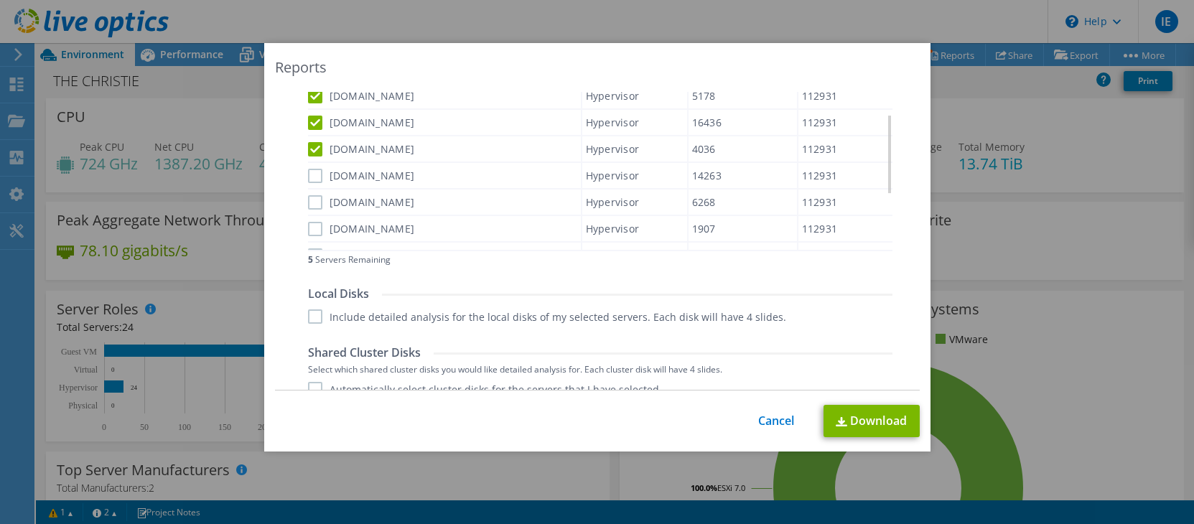
scroll to position [583, 0]
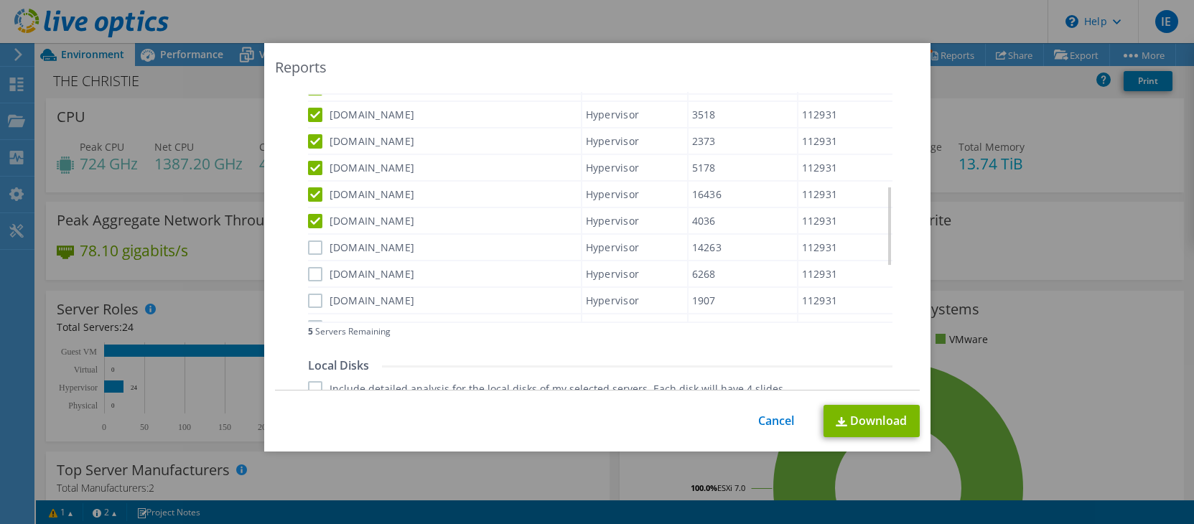
click at [308, 247] on label "[DOMAIN_NAME]" at bounding box center [361, 247] width 107 height 14
click at [0, 0] on input "[DOMAIN_NAME]" at bounding box center [0, 0] width 0 height 0
click at [308, 276] on label "[DOMAIN_NAME]" at bounding box center [361, 274] width 107 height 14
click at [0, 0] on input "[DOMAIN_NAME]" at bounding box center [0, 0] width 0 height 0
click at [308, 299] on label "[DOMAIN_NAME]" at bounding box center [361, 301] width 107 height 14
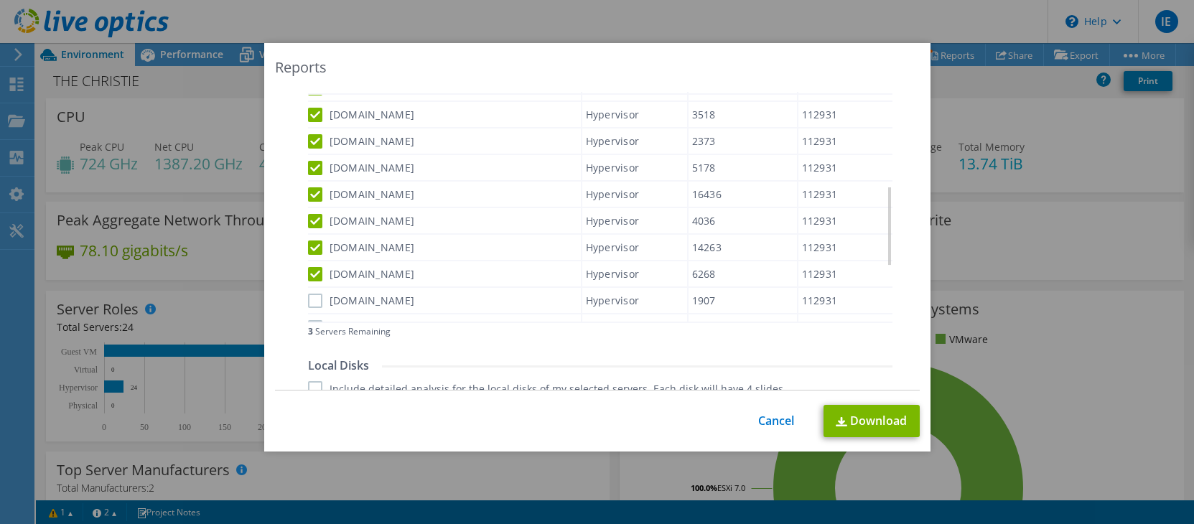
click at [0, 0] on input "[DOMAIN_NAME]" at bounding box center [0, 0] width 0 height 0
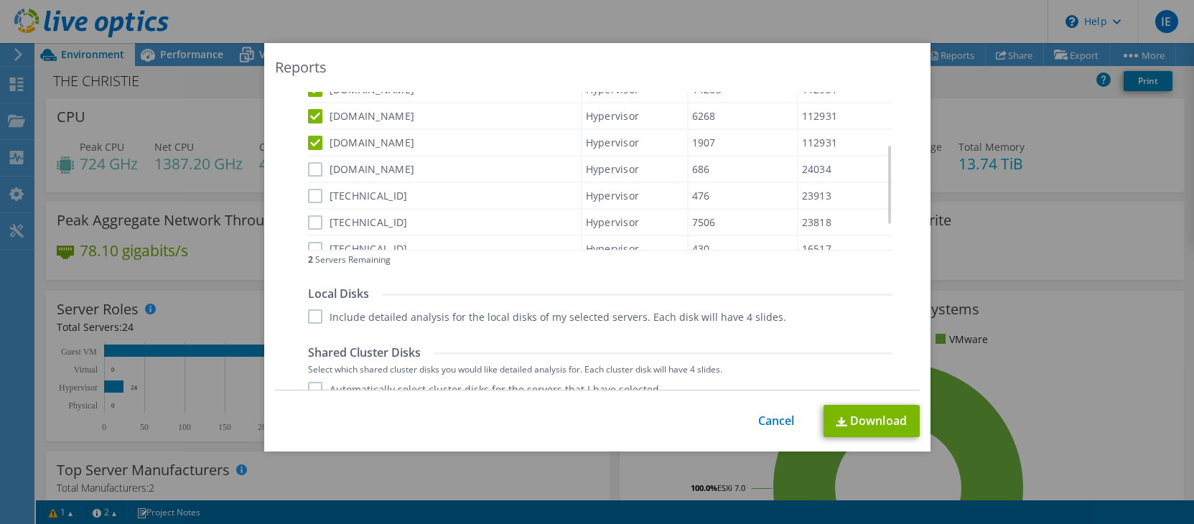
click at [308, 170] on label "[DOMAIN_NAME]" at bounding box center [361, 169] width 107 height 14
click at [0, 0] on input "[DOMAIN_NAME]" at bounding box center [0, 0] width 0 height 0
click at [308, 197] on label "[TECHNICAL_ID]" at bounding box center [358, 196] width 100 height 14
click at [0, 0] on input "[TECHNICAL_ID]" at bounding box center [0, 0] width 0 height 0
click at [309, 223] on label "[TECHNICAL_ID]" at bounding box center [358, 222] width 100 height 14
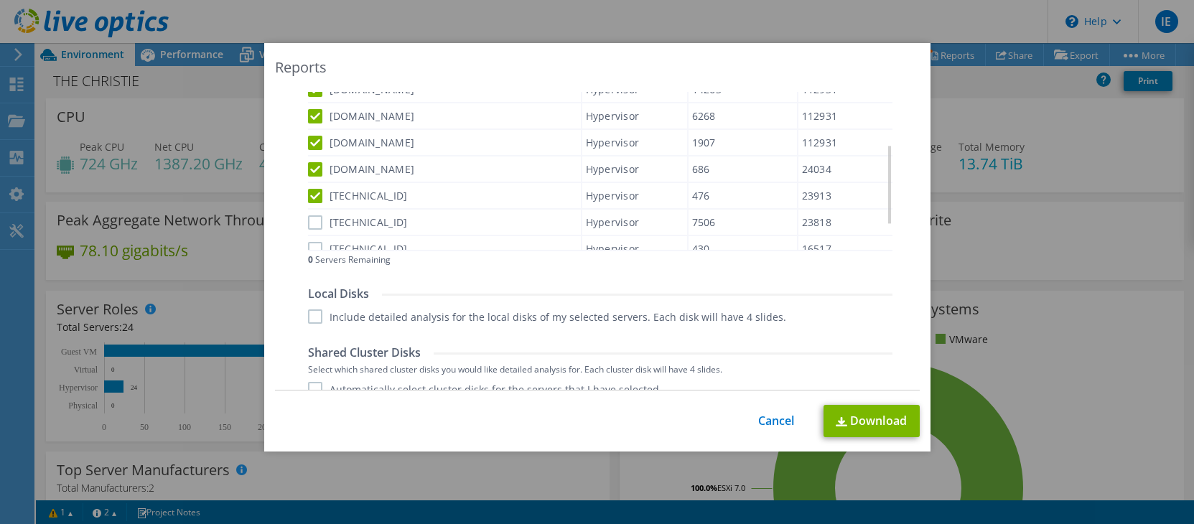
click at [0, 0] on input "[TECHNICAL_ID]" at bounding box center [0, 0] width 0 height 0
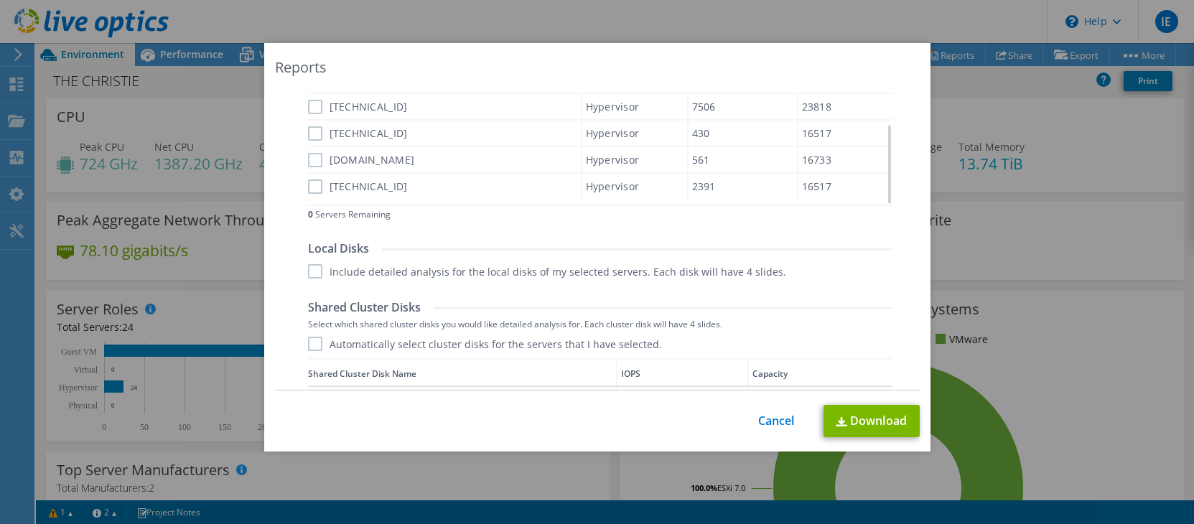
scroll to position [726, 0]
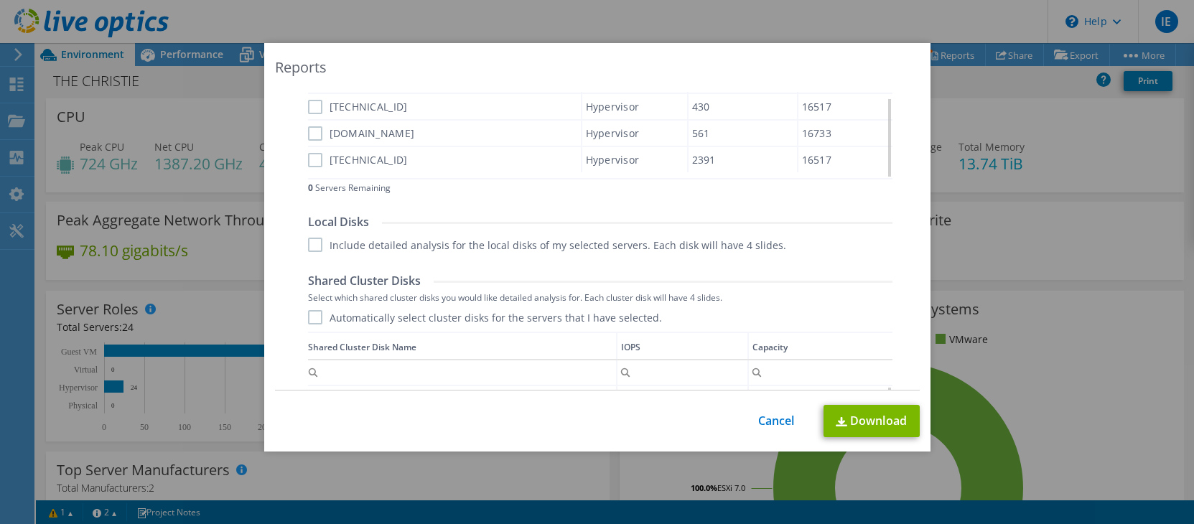
click at [312, 108] on label "[TECHNICAL_ID]" at bounding box center [358, 107] width 100 height 14
click at [0, 0] on input "[TECHNICAL_ID]" at bounding box center [0, 0] width 0 height 0
click at [308, 133] on label "[DOMAIN_NAME]" at bounding box center [361, 133] width 107 height 14
click at [0, 0] on input "[DOMAIN_NAME]" at bounding box center [0, 0] width 0 height 0
drag, startPoint x: 306, startPoint y: 157, endPoint x: 321, endPoint y: 162, distance: 15.9
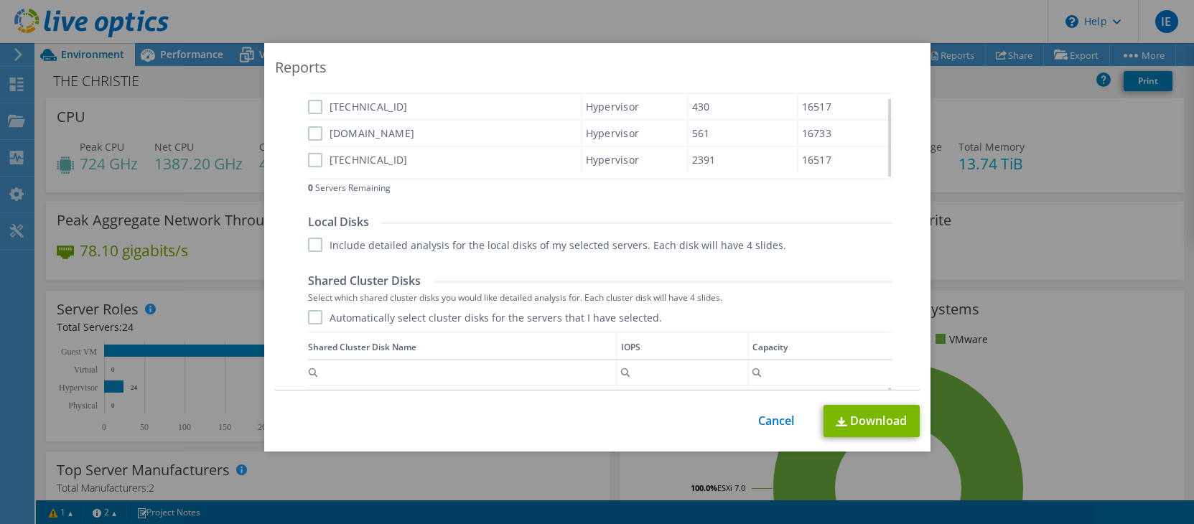
click at [308, 158] on label "[TECHNICAL_ID]" at bounding box center [358, 160] width 100 height 14
click at [0, 0] on input "[TECHNICAL_ID]" at bounding box center [0, 0] width 0 height 0
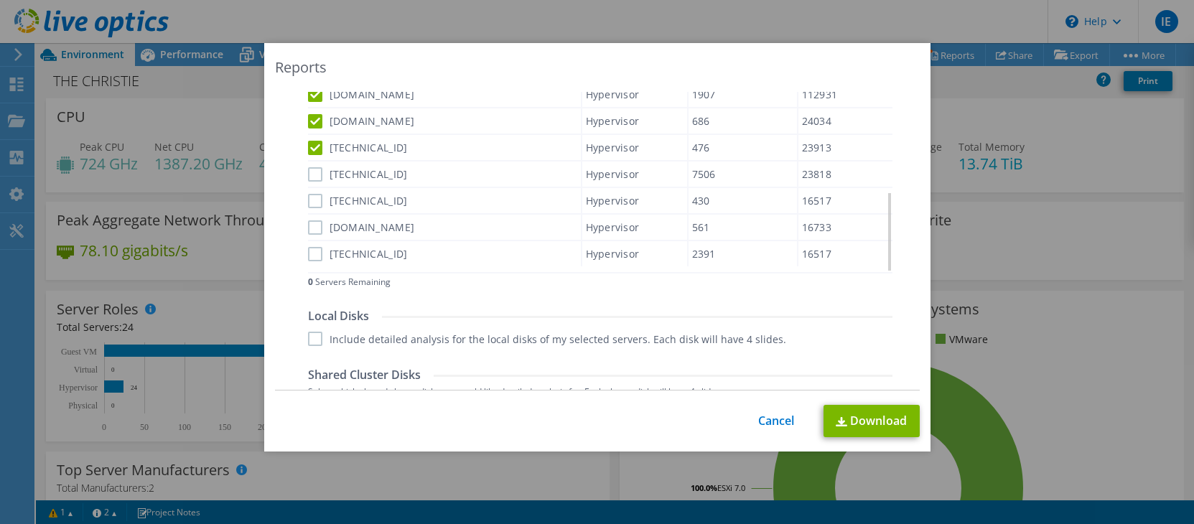
scroll to position [625, 0]
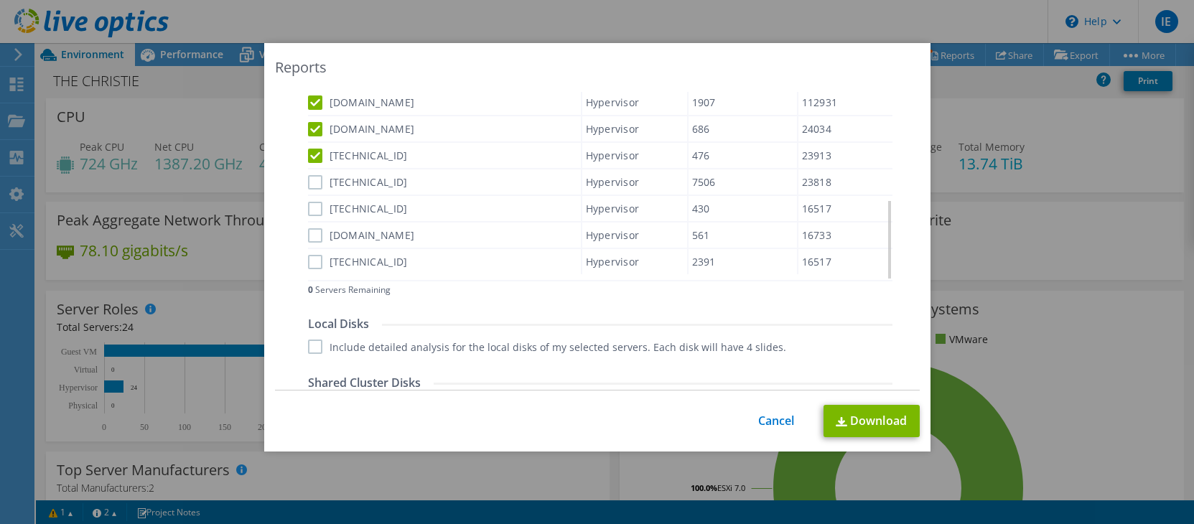
click at [308, 182] on label "[TECHNICAL_ID]" at bounding box center [358, 182] width 100 height 14
click at [0, 0] on input "[TECHNICAL_ID]" at bounding box center [0, 0] width 0 height 0
click at [308, 207] on label "[TECHNICAL_ID]" at bounding box center [358, 209] width 100 height 14
click at [0, 0] on input "[TECHNICAL_ID]" at bounding box center [0, 0] width 0 height 0
drag, startPoint x: 309, startPoint y: 235, endPoint x: 324, endPoint y: 278, distance: 45.0
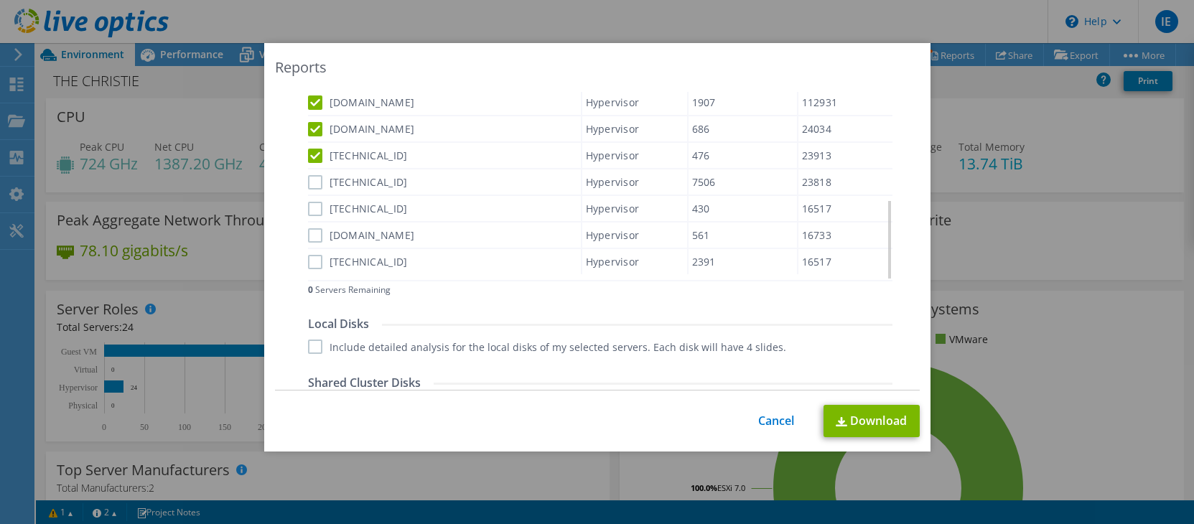
click at [309, 236] on label "[DOMAIN_NAME]" at bounding box center [361, 235] width 107 height 14
click at [0, 0] on input "[DOMAIN_NAME]" at bounding box center [0, 0] width 0 height 0
click at [314, 268] on label "[TECHNICAL_ID]" at bounding box center [358, 262] width 100 height 14
click at [0, 0] on input "[TECHNICAL_ID]" at bounding box center [0, 0] width 0 height 0
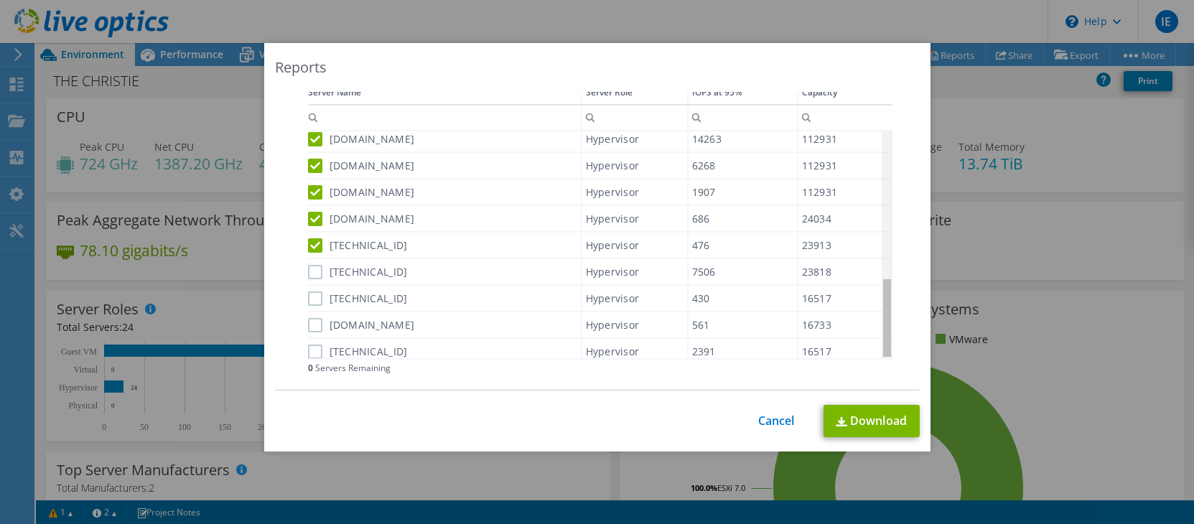
scroll to position [415, 0]
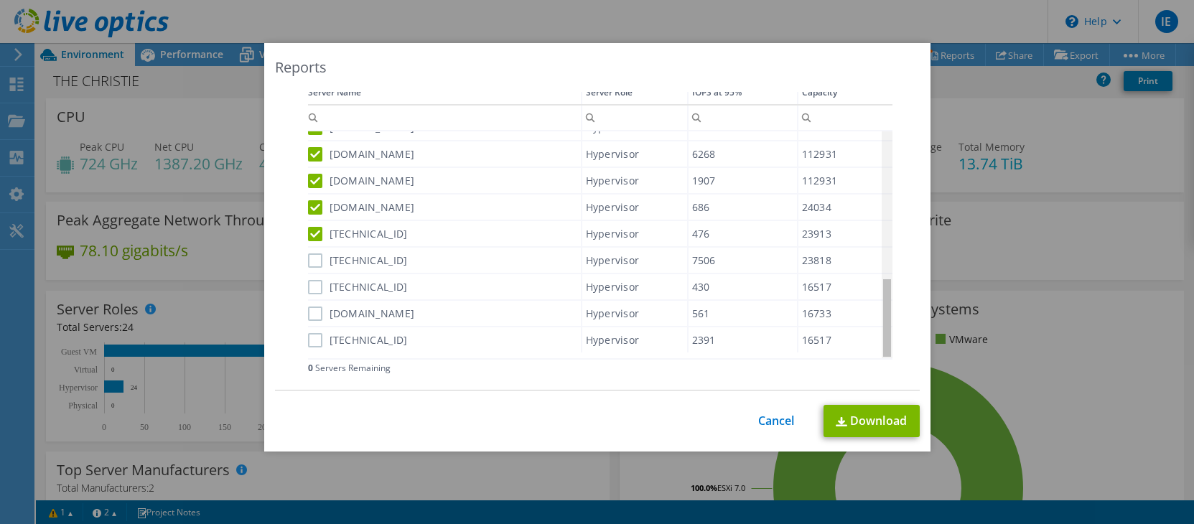
drag, startPoint x: 883, startPoint y: 295, endPoint x: 873, endPoint y: 308, distance: 16.4
click at [873, 307] on body "IE End User Infrastructure Engineers the-christie.infrastructure.engineers@nhs.…" at bounding box center [597, 262] width 1194 height 524
click at [308, 232] on label "[TECHNICAL_ID]" at bounding box center [358, 234] width 100 height 14
click at [0, 0] on input "[TECHNICAL_ID]" at bounding box center [0, 0] width 0 height 0
click at [312, 209] on label "[DOMAIN_NAME]" at bounding box center [361, 207] width 107 height 14
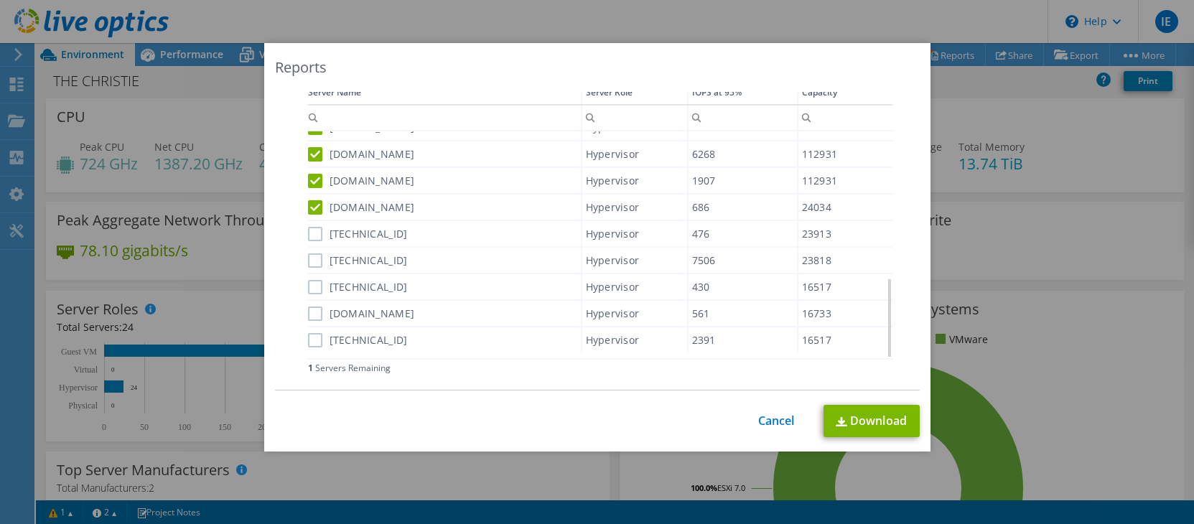
click at [0, 0] on input "[DOMAIN_NAME]" at bounding box center [0, 0] width 0 height 0
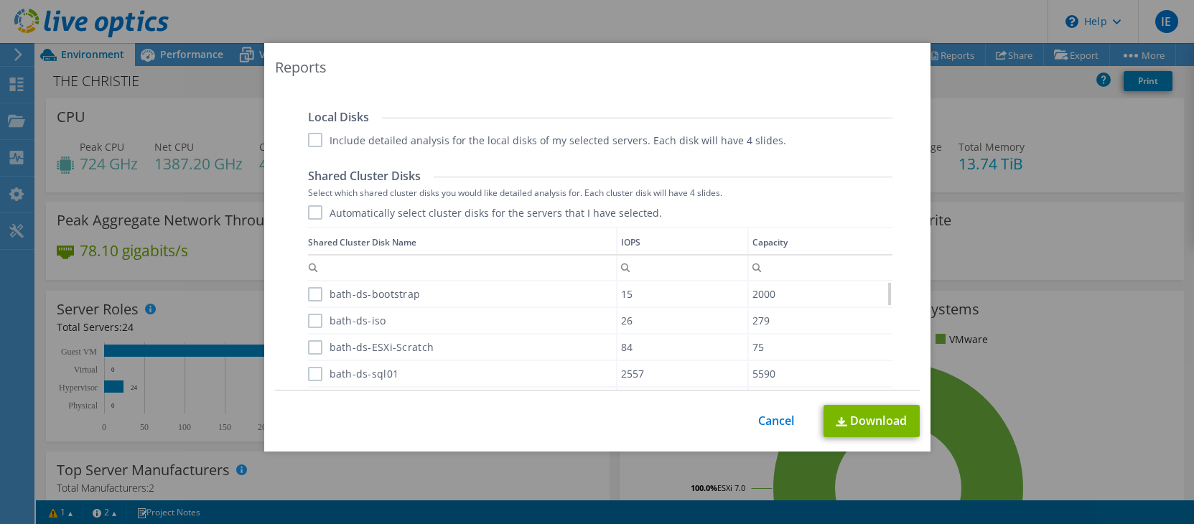
scroll to position [833, 0]
drag, startPoint x: 914, startPoint y: 294, endPoint x: 915, endPoint y: 279, distance: 14.4
click at [915, 279] on div "Reports Select Region for Cloud Pricing Asia Pacific (Hong Kong) Asia Pacific (…" at bounding box center [597, 247] width 666 height 408
click at [317, 209] on label "Automatically select cluster disks for the servers that I have selected." at bounding box center [485, 210] width 354 height 14
click at [0, 0] on input "Automatically select cluster disks for the servers that I have selected." at bounding box center [0, 0] width 0 height 0
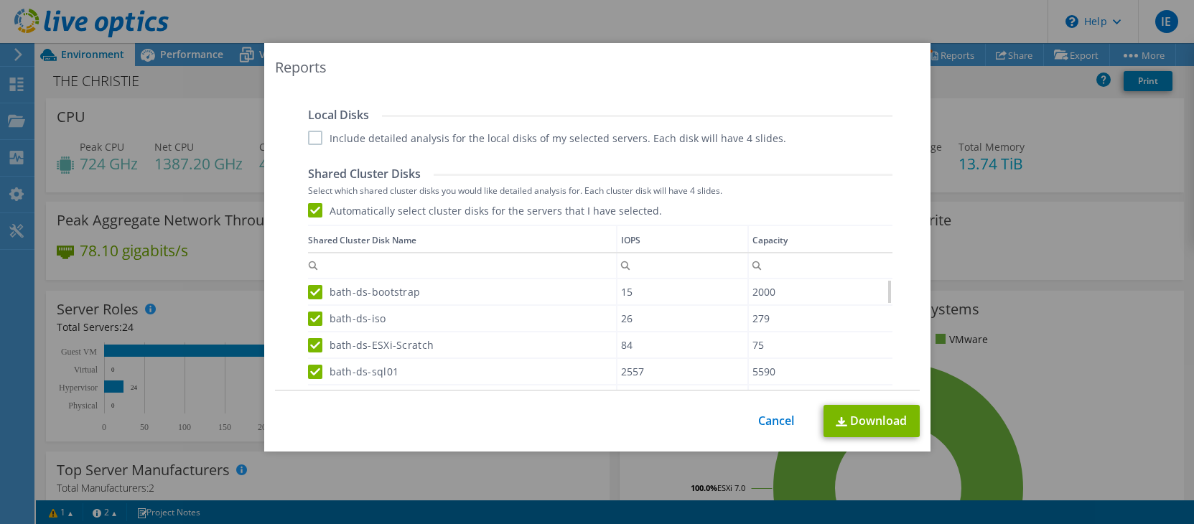
click at [316, 210] on label "Automatically select cluster disks for the servers that I have selected." at bounding box center [485, 210] width 354 height 14
click at [0, 0] on input "Automatically select cluster disks for the servers that I have selected." at bounding box center [0, 0] width 0 height 0
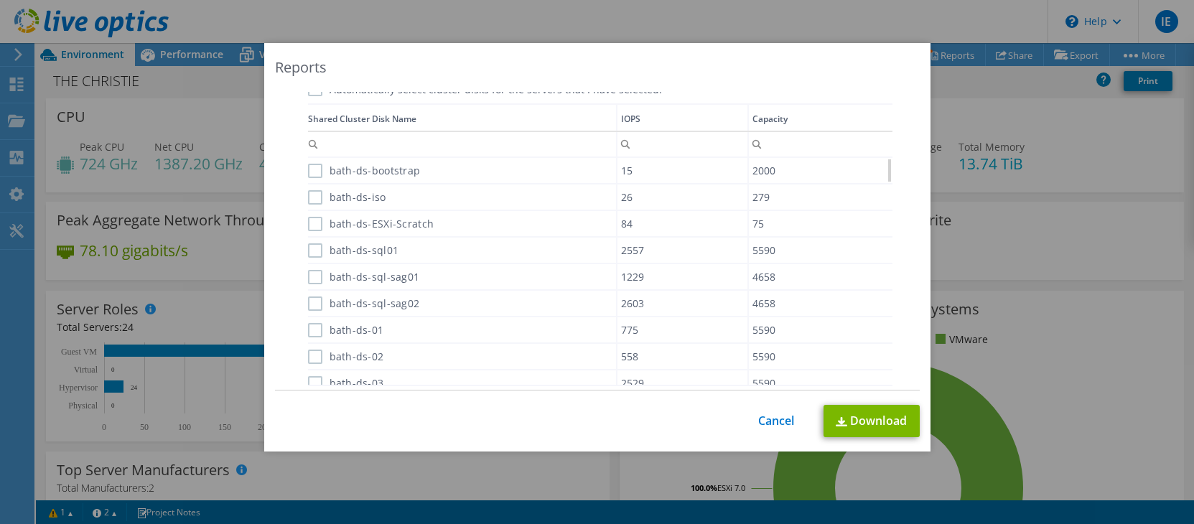
scroll to position [1085, 0]
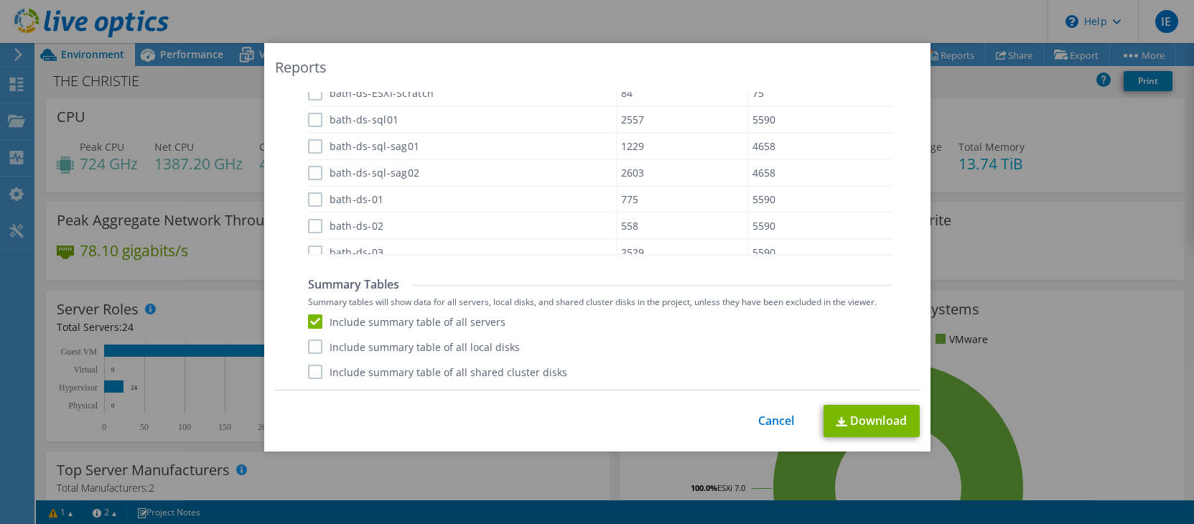
click at [914, 358] on div "Reports Select Region for Cloud Pricing Asia Pacific (Hong Kong) Asia Pacific (…" at bounding box center [597, 247] width 666 height 408
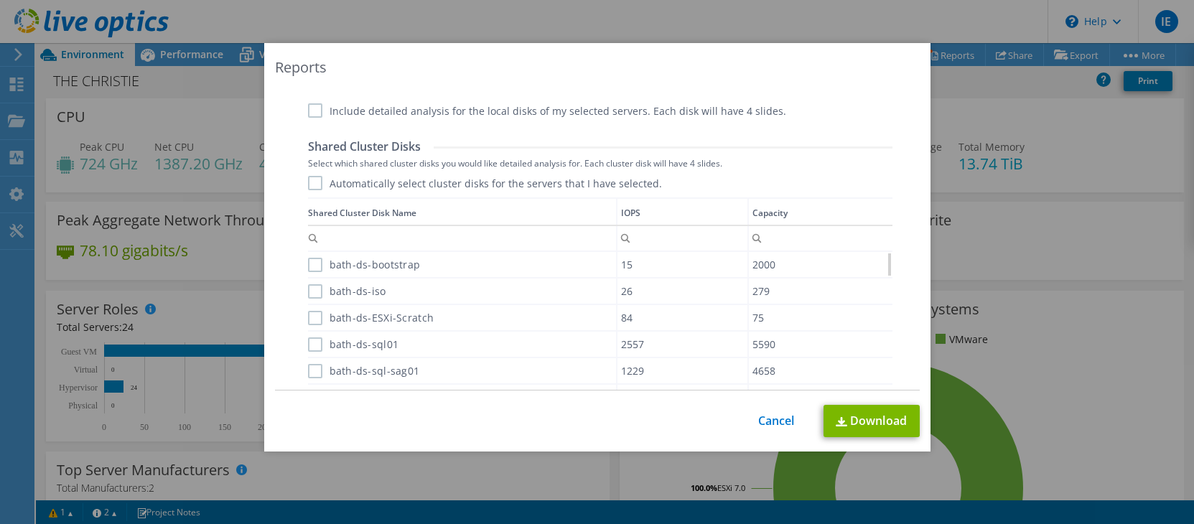
scroll to position [854, 0]
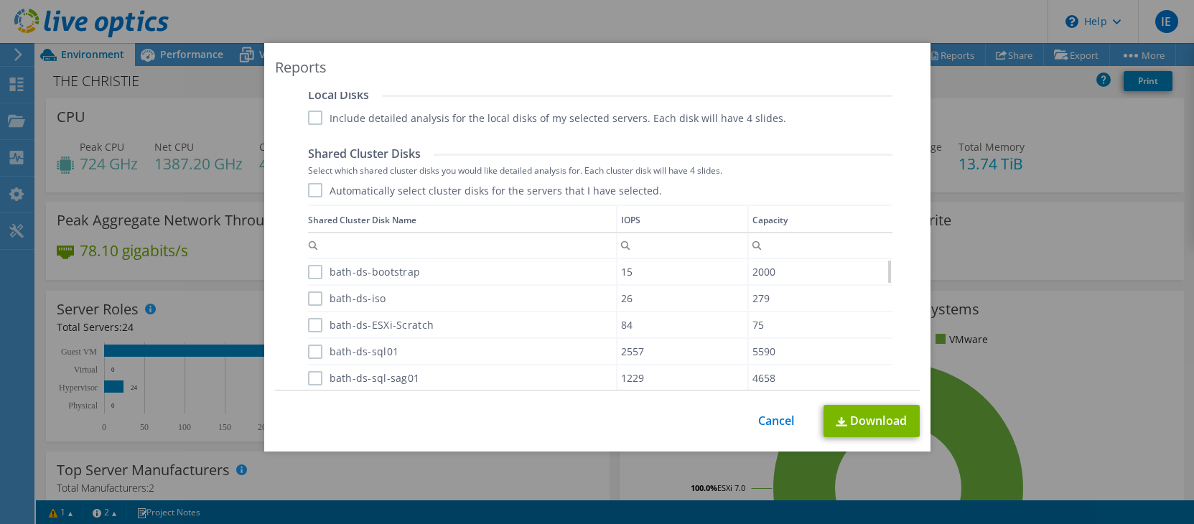
click at [308, 190] on label "Automatically select cluster disks for the servers that I have selected." at bounding box center [485, 190] width 354 height 14
click at [0, 0] on input "Automatically select cluster disks for the servers that I have selected." at bounding box center [0, 0] width 0 height 0
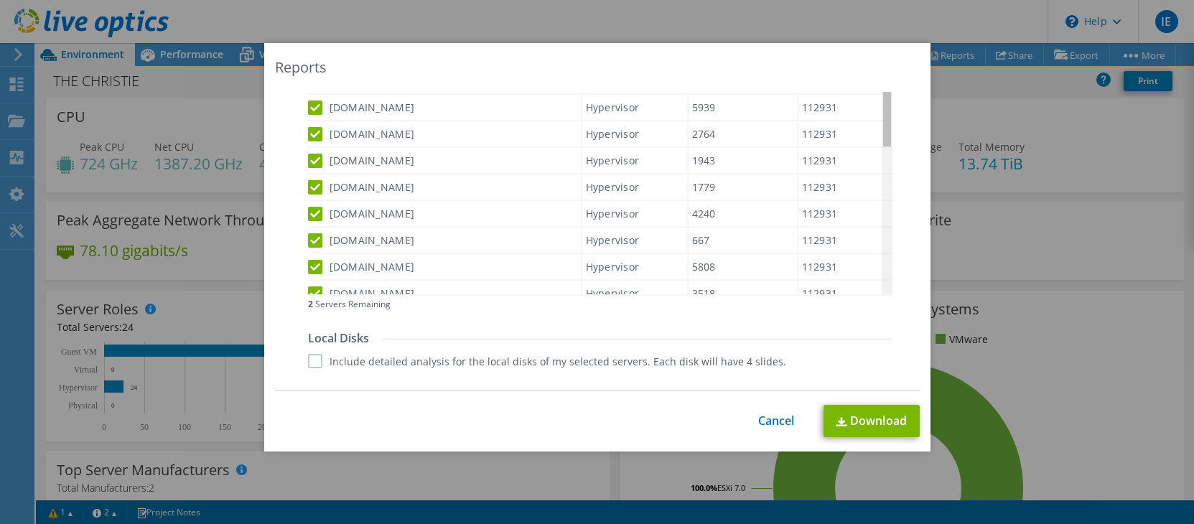
scroll to position [0, 0]
drag, startPoint x: 881, startPoint y: 284, endPoint x: 864, endPoint y: 108, distance: 176.6
click at [864, 108] on body "IE End User Infrastructure Engineers the-christie.infrastructure.engineers@nhs.…" at bounding box center [597, 262] width 1194 height 524
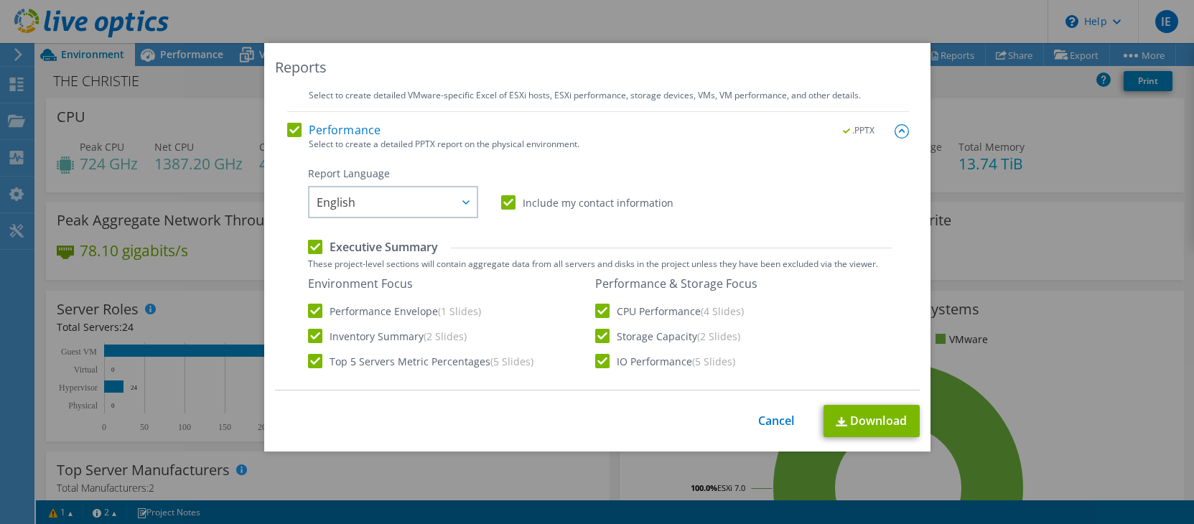
scroll to position [29, 0]
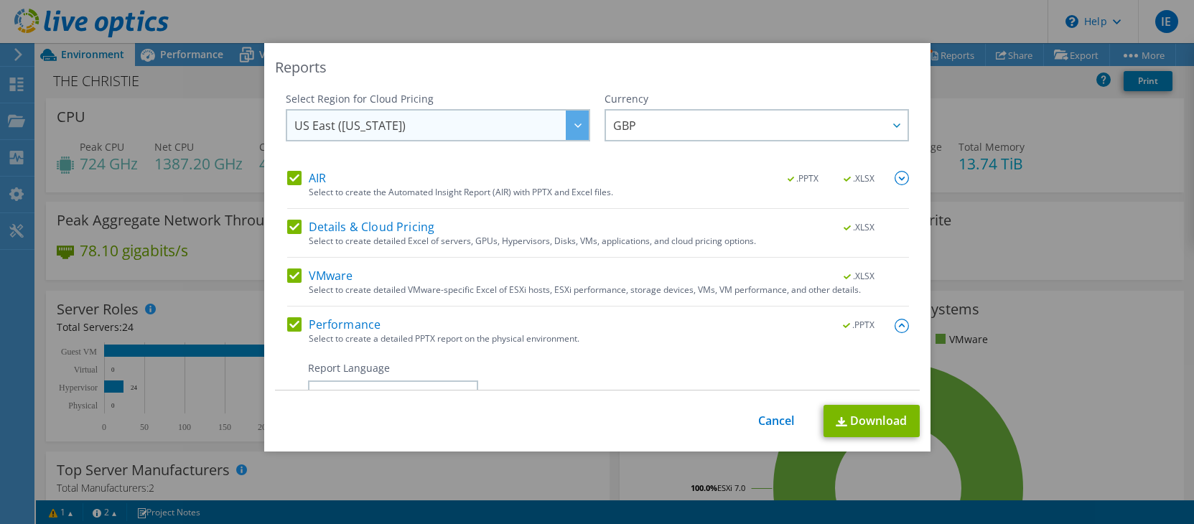
click at [503, 121] on span "US East ([US_STATE])" at bounding box center [441, 125] width 294 height 29
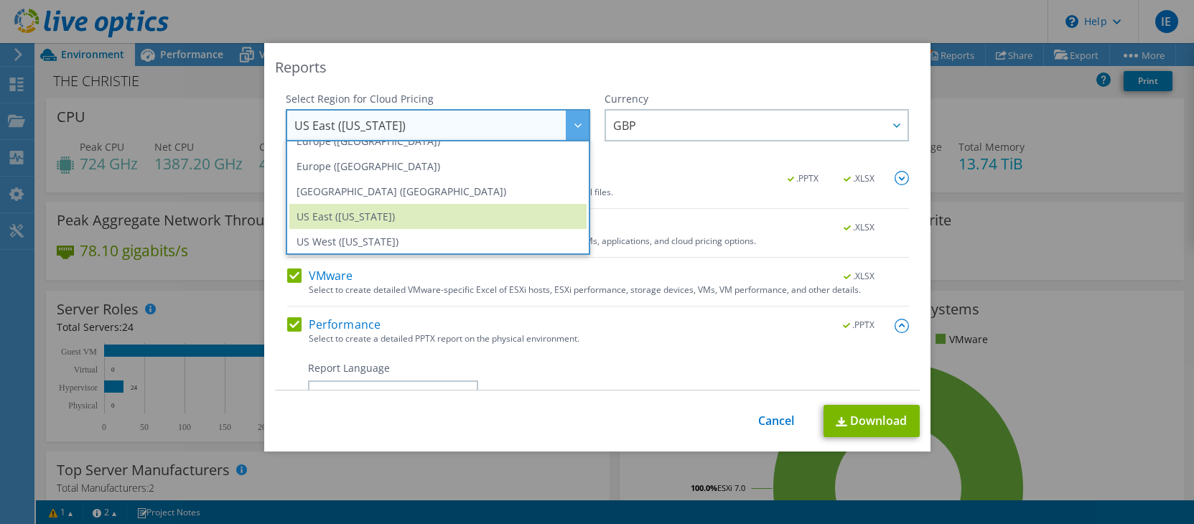
scroll to position [177, 0]
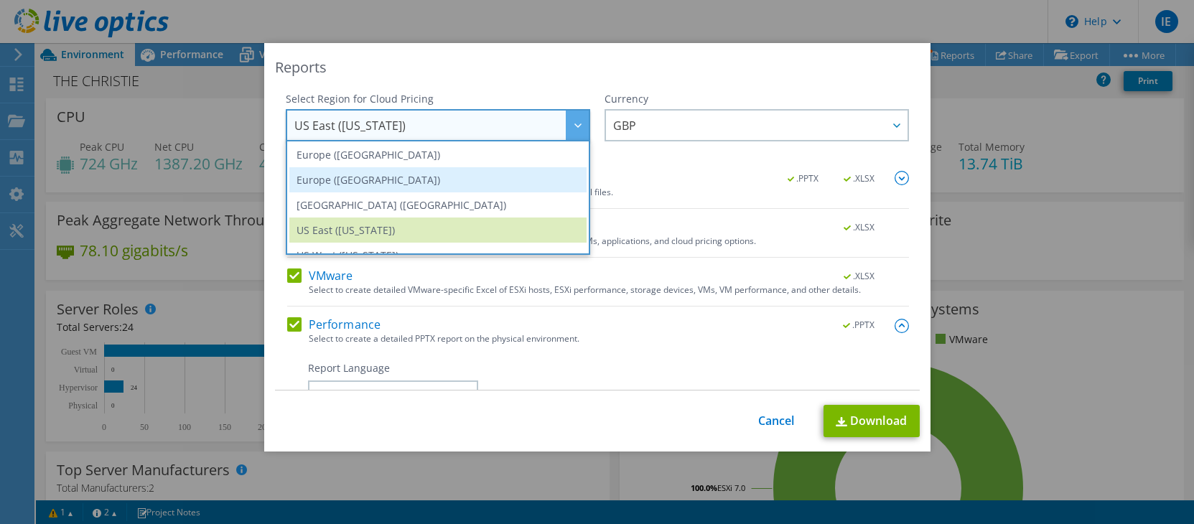
click at [341, 182] on li "Europe ([GEOGRAPHIC_DATA])" at bounding box center [437, 179] width 297 height 25
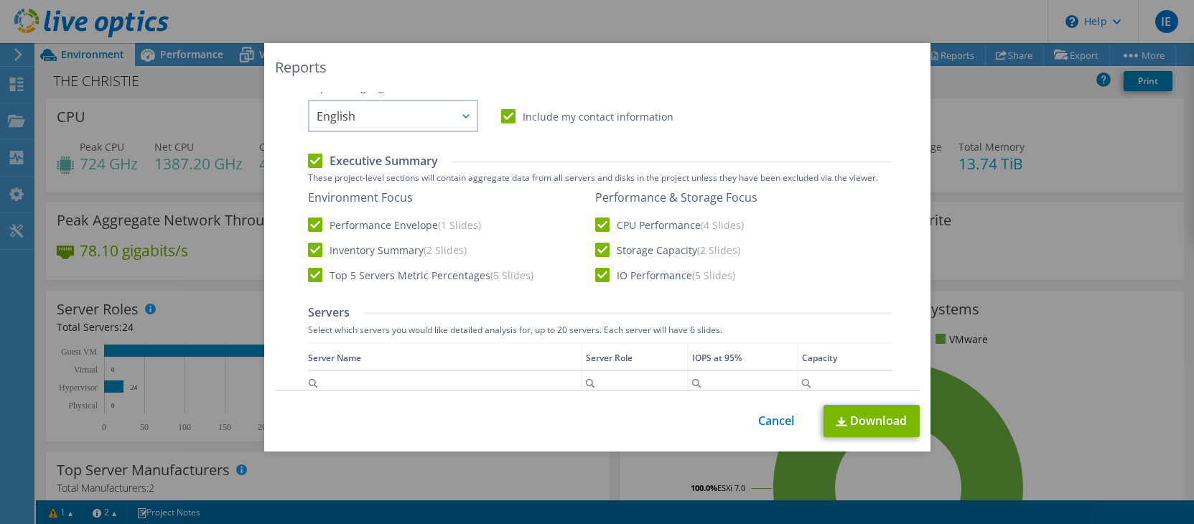
scroll to position [0, 0]
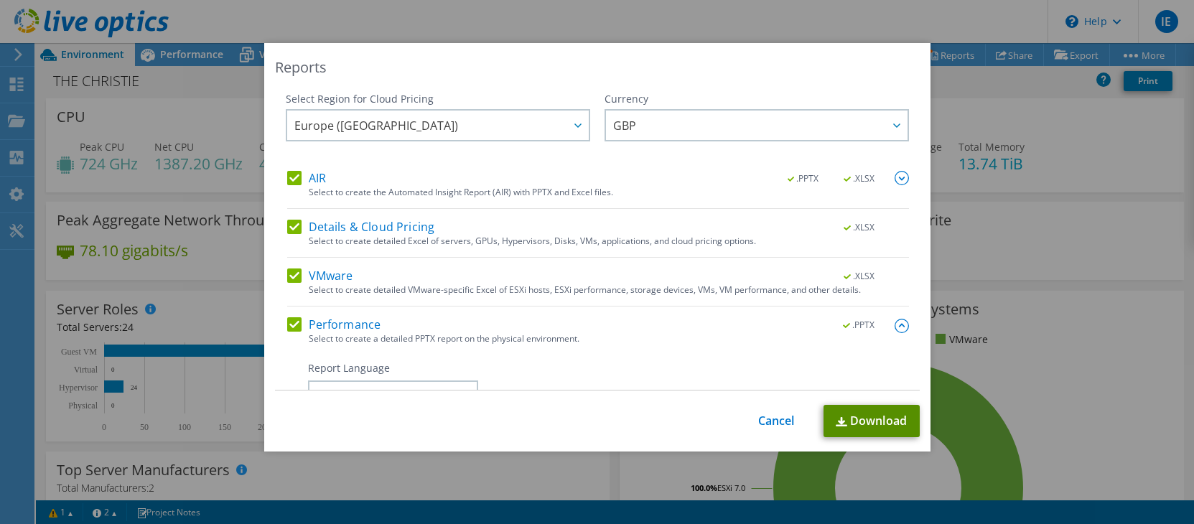
click at [844, 415] on link "Download" at bounding box center [871, 421] width 96 height 32
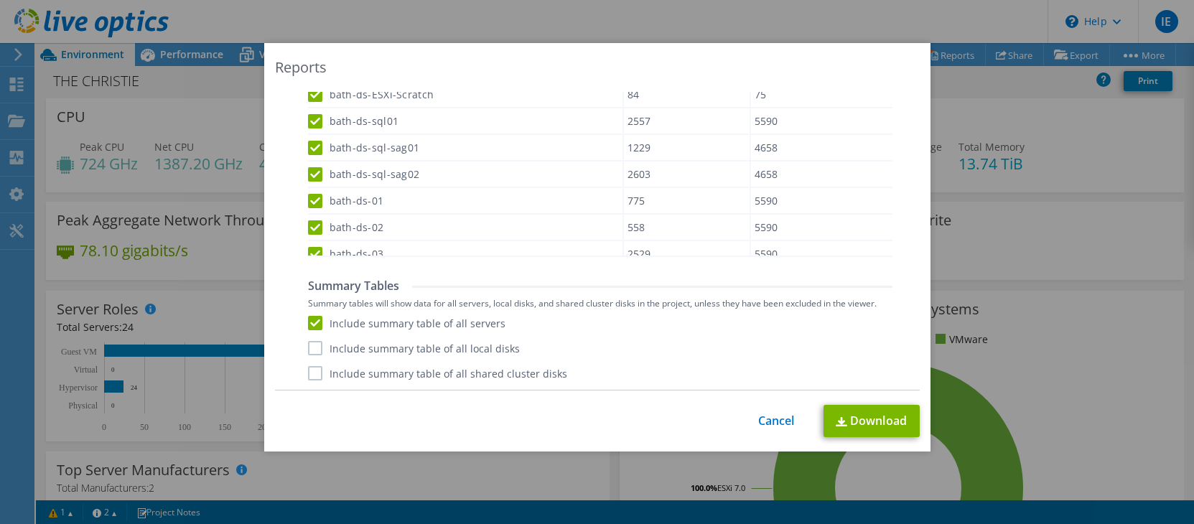
scroll to position [1085, 0]
click at [864, 421] on link "Download" at bounding box center [871, 421] width 96 height 32
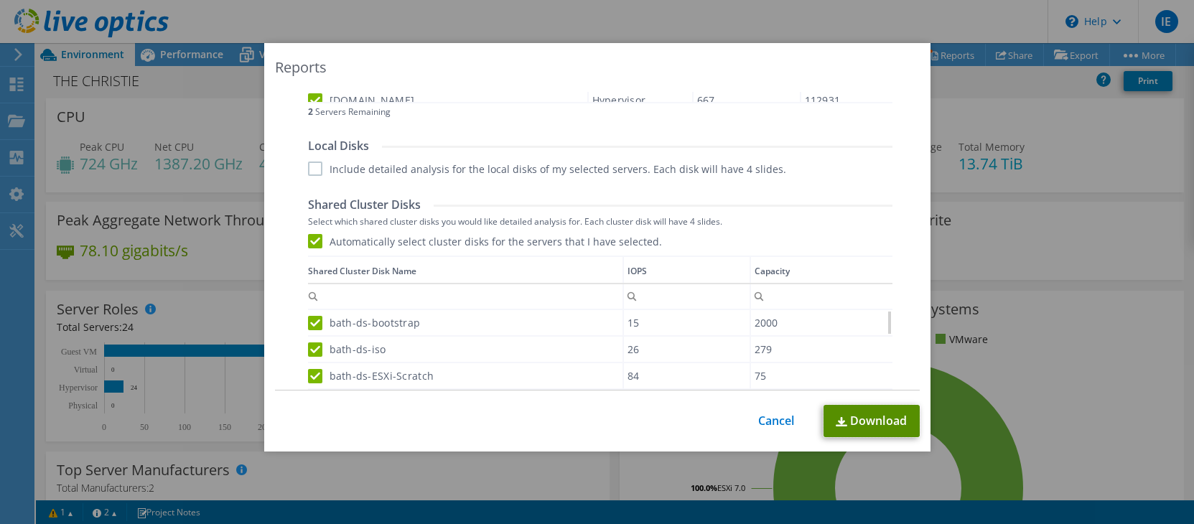
scroll to position [798, 0]
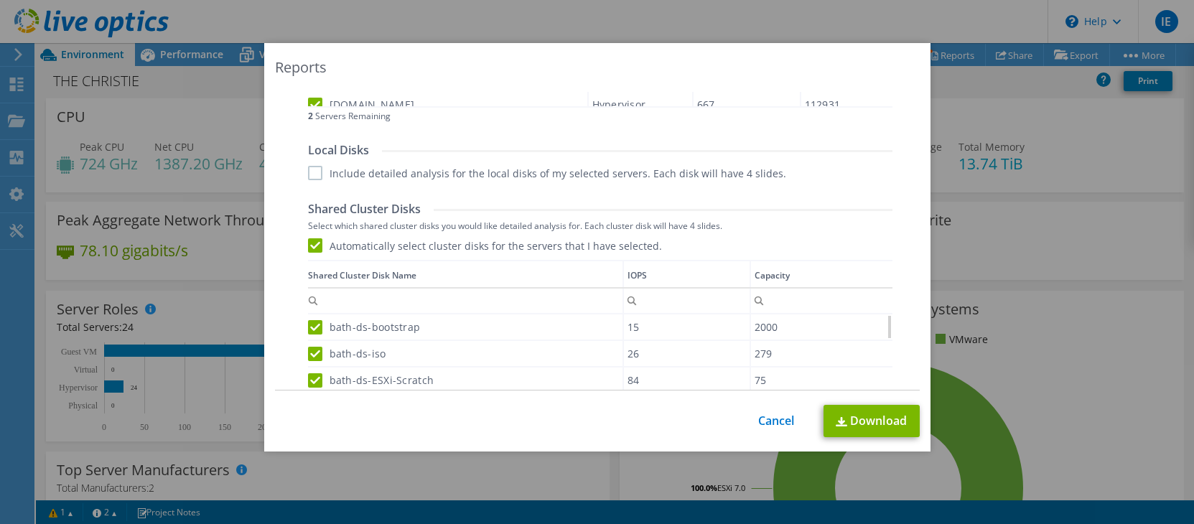
click at [308, 245] on label "Automatically select cluster disks for the servers that I have selected." at bounding box center [485, 245] width 354 height 14
click at [0, 0] on input "Automatically select cluster disks for the servers that I have selected." at bounding box center [0, 0] width 0 height 0
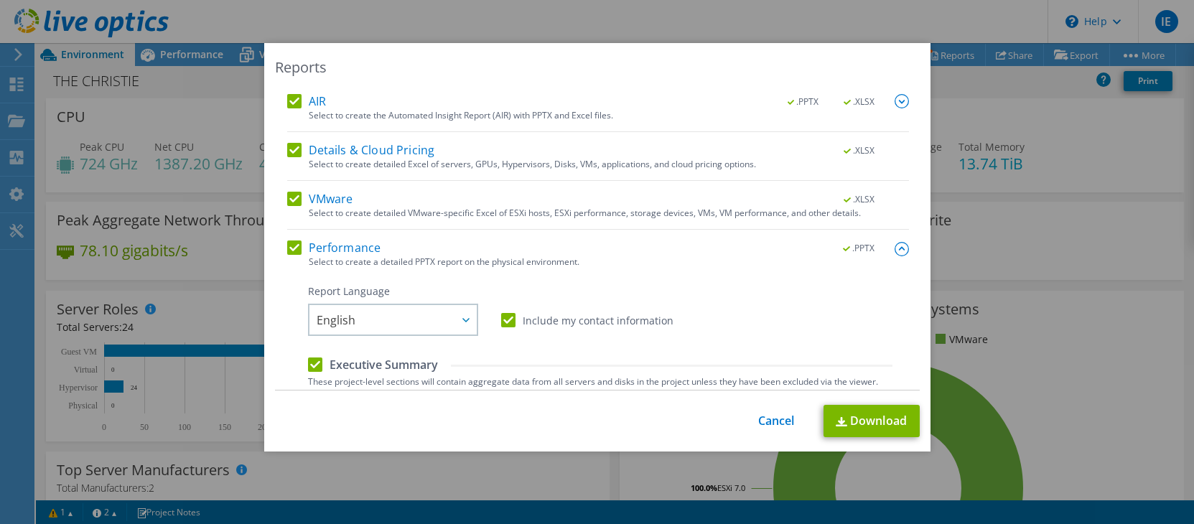
scroll to position [0, 0]
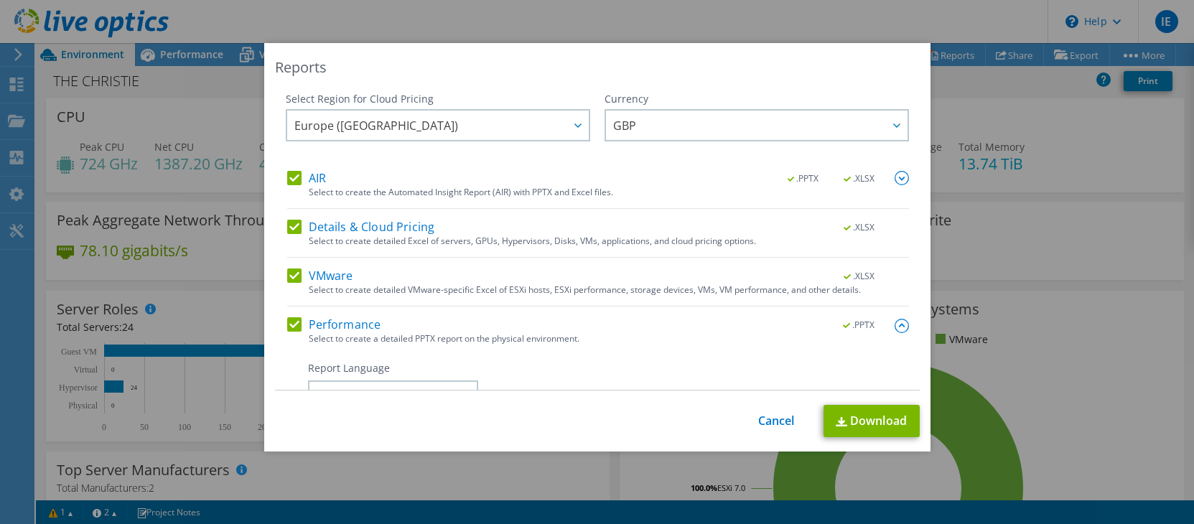
click at [894, 177] on img at bounding box center [901, 178] width 14 height 14
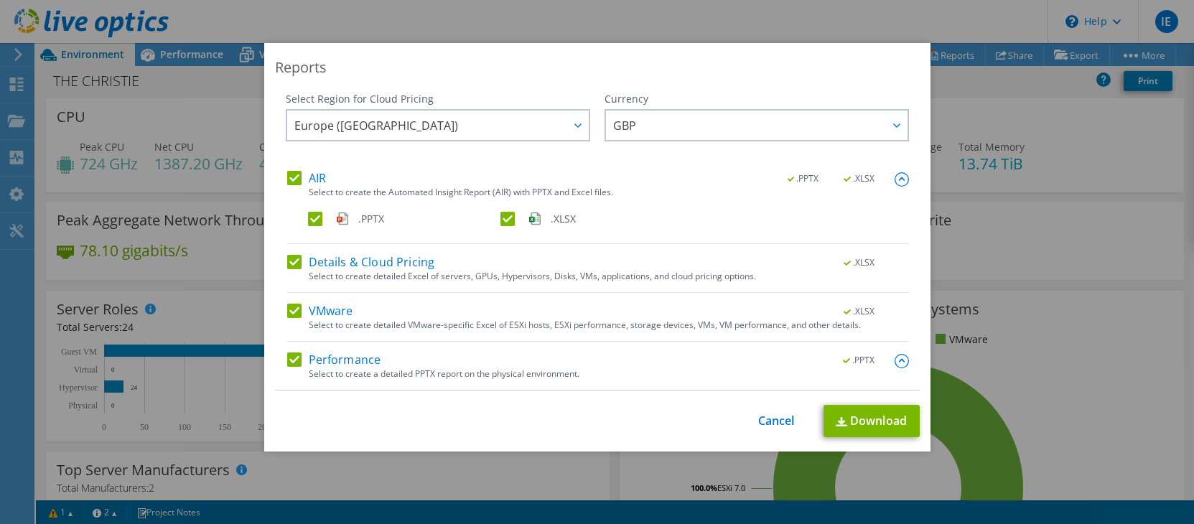
click at [894, 177] on img at bounding box center [901, 179] width 14 height 14
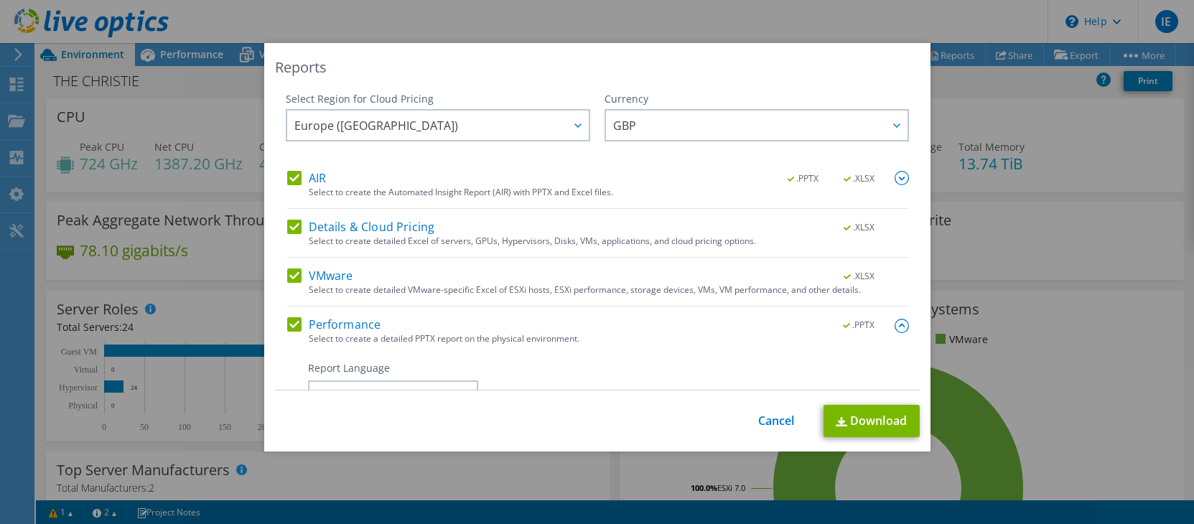
click at [287, 173] on label "AIR" at bounding box center [306, 178] width 39 height 14
click at [0, 0] on input "AIR" at bounding box center [0, 0] width 0 height 0
click at [290, 225] on label "Details & Cloud Pricing" at bounding box center [361, 227] width 148 height 14
click at [0, 0] on input "Details & Cloud Pricing" at bounding box center [0, 0] width 0 height 0
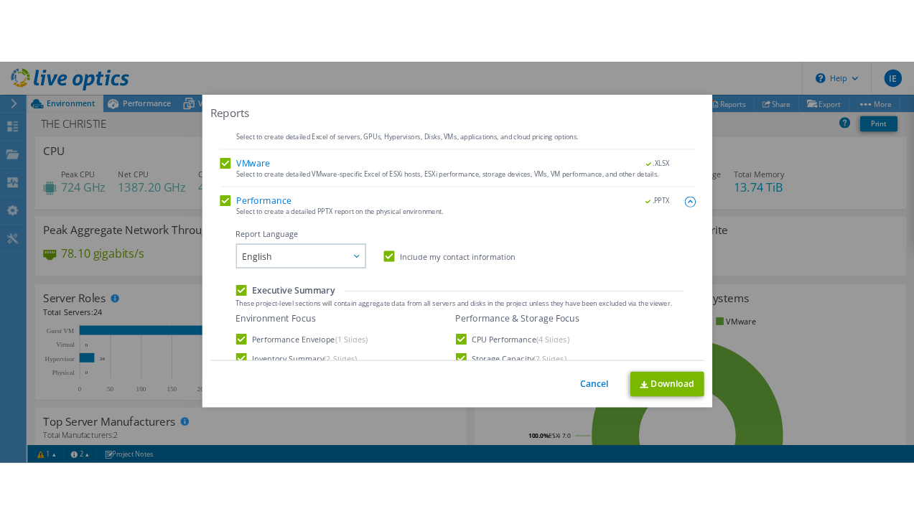
scroll to position [144, 0]
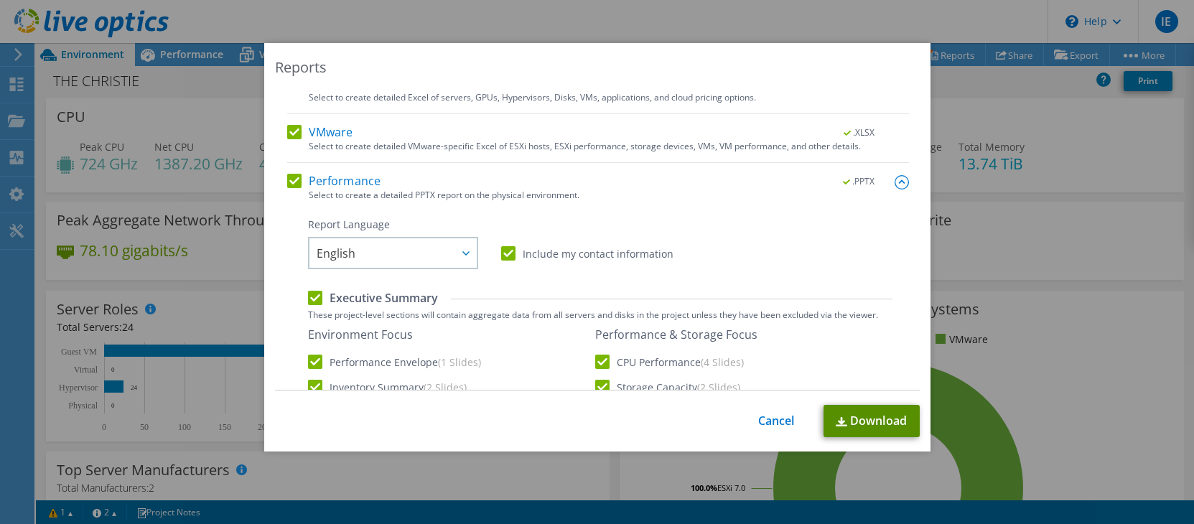
click at [870, 422] on link "Download" at bounding box center [871, 421] width 96 height 32
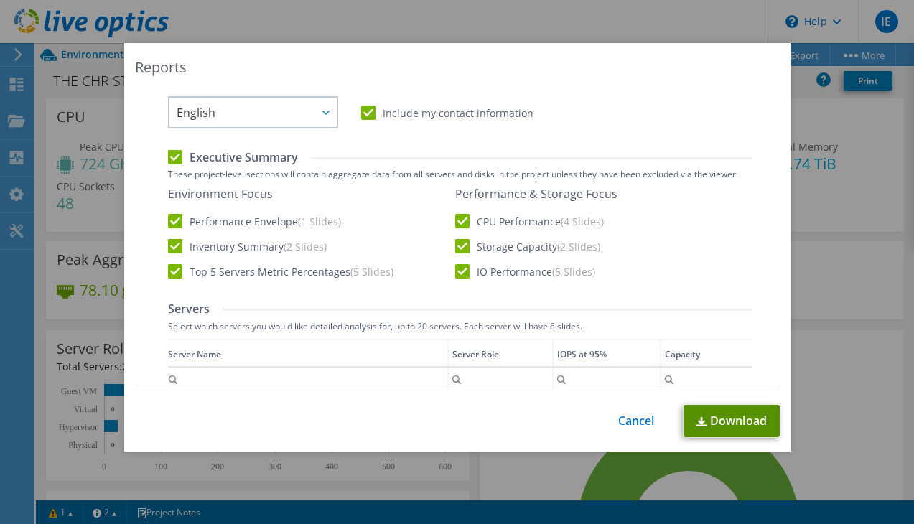
scroll to position [0, 0]
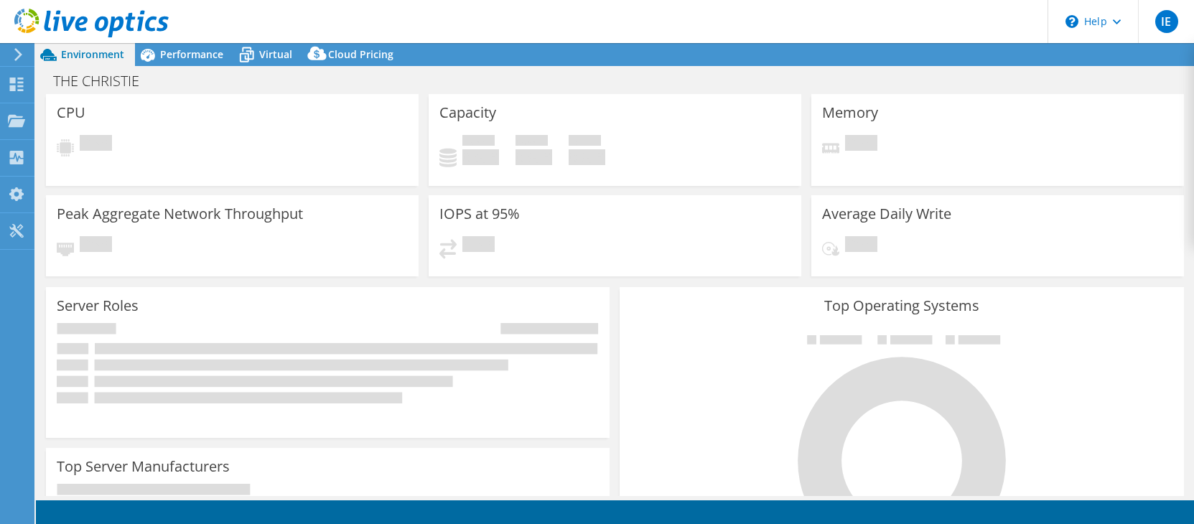
select select "EULondon"
select select "GBP"
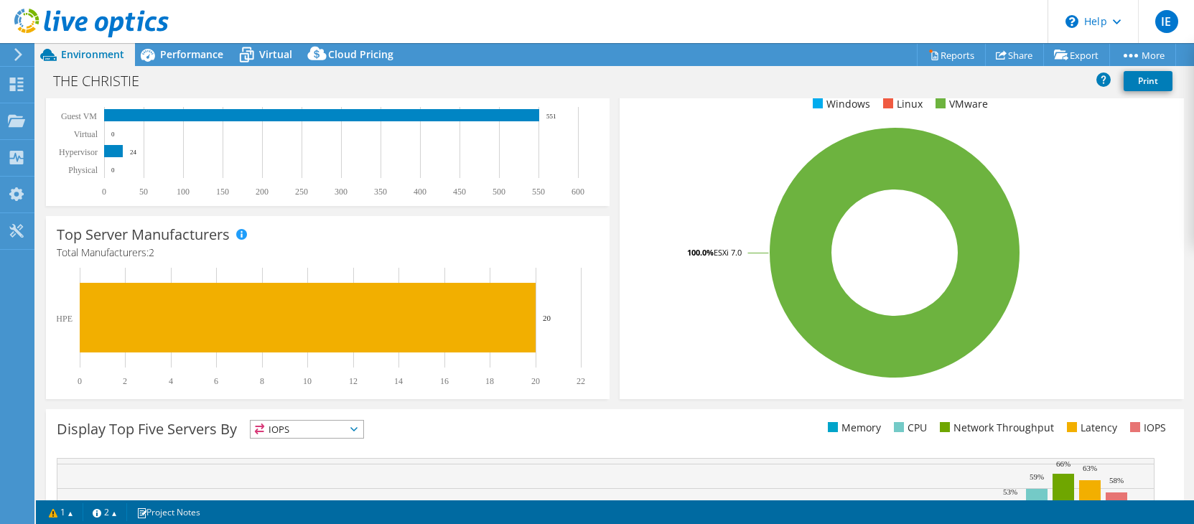
scroll to position [434, 0]
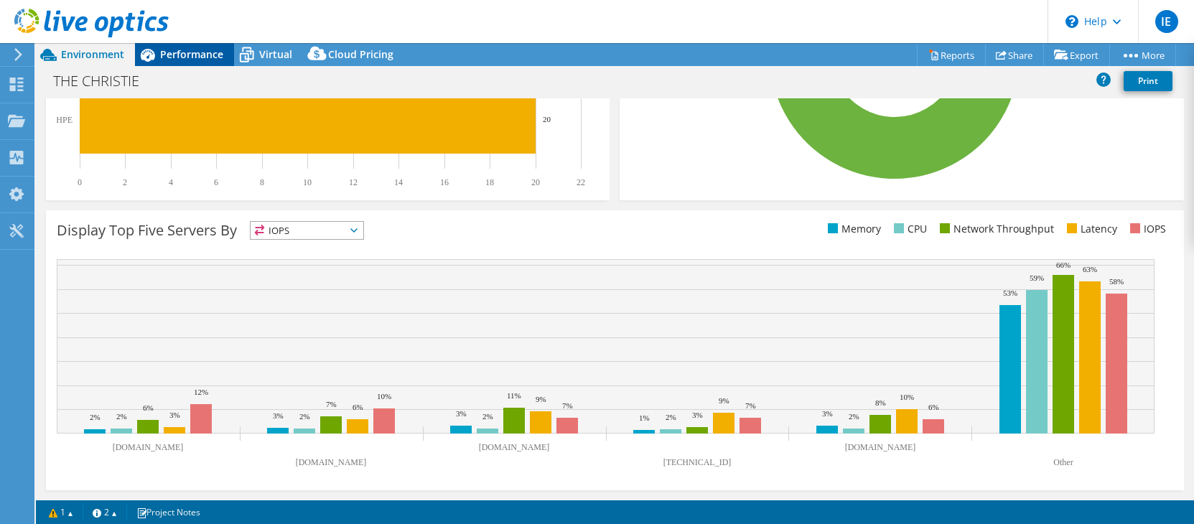
click at [195, 58] on span "Performance" at bounding box center [191, 54] width 63 height 14
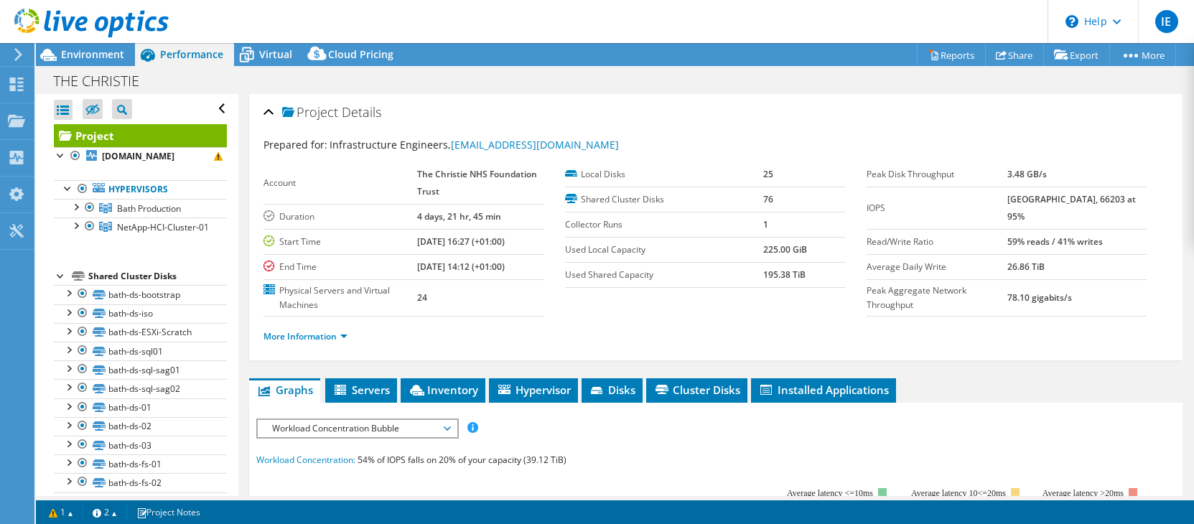
scroll to position [0, 0]
click at [132, 162] on b "[DOMAIN_NAME]" at bounding box center [138, 156] width 73 height 12
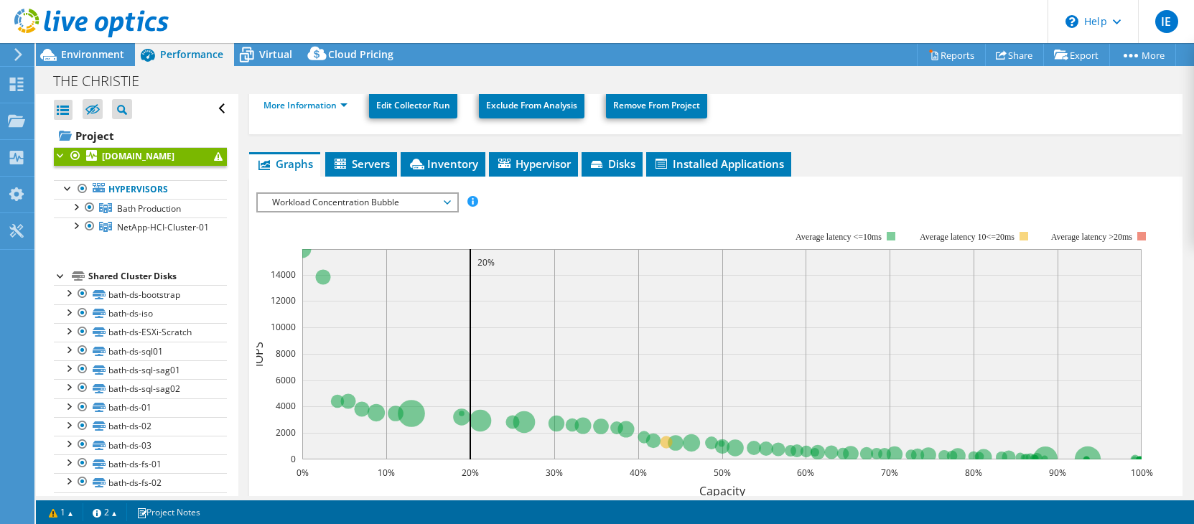
scroll to position [431, 0]
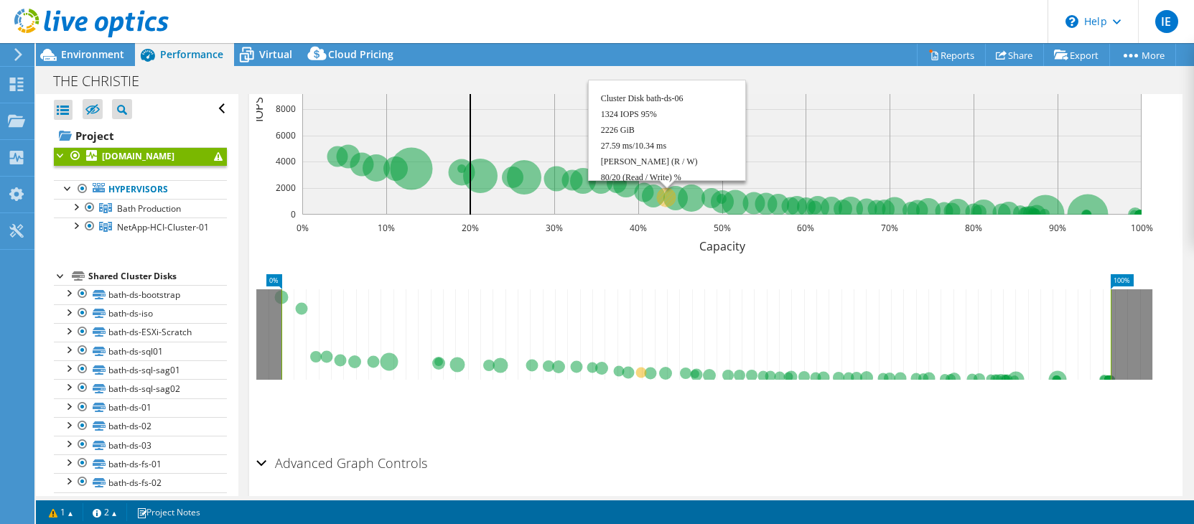
click at [663, 199] on circle at bounding box center [666, 196] width 19 height 19
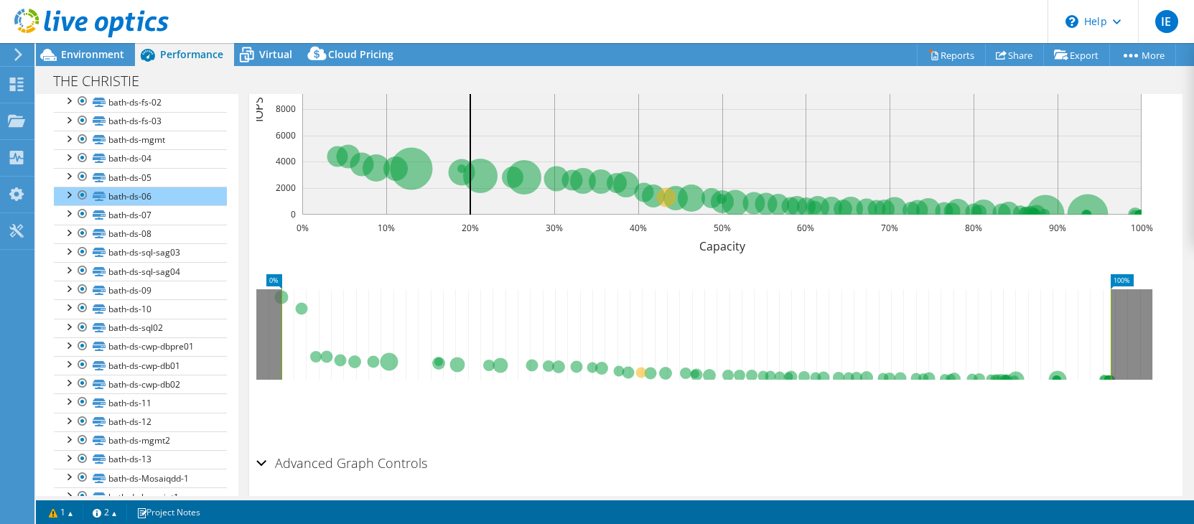
click at [638, 370] on icon at bounding box center [695, 334] width 829 height 90
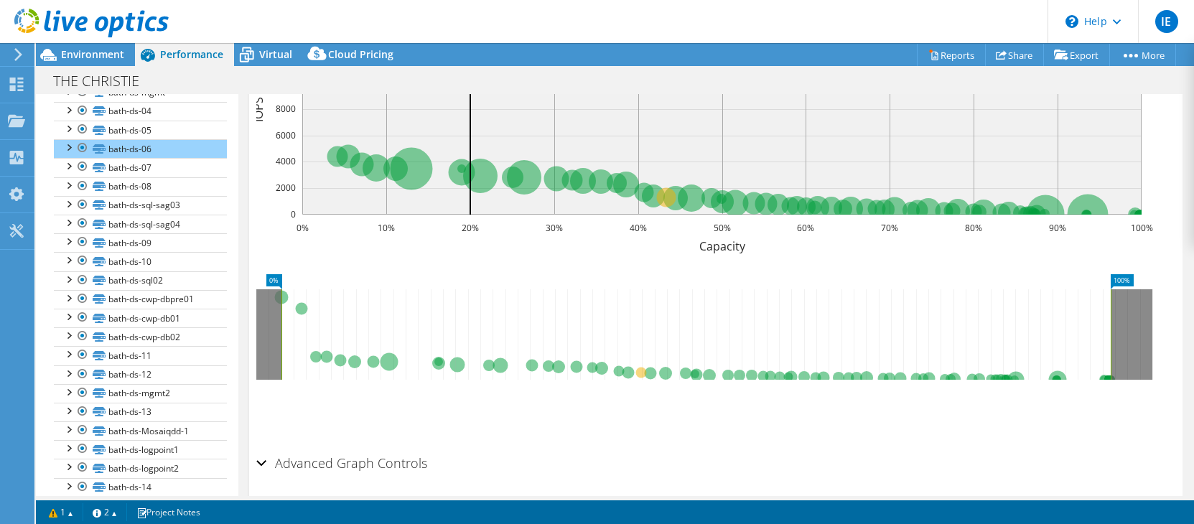
scroll to position [441, 0]
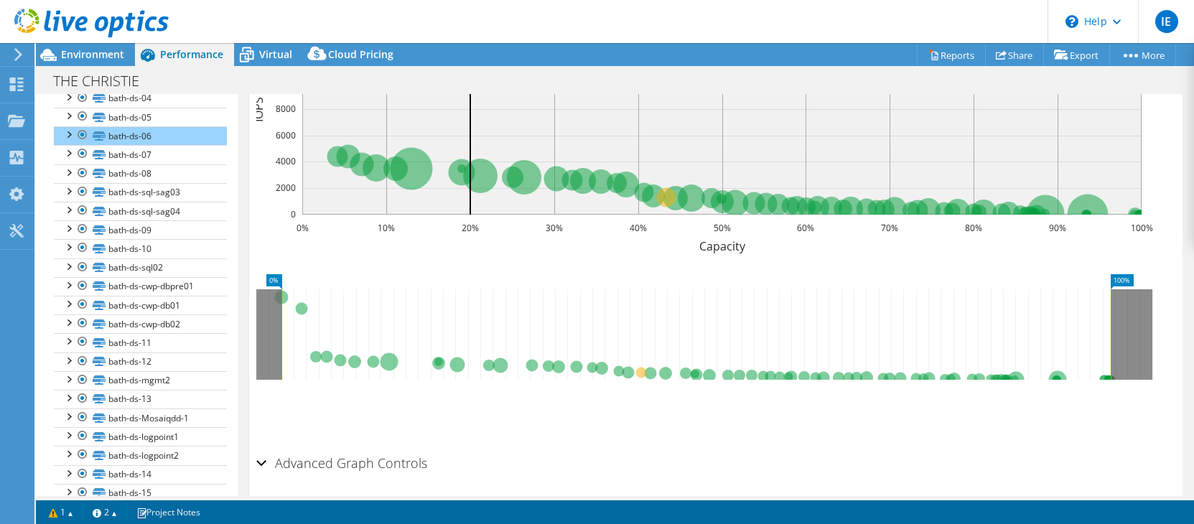
click at [640, 370] on icon at bounding box center [695, 334] width 829 height 90
click at [579, 464] on div "Advanced Graph Controls" at bounding box center [715, 464] width 919 height 31
